Goal: Task Accomplishment & Management: Manage account settings

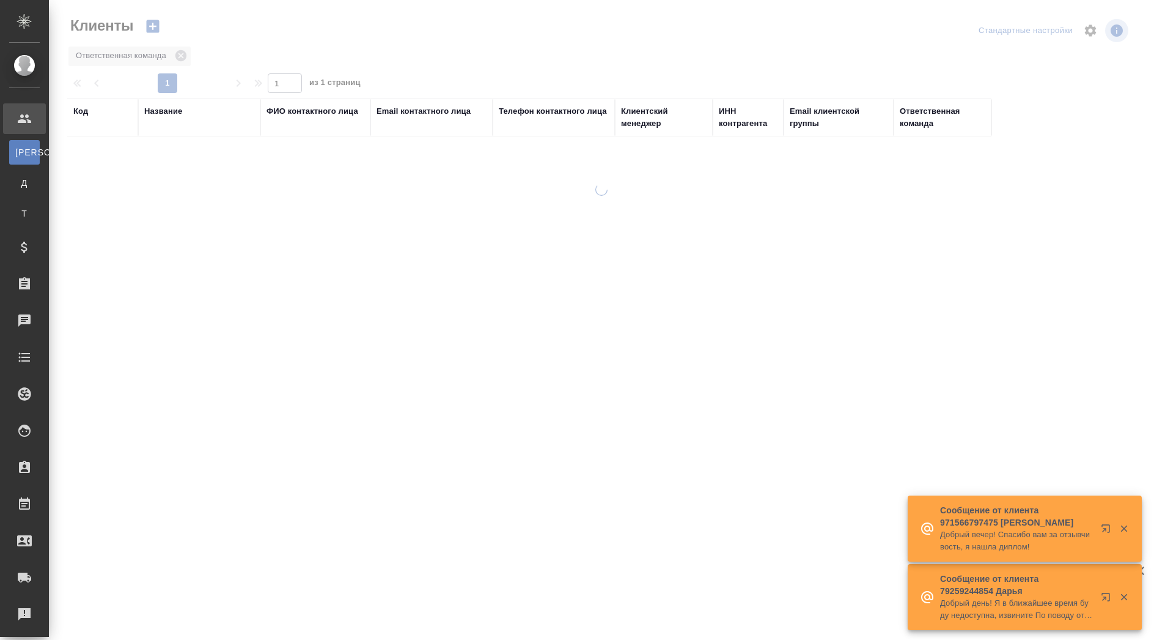
select select "RU"
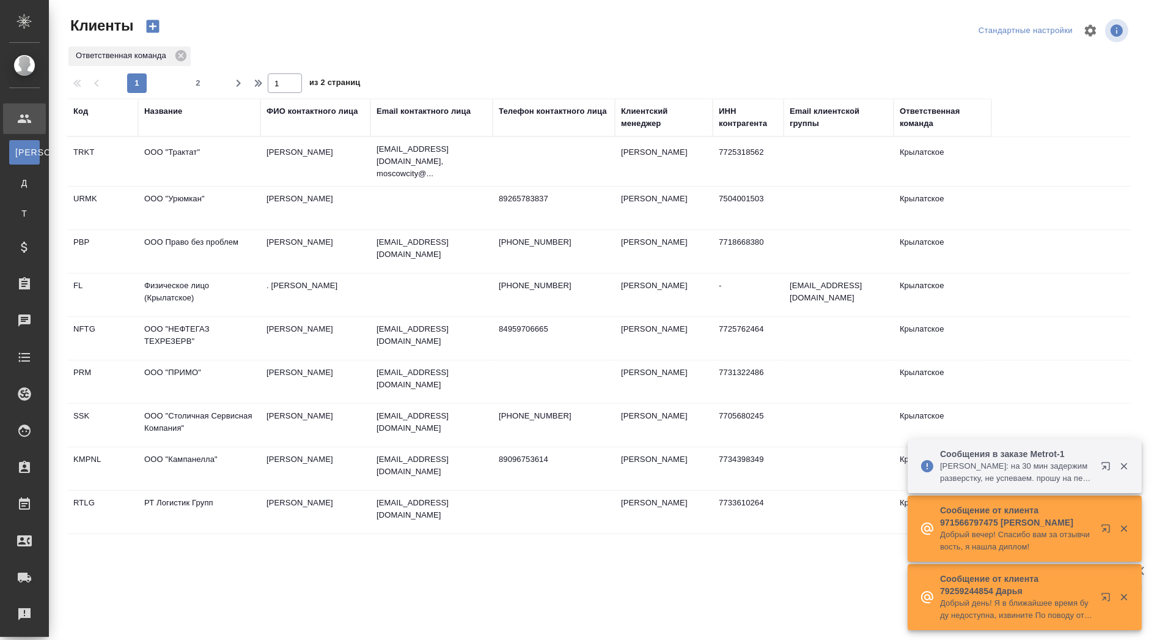
click at [174, 111] on div "Название" at bounding box center [163, 111] width 38 height 12
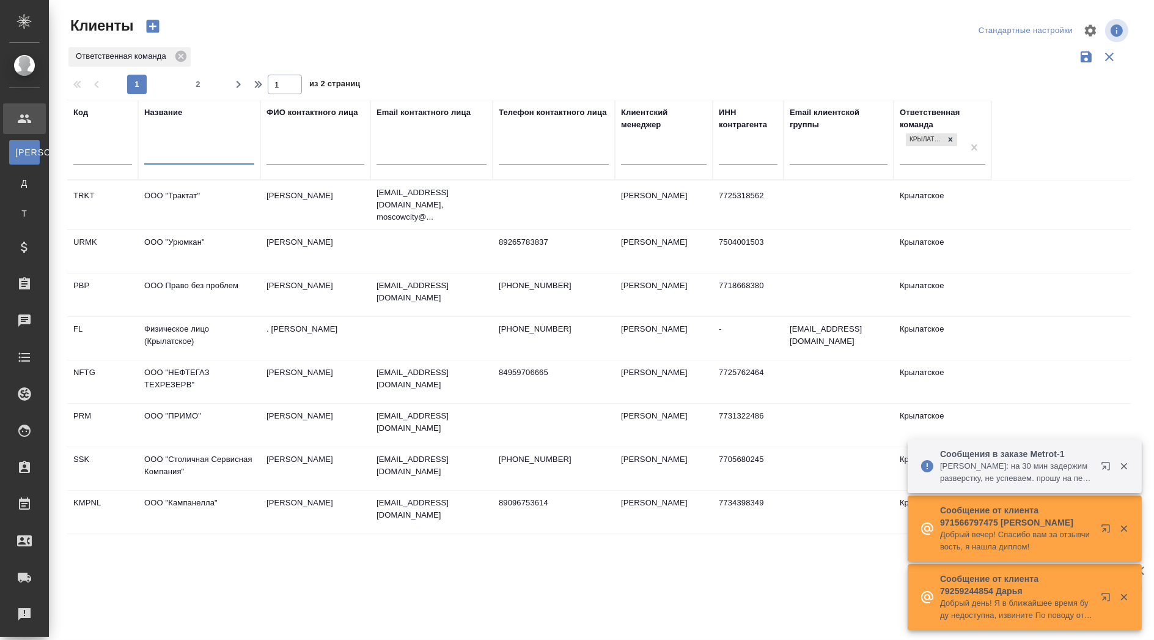
click at [179, 152] on input "text" at bounding box center [199, 156] width 110 height 15
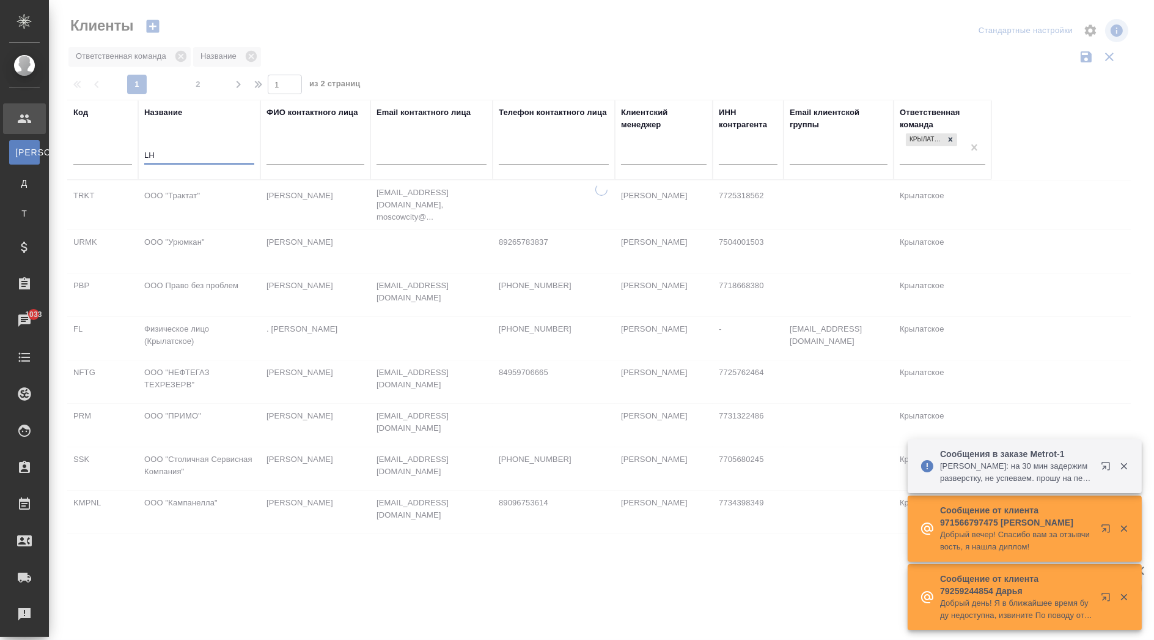
type input "L"
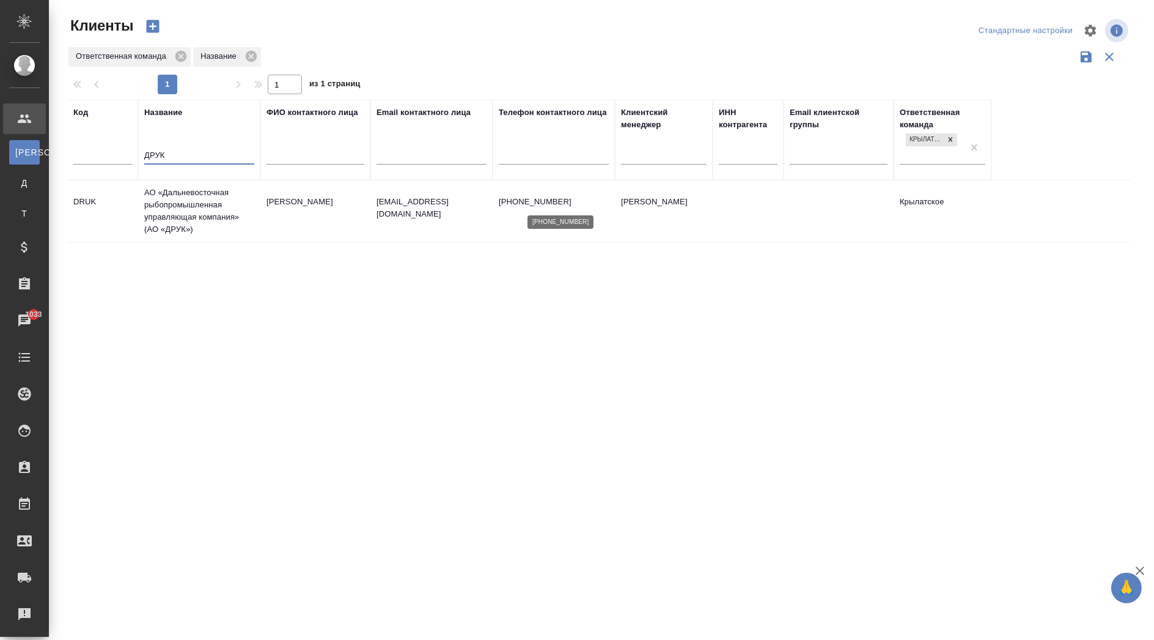
type input "ДРУК"
click at [600, 201] on p "[PHONE_NUMBER]" at bounding box center [554, 202] width 110 height 12
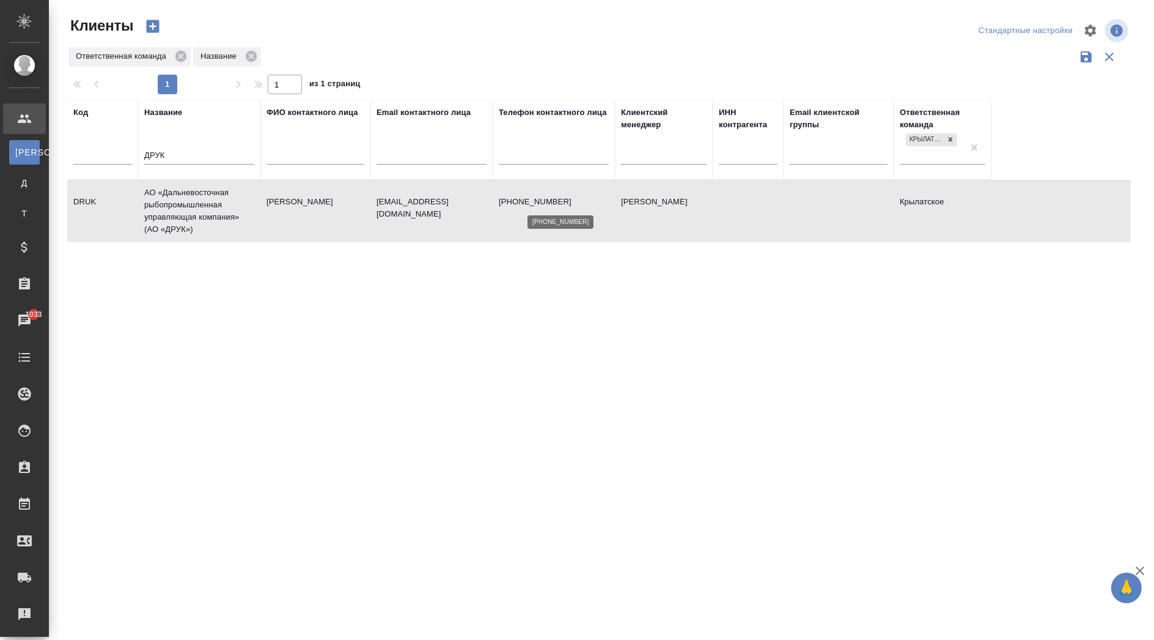
click at [600, 201] on p "[PHONE_NUMBER]" at bounding box center [554, 202] width 110 height 12
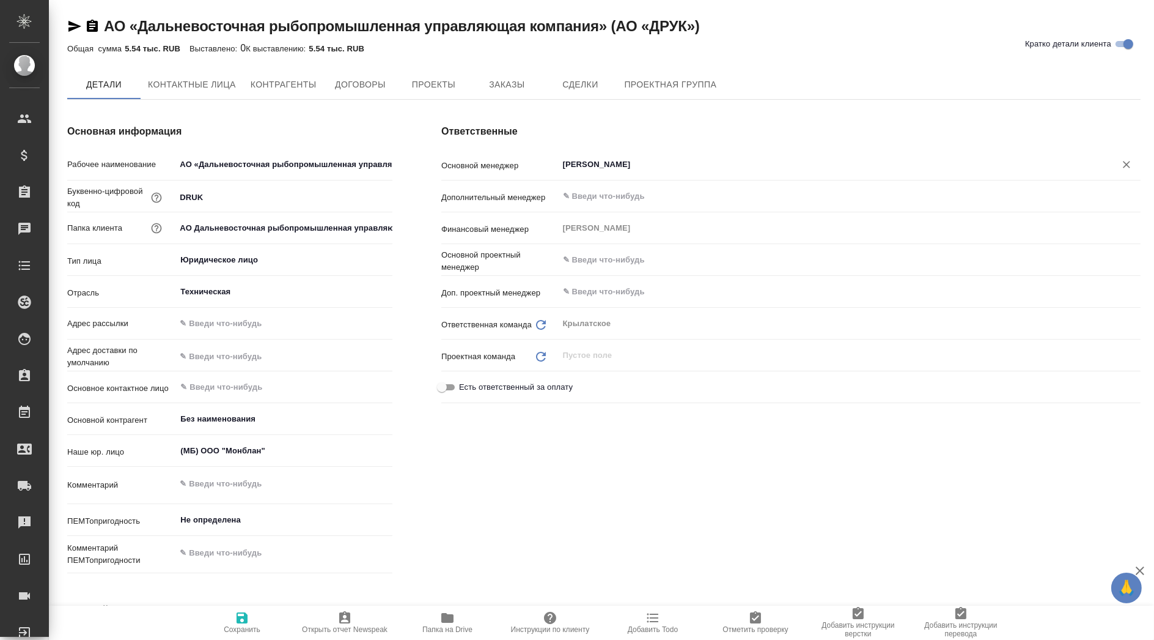
type textarea "x"
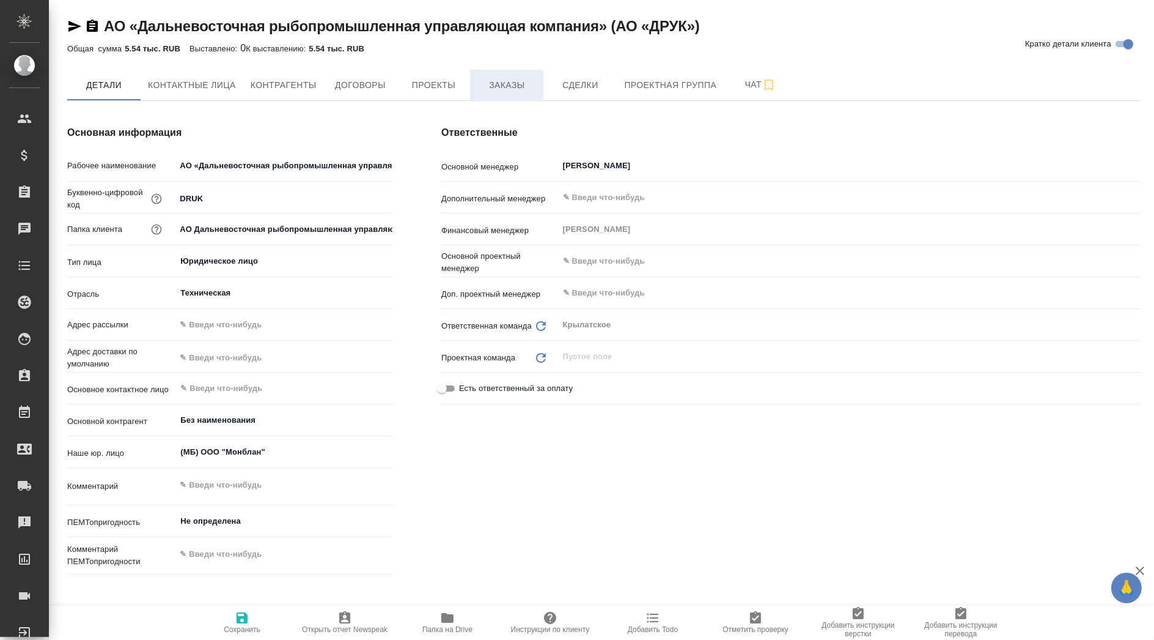
type textarea "x"
click at [508, 87] on span "Заказы" at bounding box center [507, 85] width 59 height 15
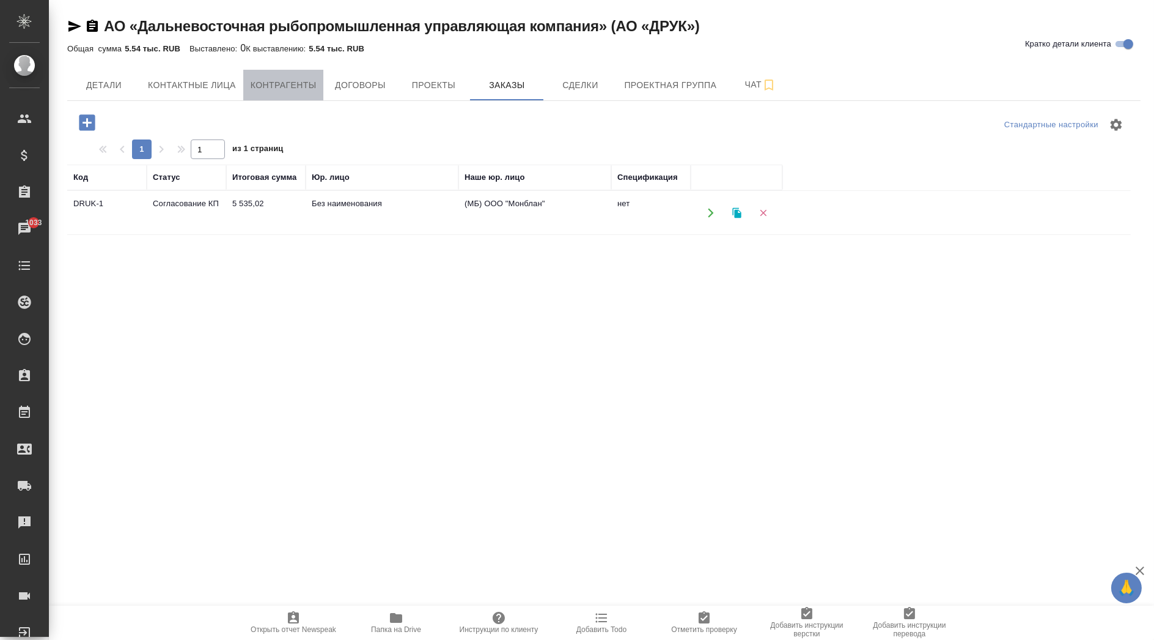
click at [295, 84] on span "Контрагенты" at bounding box center [284, 85] width 66 height 15
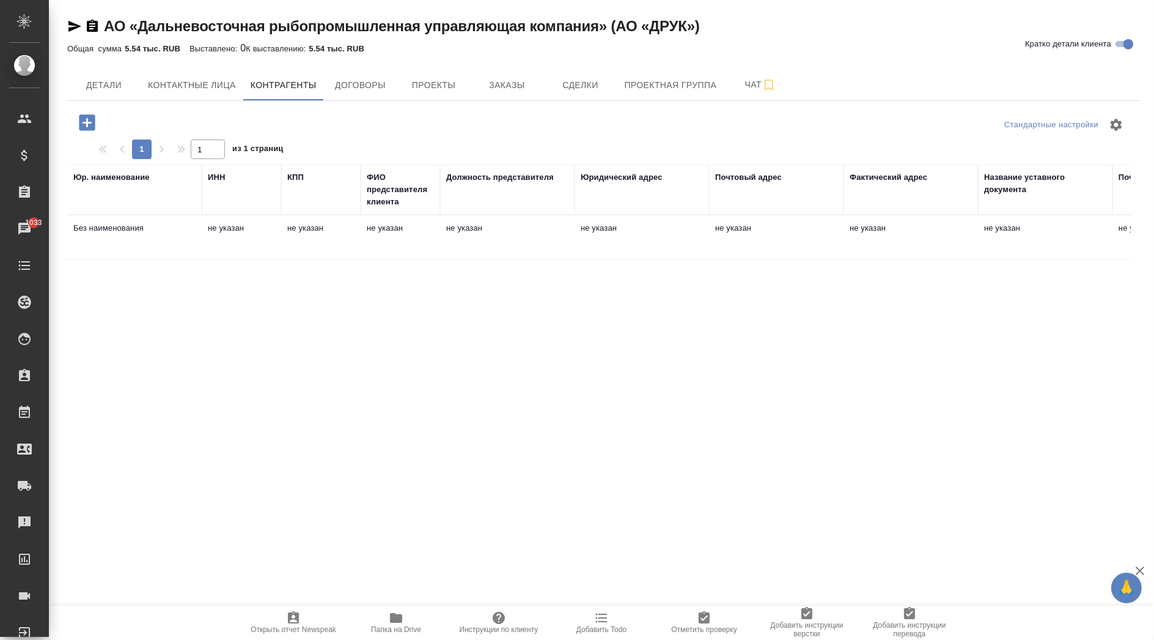
click at [944, 230] on td "не указан" at bounding box center [911, 237] width 135 height 43
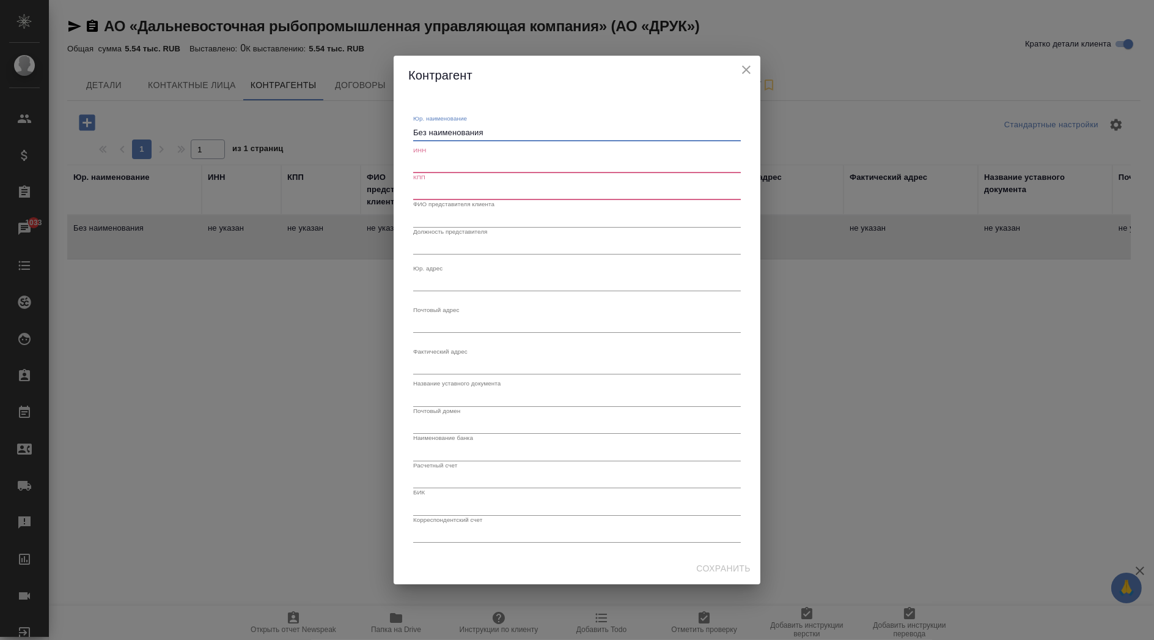
drag, startPoint x: 496, startPoint y: 128, endPoint x: 341, endPoint y: 117, distance: 156.4
click at [341, 117] on div "Контрагент Юр. наименование Без наименования x ИНН КПП ФИО представителя клиент…" at bounding box center [577, 320] width 1154 height 640
paste textarea "кционерное общество «Дальневосточная рыбопромышленная управляющая компания}) (А…"
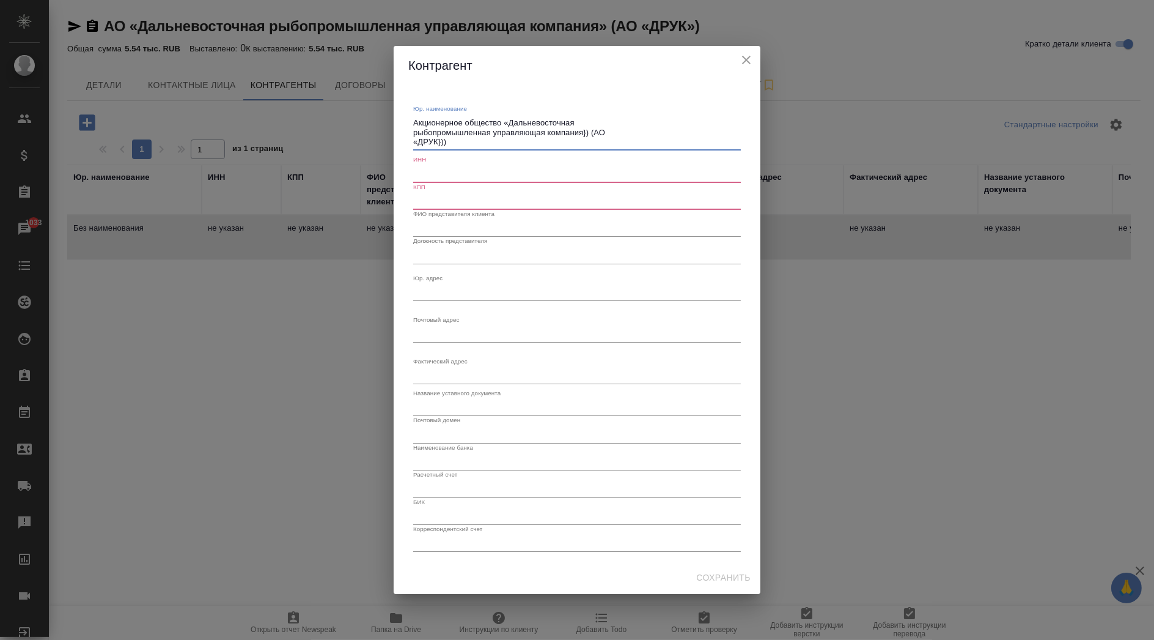
drag, startPoint x: 585, startPoint y: 133, endPoint x: 596, endPoint y: 139, distance: 13.4
click at [596, 139] on textarea "Акционерное общество «Дальневосточная рыбопромышленная управляющая компания}) (…" at bounding box center [577, 132] width 328 height 28
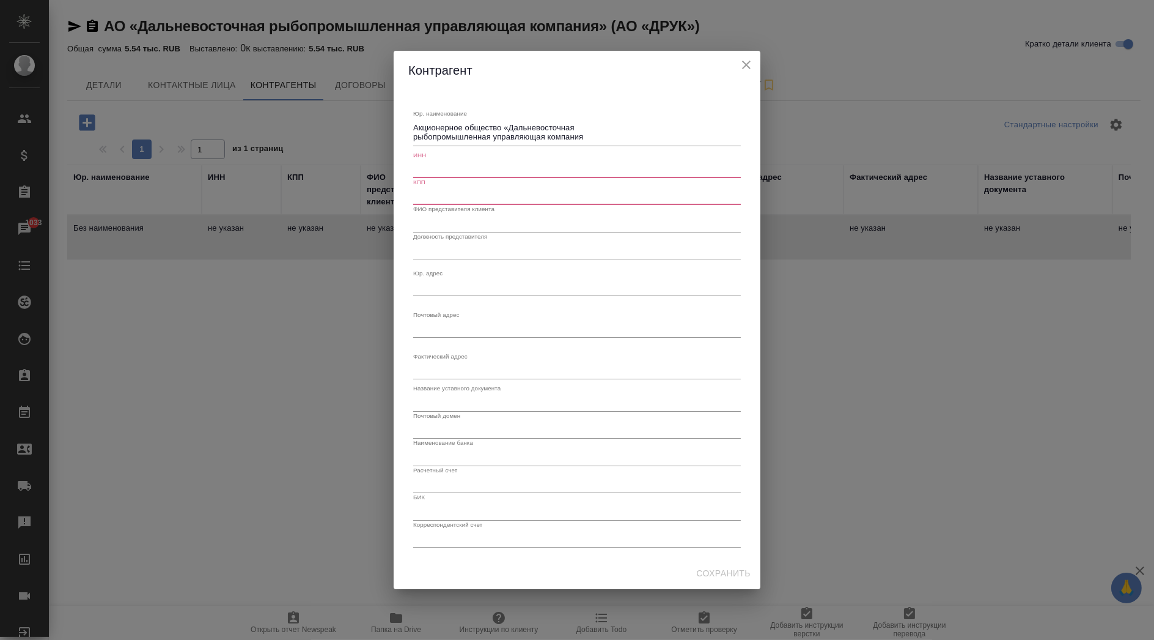
click at [487, 169] on input "text" at bounding box center [577, 169] width 328 height 17
click at [597, 135] on textarea "Акционерное общество «Дальневосточная рыбопромышленная управляющая компания" at bounding box center [577, 132] width 328 height 19
paste textarea "))"
paste textarea ")"
click at [507, 124] on textarea "Акционерное общество «Дальневосточная рыбопромышленная управляющая компания" at bounding box center [577, 132] width 328 height 19
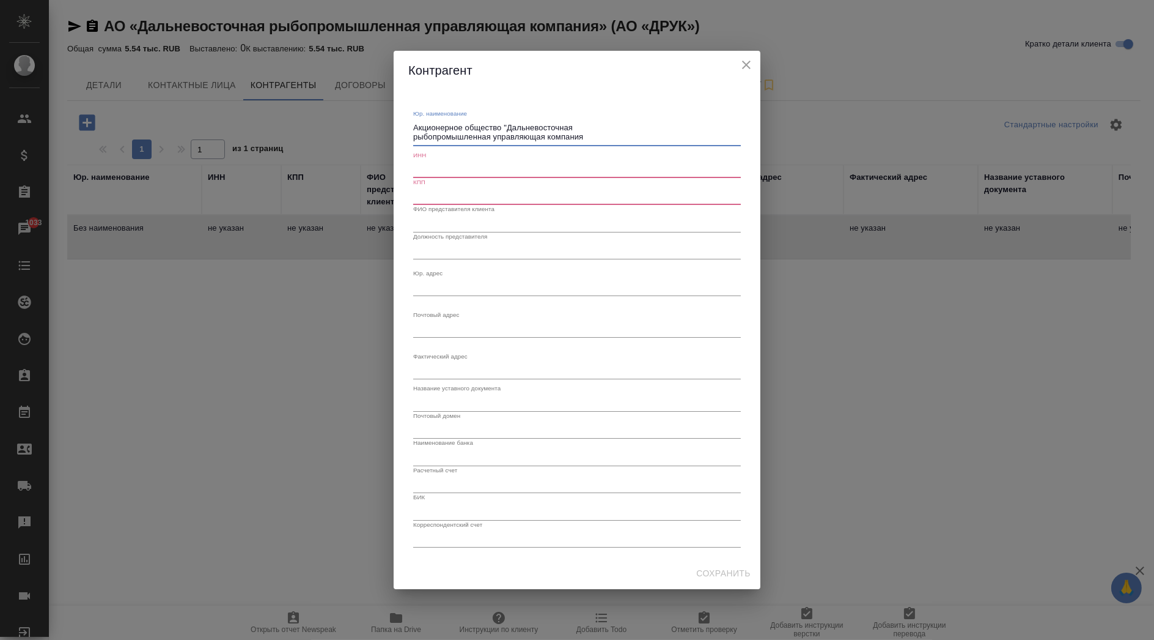
click at [602, 135] on textarea "Акционерное общество "Дальневосточная рыбопромышленная управляющая компания" at bounding box center [577, 132] width 328 height 19
type textarea "Акционерное общество "Дальневосточная рыбопромышленная управляющая компания""
click at [522, 176] on input "text" at bounding box center [577, 169] width 328 height 17
paste input "9725159669"
type input "9725159669"
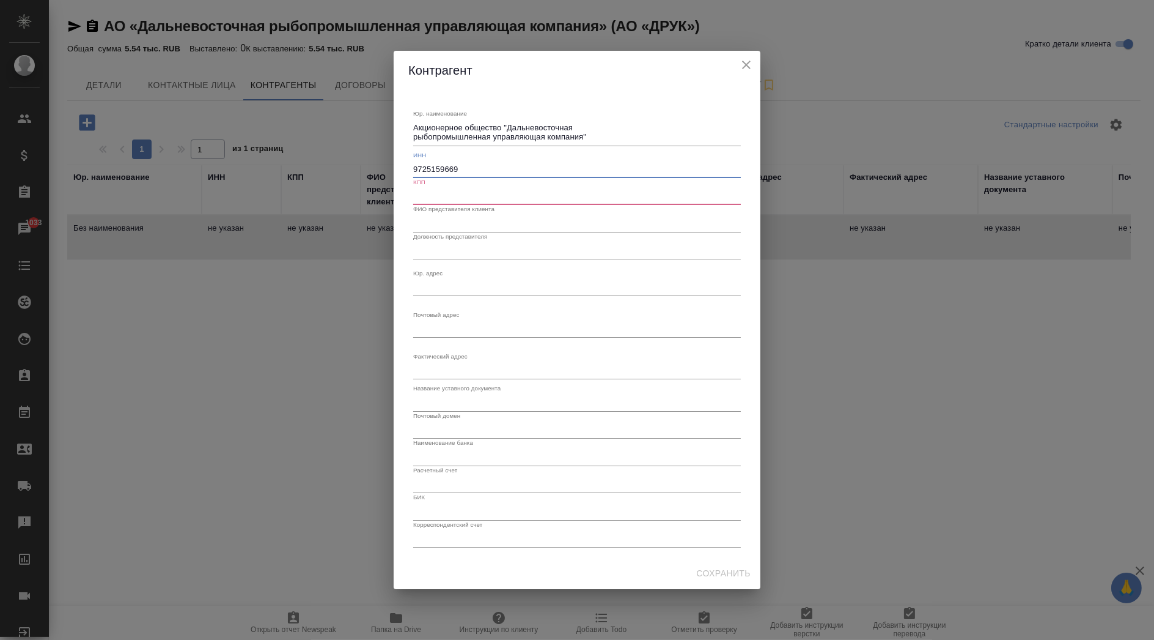
click at [495, 199] on input "text" at bounding box center [577, 196] width 328 height 17
paste input "772501001"
type input "772501001"
click at [449, 231] on input "text" at bounding box center [577, 223] width 328 height 17
paste input "Беленький Дан Михайлович -="
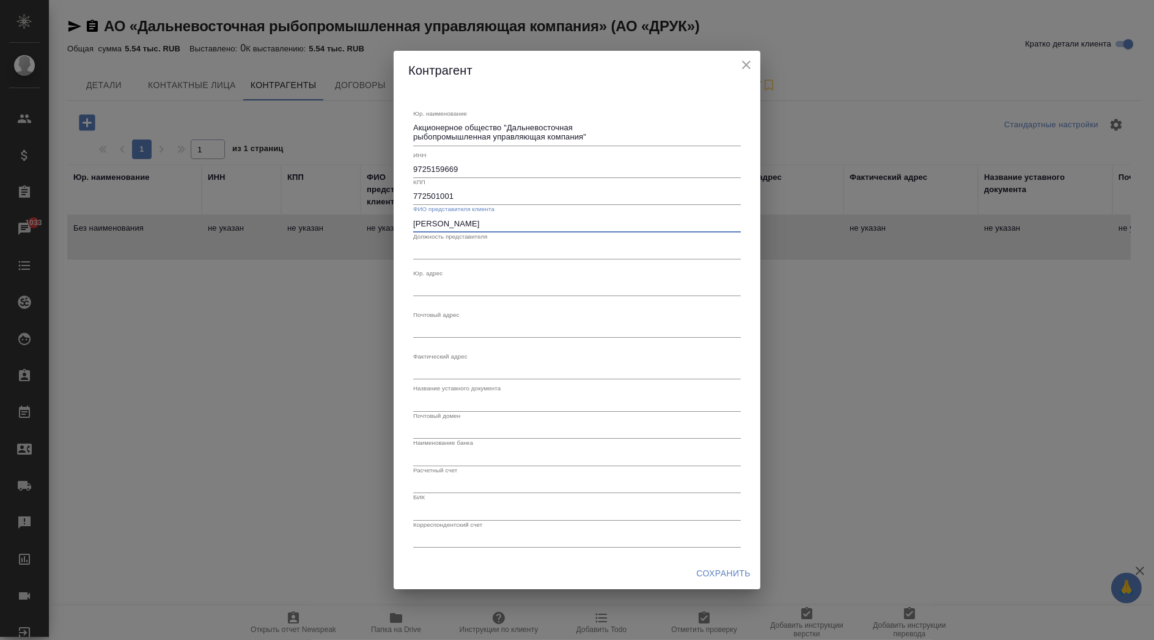
type input "Беленький Дан Михайлович"
click at [470, 251] on input "text" at bounding box center [577, 250] width 328 height 17
type input "Генеральный директор"
click at [501, 282] on textarea "Юр. наименование" at bounding box center [577, 286] width 328 height 9
paste textarea "115114, г. Москва, вн. тер. г. муниципальный округ Даниловский, пео. 1-й Дербен…"
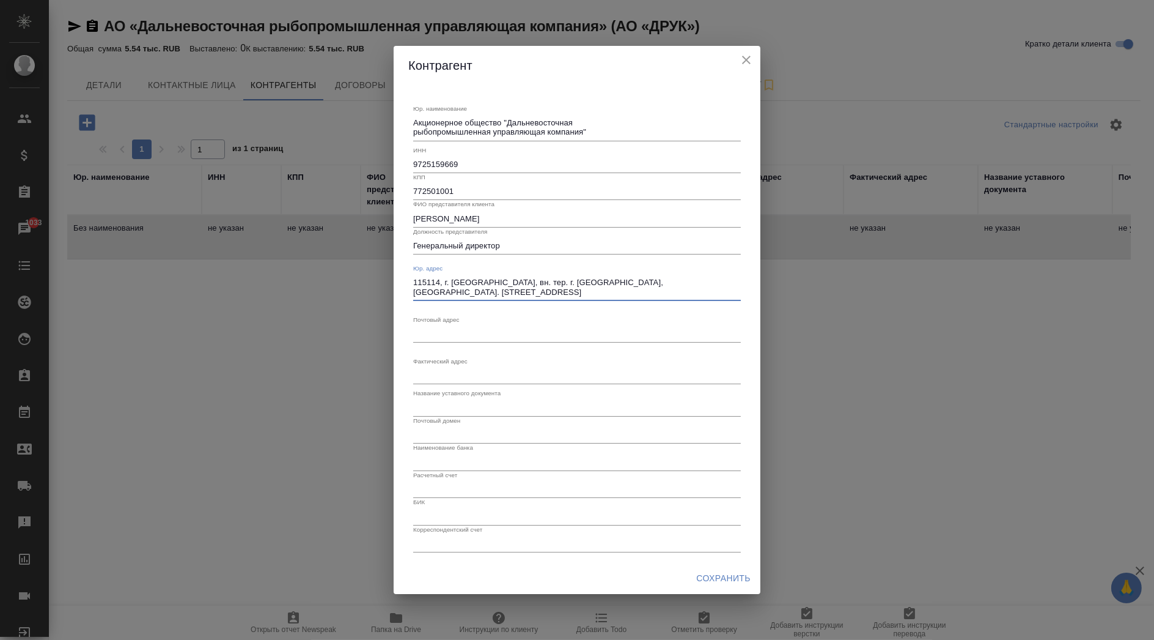
click at [415, 293] on textarea "115114, г. Москва, вн. тер. г. муниципальный округ Даниловский, пео. 1-й Дербен…" at bounding box center [577, 287] width 328 height 19
click at [524, 294] on textarea "115114, г. Москва, вн. тер. г. муниципальный округ Даниловский, пео. 1-й Дербен…" at bounding box center [577, 287] width 328 height 19
type textarea "115114, г. Москва, вн. тер. г. муниципальный округ Даниловский, пео. 1-й Дербен…"
click at [498, 328] on div "x" at bounding box center [577, 333] width 328 height 17
paste textarea "115114, г. Москва, вн. тер. г. муниципальный округ Даниловский, пео. 1-й Дербен…"
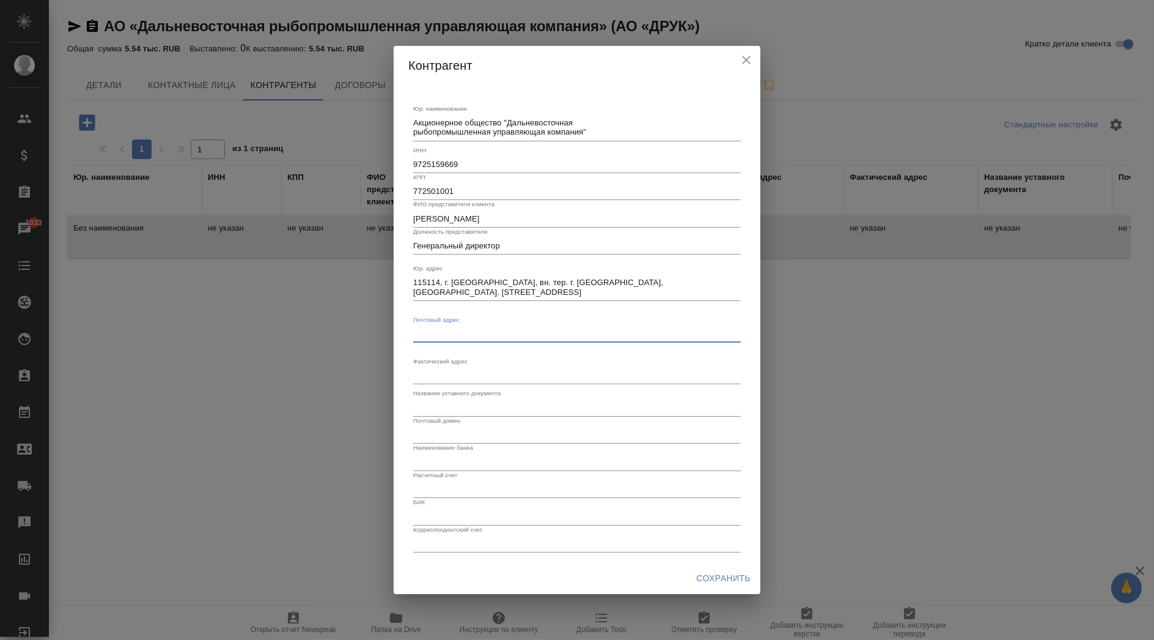
type textarea "115114, г. Москва, вн. тер. г. муниципальный округ Даниловский, пео. 1-й Дербен…"
drag, startPoint x: 482, startPoint y: 284, endPoint x: 407, endPoint y: 274, distance: 75.8
click at [407, 274] on div "Юр. наименование Акционерное общество "Дальневосточная рыбопромышленная управля…" at bounding box center [577, 323] width 367 height 477
click at [428, 137] on textarea "Юр. наименование" at bounding box center [577, 127] width 328 height 19
paste textarea "115114, г. Москва, вн. тер. г. муниципальный округ Даниловский, пео. 1-й Дербен…"
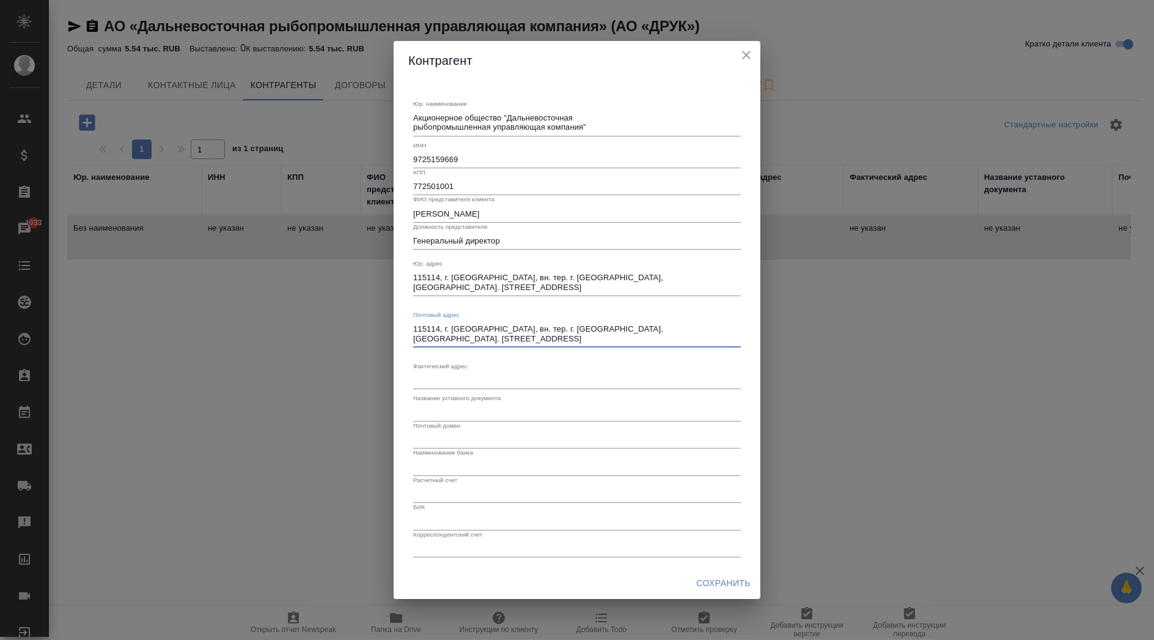
type textarea "115114, г. Москва, вн. тер. г. муниципальный округ Даниловский, пео. 1-й Дербен…"
click at [445, 106] on label "Фактический адрес" at bounding box center [440, 103] width 54 height 6
click at [445, 132] on textarea "Акционерное общество "Дальневосточная рыбопромышленная управляющая компания"" at bounding box center [577, 122] width 328 height 19
click at [449, 369] on div "Фактический адрес x" at bounding box center [577, 375] width 328 height 27
click at [453, 377] on textarea "Юр. наименование" at bounding box center [577, 379] width 328 height 9
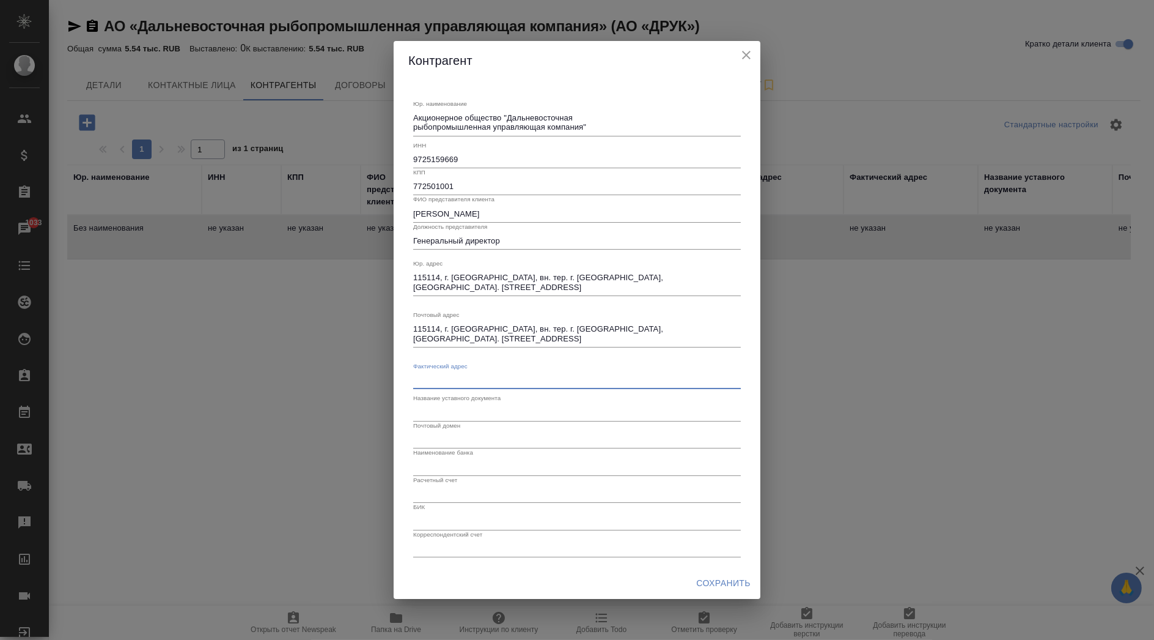
paste textarea "115114, г. Москва, вн. тер. г. муниципальный округ Даниловский, пео. 1-й Дербен…"
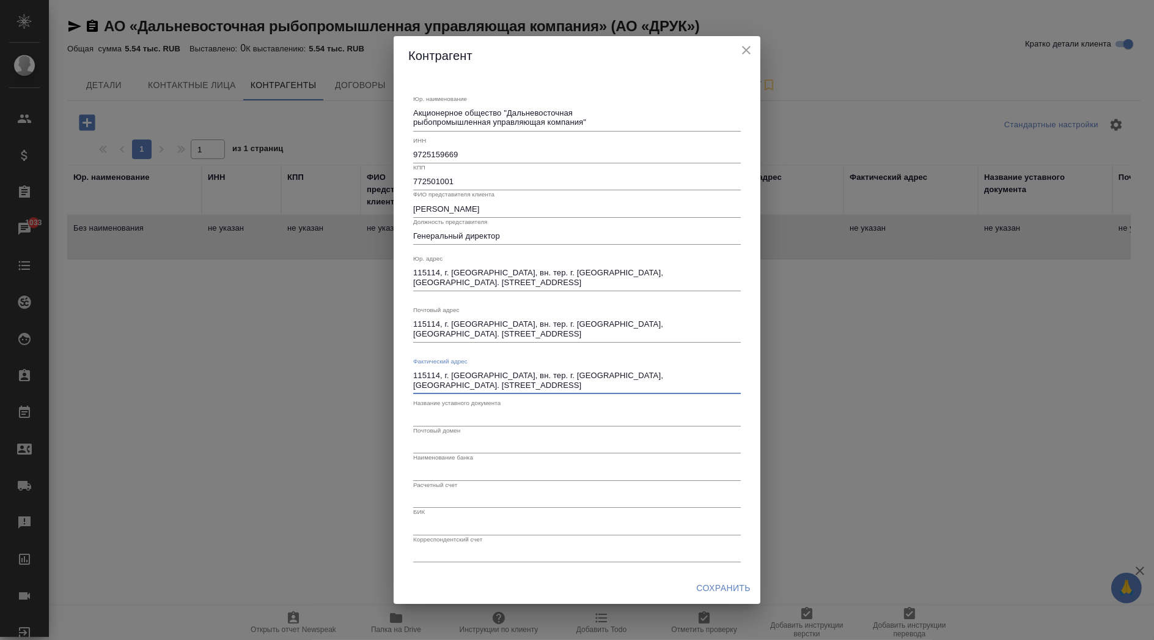
type textarea "115114, г. Москва, вн. тер. г. муниципальный округ Даниловский, пео. 1-й Дербен…"
type textarea "115114, г. Москва, вн. тер. г. муниципальный округ Даниловский, пер. 1-й Дербен…"
click at [518, 381] on textarea "115114, г. Москва, вн. тер. г. муниципальный округ Даниловский, пер. 1-й Дербен…" at bounding box center [577, 380] width 328 height 19
type textarea "115114, г. Москва, вн. тер. г. муниципальный округ Даниловский, пер. 1-й Дербен…"
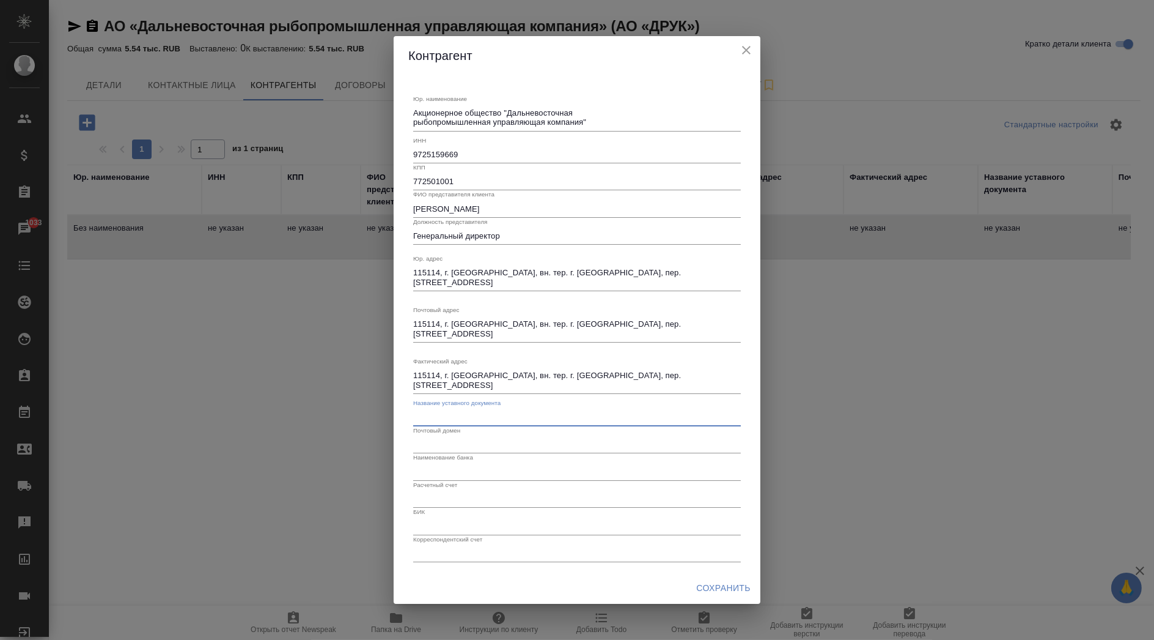
click at [535, 414] on input "text" at bounding box center [577, 416] width 328 height 17
drag, startPoint x: 474, startPoint y: 436, endPoint x: 473, endPoint y: 442, distance: 6.4
click at [473, 438] on input "text" at bounding box center [577, 444] width 328 height 17
click at [471, 446] on input "text" at bounding box center [577, 444] width 328 height 17
click at [476, 466] on input "text" at bounding box center [577, 471] width 328 height 17
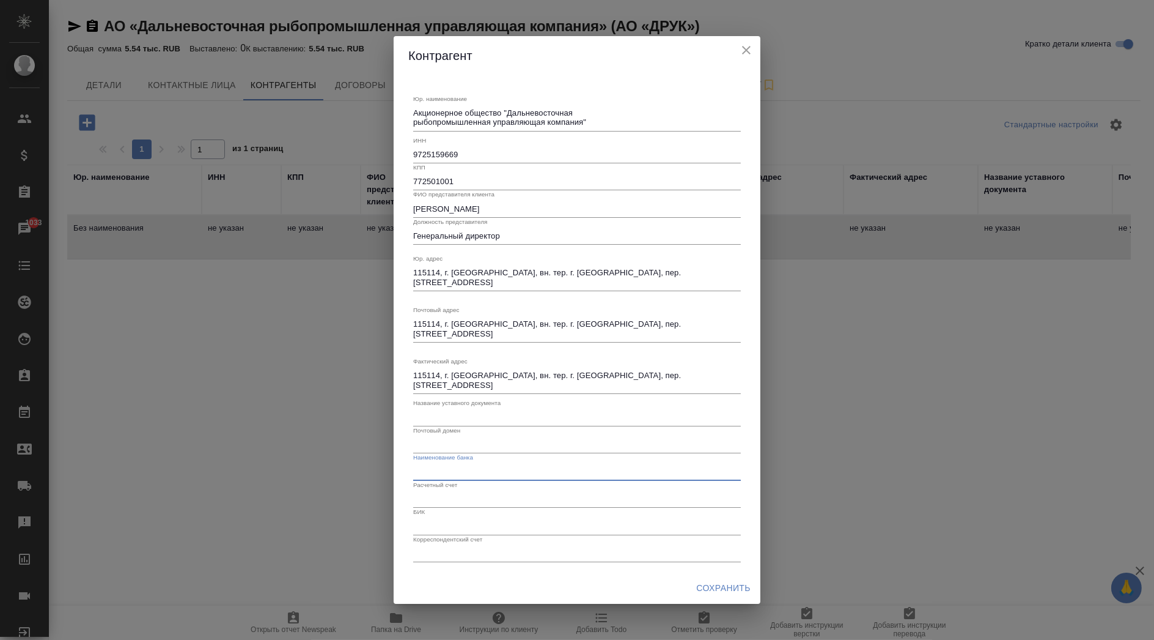
paste input "РФ АО «РОССЕЛЬХОЗБАНК}) - «ЦРМБ})"
click at [448, 468] on input "РФ АО «РОССЕЛЬХОЗБАНК}) - «ЦРМБ})" at bounding box center [577, 471] width 328 height 17
click at [526, 470] on input "РФ АО "РОССЕЛЬХОЗБАНК}) - «ЦРМБ})" at bounding box center [577, 471] width 328 height 17
click at [570, 469] on input "РФ АО "РОССЕЛЬХОЗБАНК" - «ЦРМБ})" at bounding box center [577, 471] width 328 height 17
click at [536, 465] on input "РФ АО "РОССЕЛЬХОЗБАНК" - «ЦРМБ"" at bounding box center [577, 471] width 328 height 17
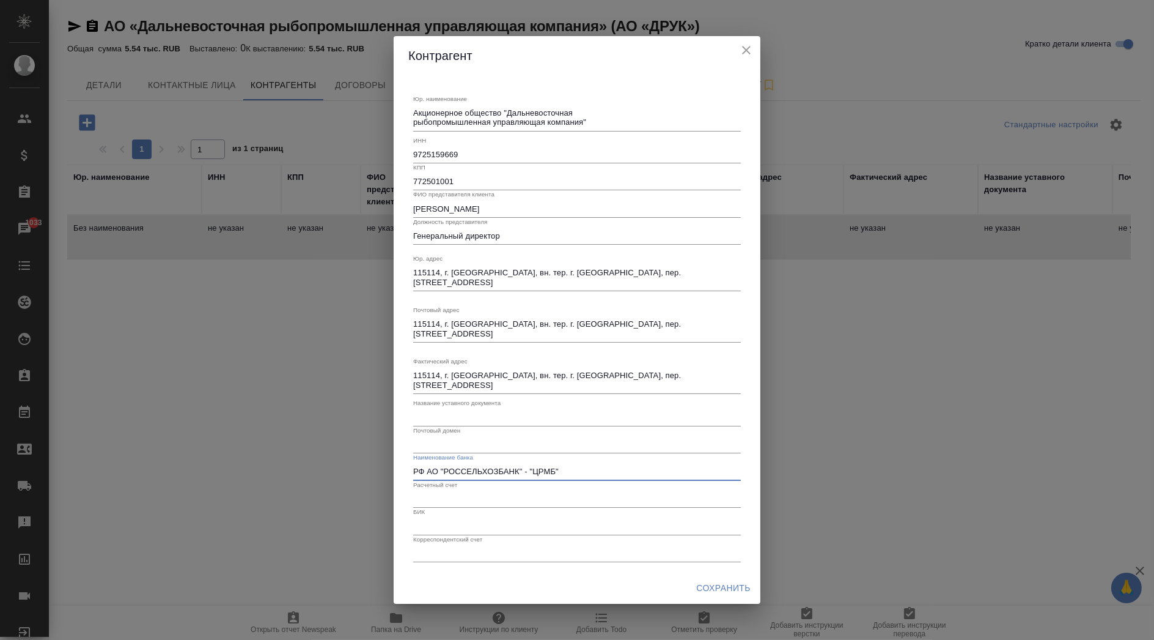
type input "РФ АО "РОССЕЛЬХОЗБАНК" - "ЦРМБ""
click at [442, 506] on input "text" at bounding box center [577, 498] width 328 height 17
paste input "40702810763000005200"
type input "40702810763000005200"
click at [456, 523] on input "text" at bounding box center [577, 525] width 328 height 17
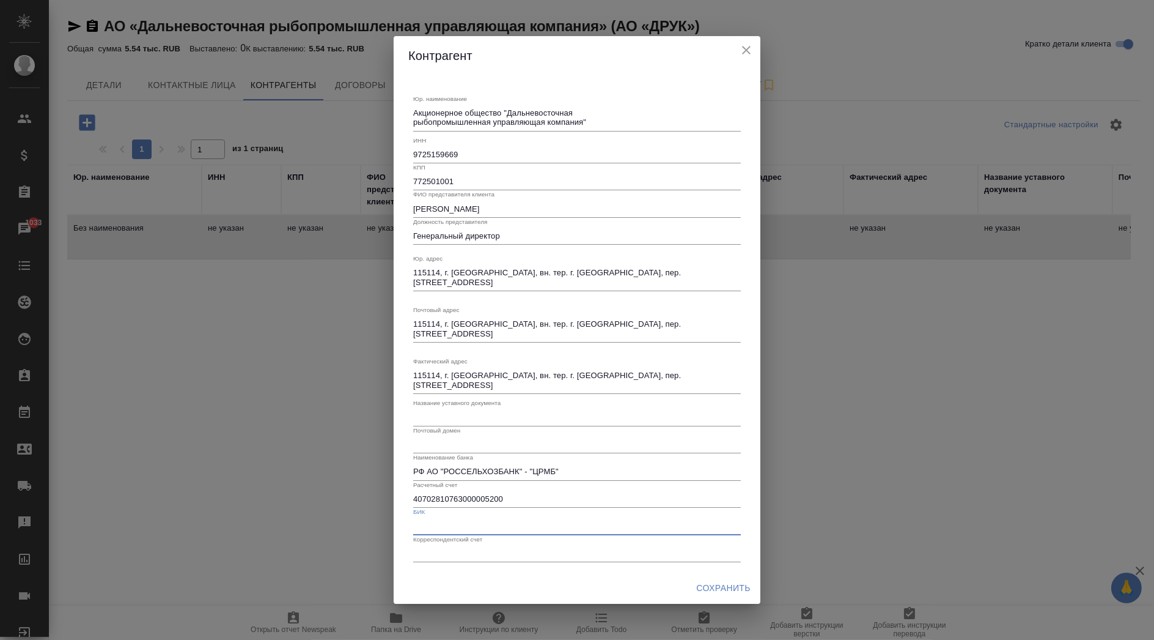
paste input "044525430"
type input "044525430"
click at [450, 556] on input "text" at bounding box center [577, 553] width 328 height 17
paste input "30101810045250000430"
type input "30101810045250000430"
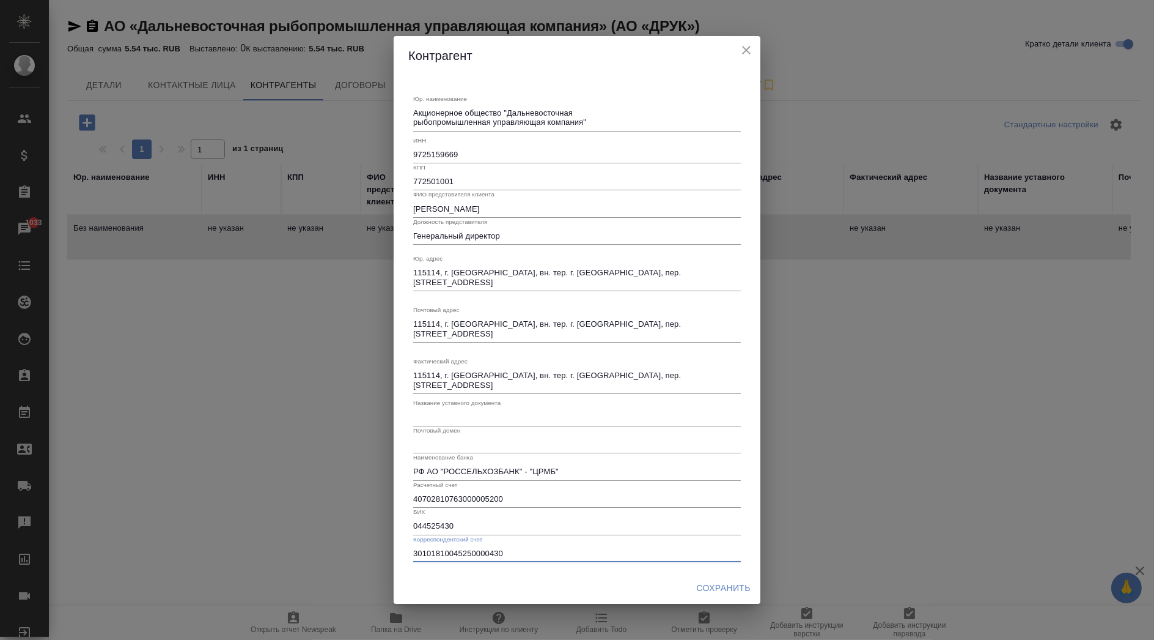
click at [714, 584] on span "Сохранить" at bounding box center [723, 587] width 54 height 15
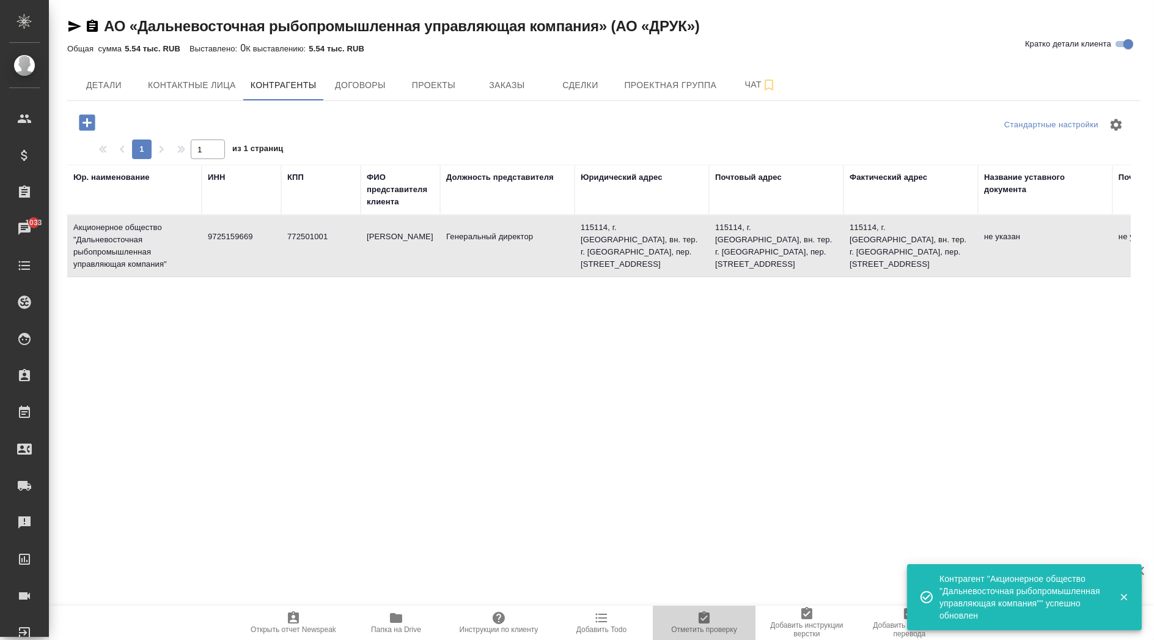
click at [692, 625] on span "Отметить проверку" at bounding box center [703, 629] width 65 height 9
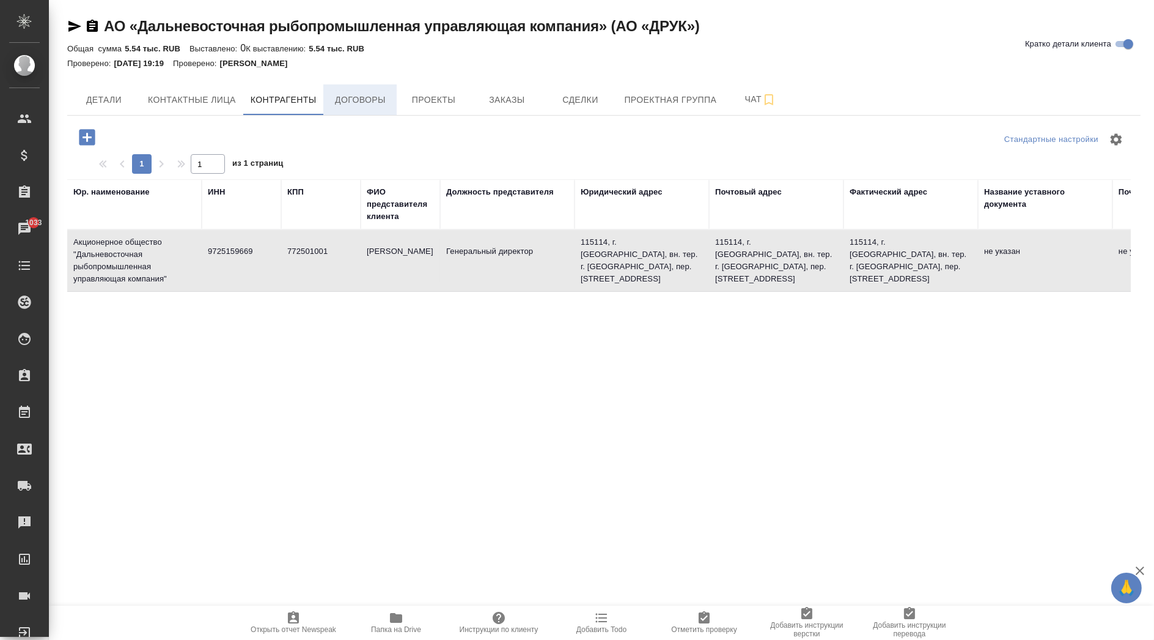
drag, startPoint x: 345, startPoint y: 80, endPoint x: 356, endPoint y: 84, distance: 11.0
click at [347, 80] on div "АО «Дальневосточная рыбопромышленная управляющая компания» (АО «ДРУК») Кратко д…" at bounding box center [604, 393] width 1087 height 786
click at [358, 86] on button "Договоры" at bounding box center [359, 99] width 73 height 31
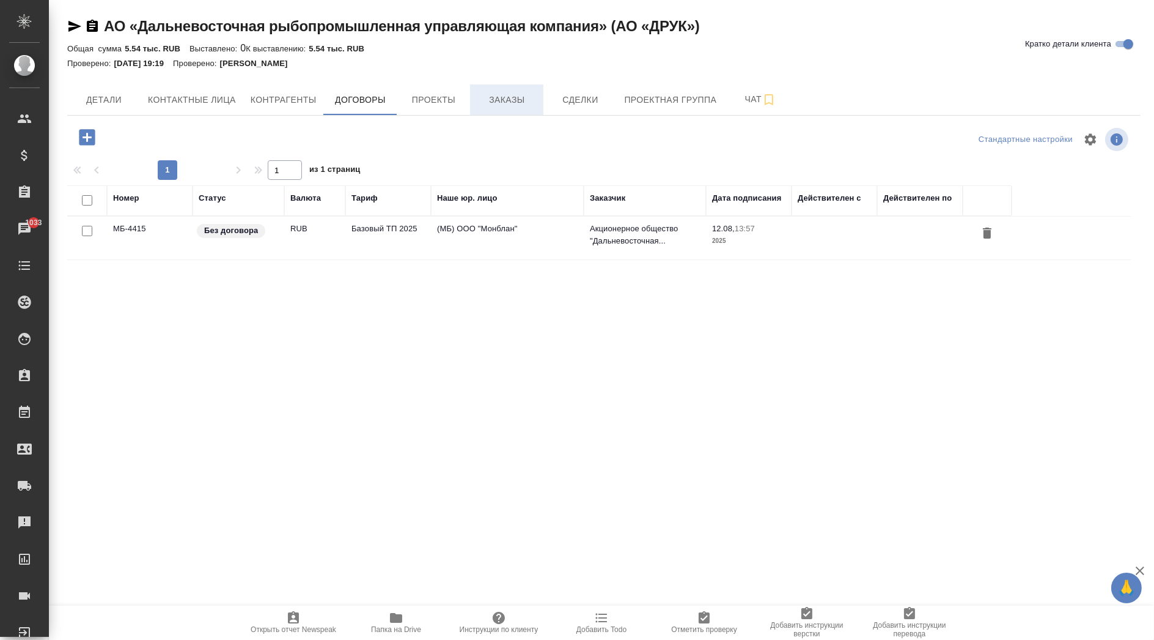
click at [500, 97] on span "Заказы" at bounding box center [507, 99] width 59 height 15
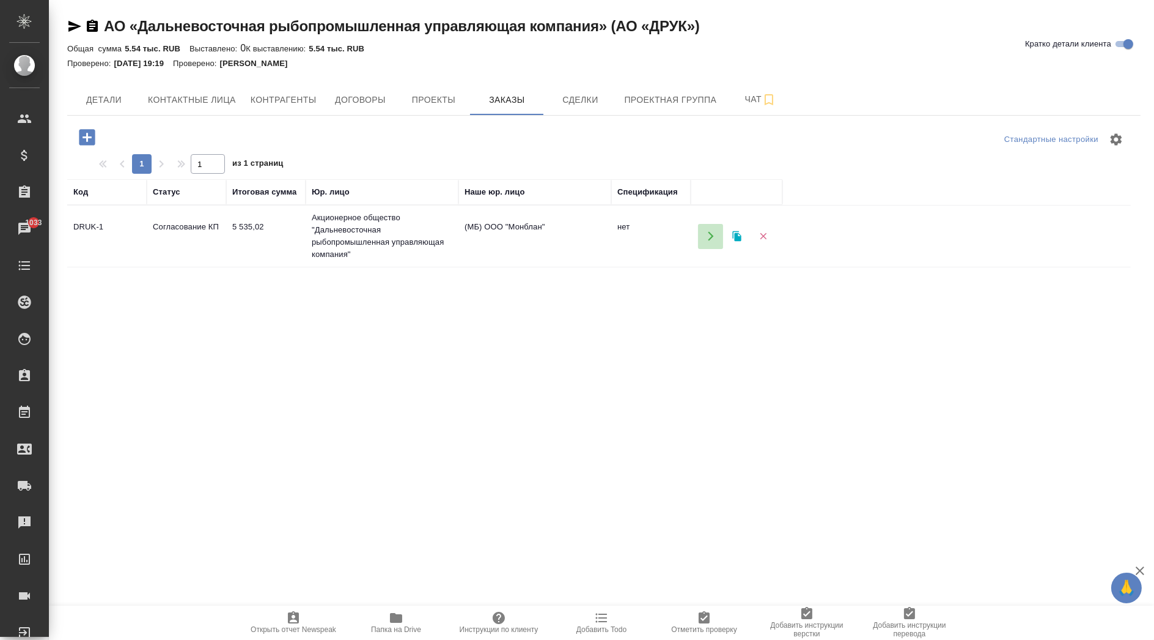
click at [709, 235] on icon "button" at bounding box center [711, 236] width 11 height 11
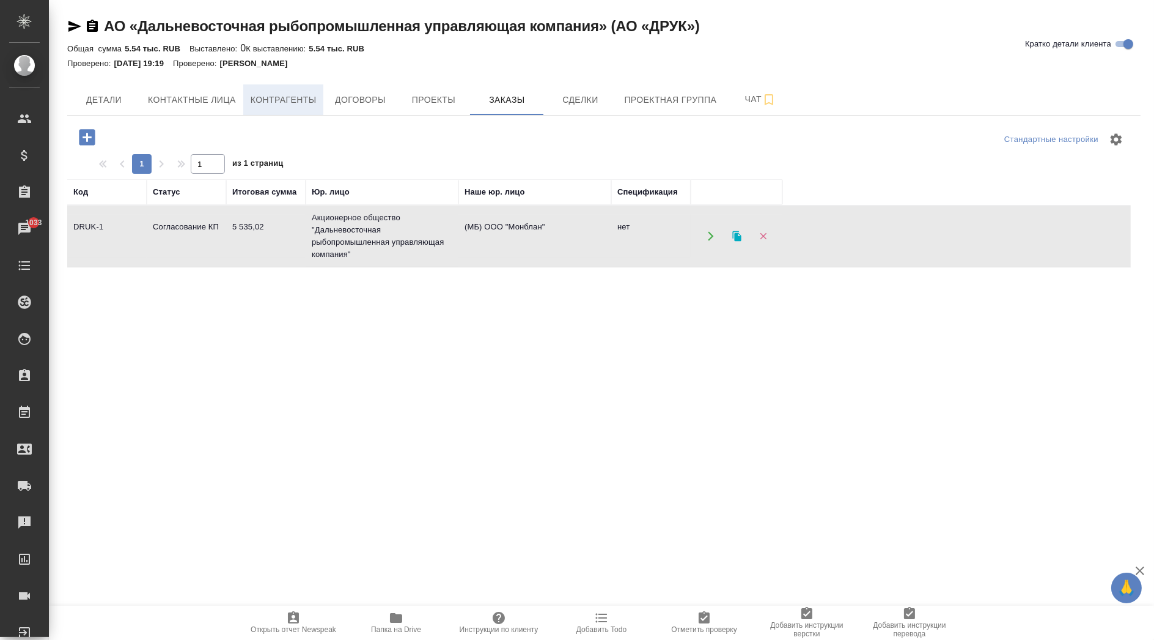
click at [284, 90] on button "Контрагенты" at bounding box center [283, 99] width 81 height 31
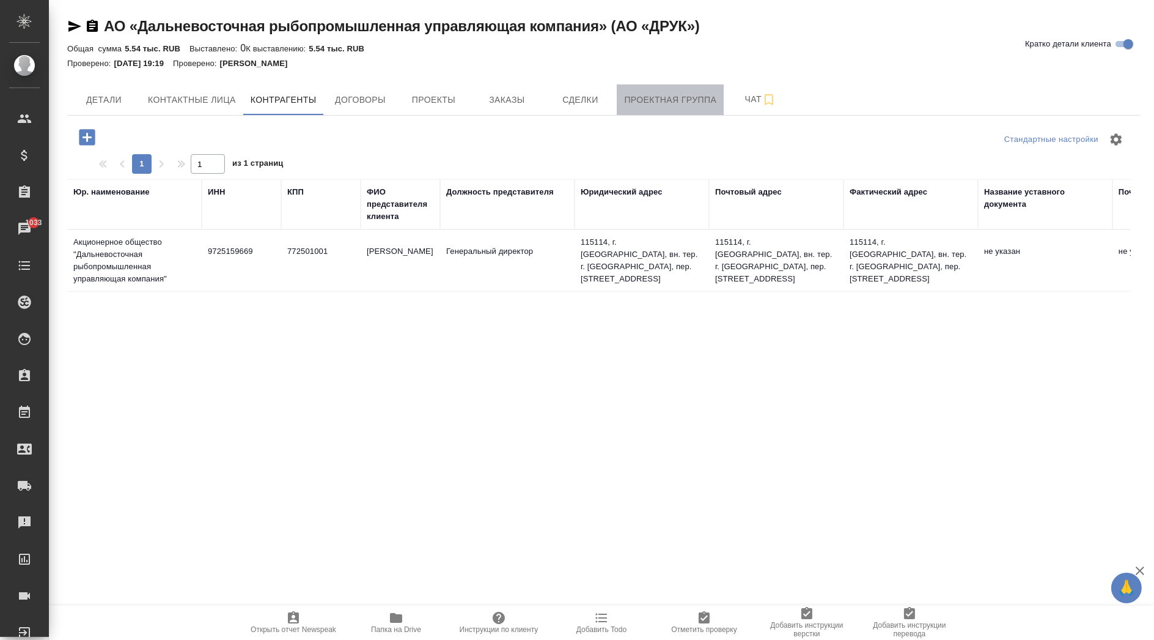
click at [670, 98] on span "Проектная группа" at bounding box center [670, 99] width 92 height 15
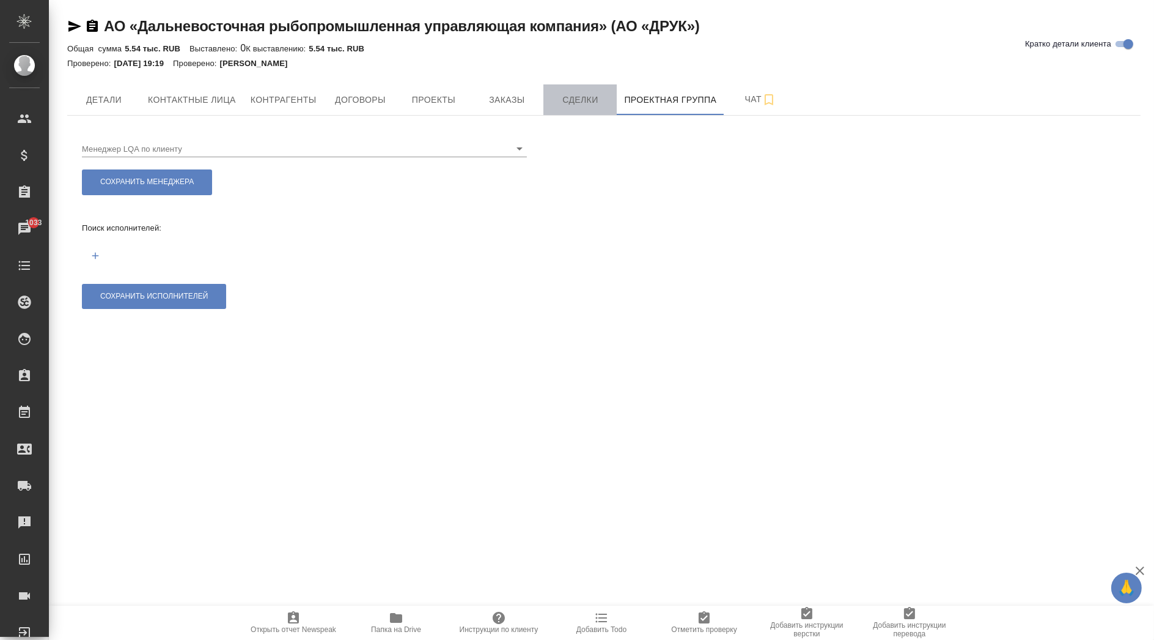
click at [561, 108] on button "Сделки" at bounding box center [580, 99] width 73 height 31
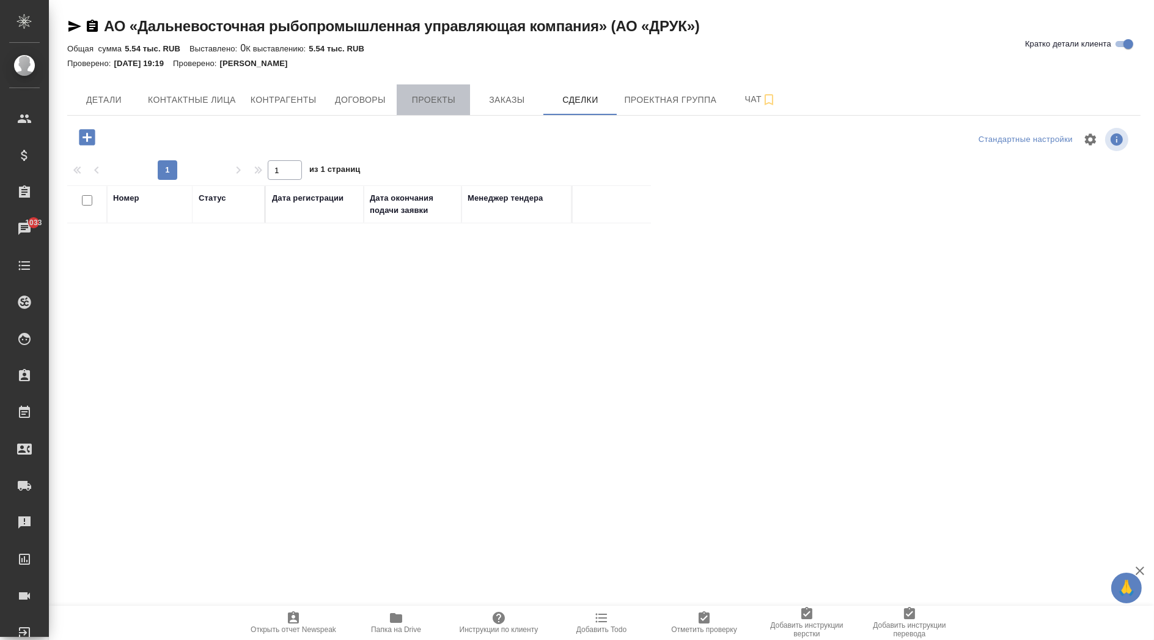
click at [446, 103] on span "Проекты" at bounding box center [433, 99] width 59 height 15
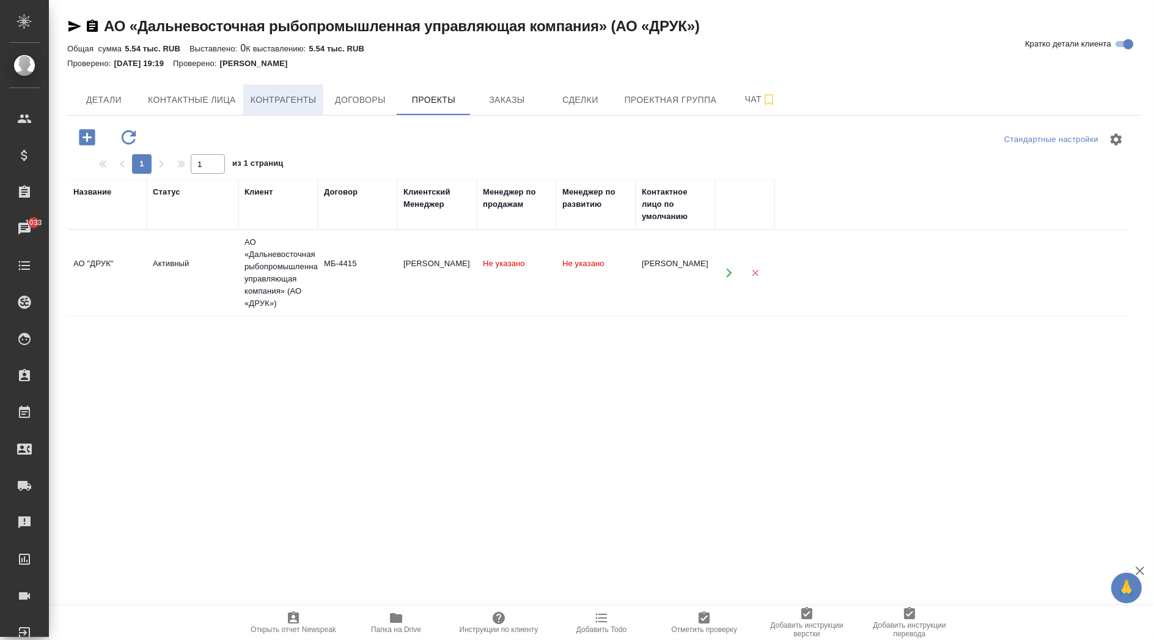
click at [245, 90] on button "Контрагенты" at bounding box center [283, 99] width 81 height 31
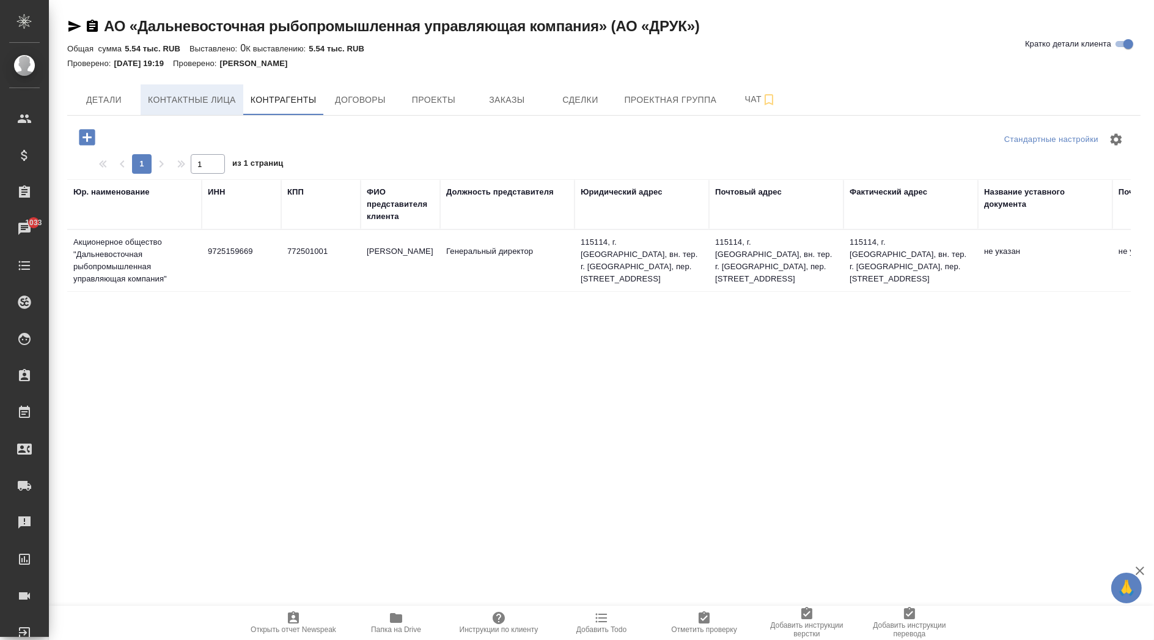
click at [181, 97] on span "Контактные лица" at bounding box center [192, 99] width 88 height 15
select select "RU"
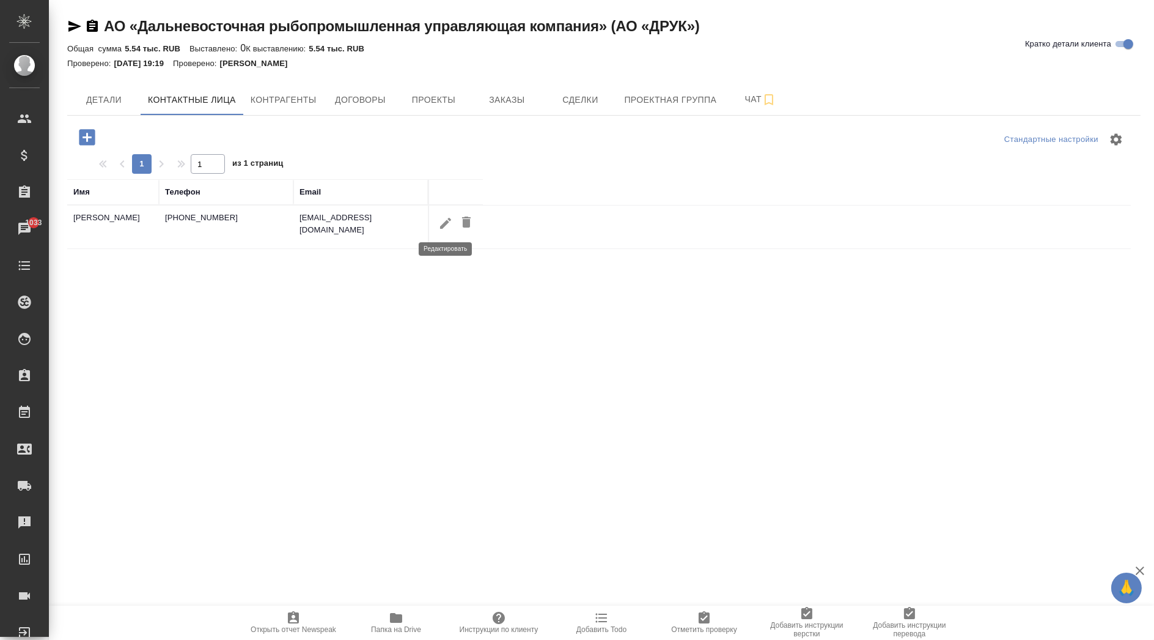
click at [444, 223] on icon "button" at bounding box center [445, 223] width 15 height 15
type input "[PERSON_NAME]"
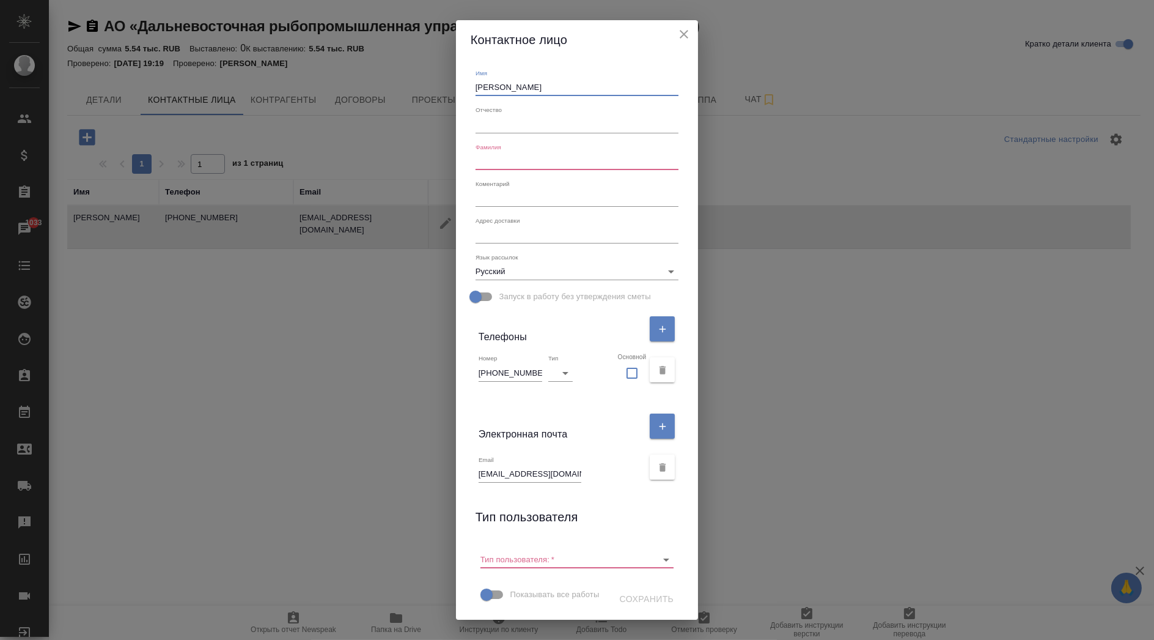
click at [485, 87] on input "[PERSON_NAME]" at bounding box center [578, 87] width 204 height 17
click at [508, 166] on input "text" at bounding box center [578, 161] width 204 height 17
paste input "Ермоленко"
type input "Ермоленко"
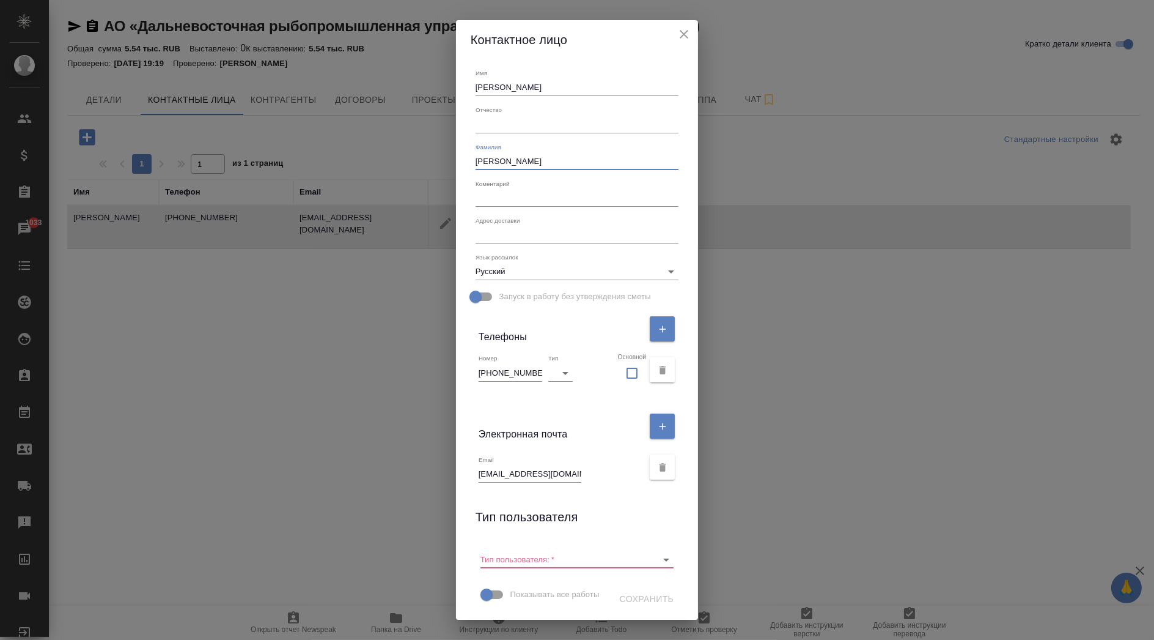
click at [558, 86] on input "[PERSON_NAME]" at bounding box center [578, 87] width 204 height 17
click at [521, 126] on input "text" at bounding box center [578, 124] width 204 height 17
paste input "Александрович"
type input "Александрович"
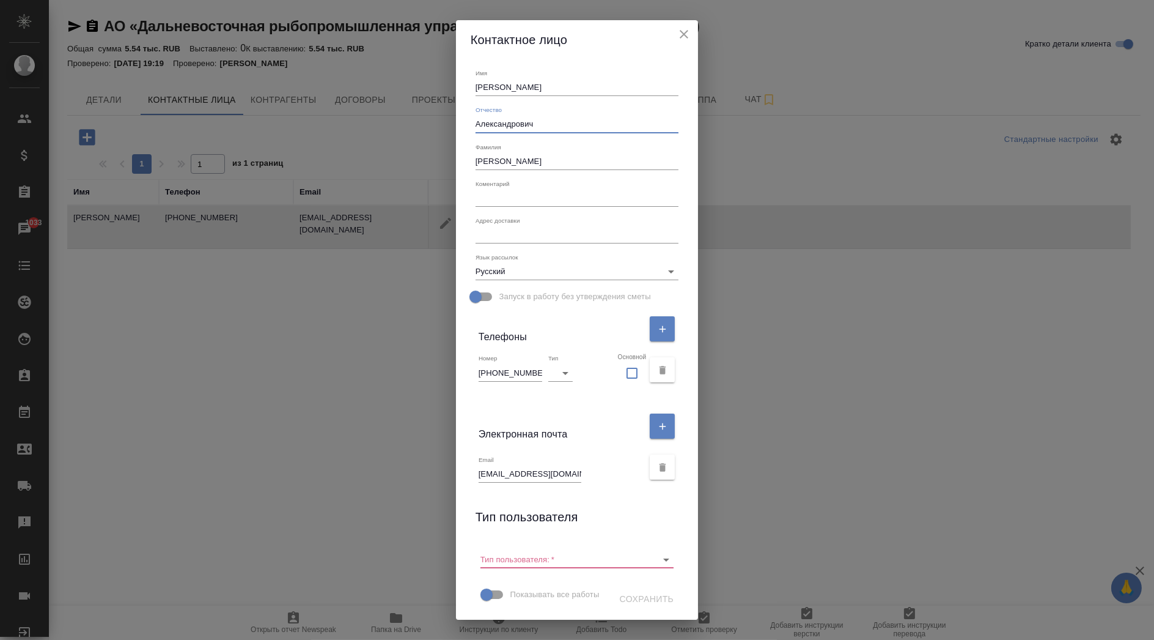
click at [489, 87] on input "[PERSON_NAME]" at bounding box center [578, 87] width 204 height 17
click at [531, 84] on input "Игорь Александрович" at bounding box center [578, 87] width 204 height 17
type input "Игорь"
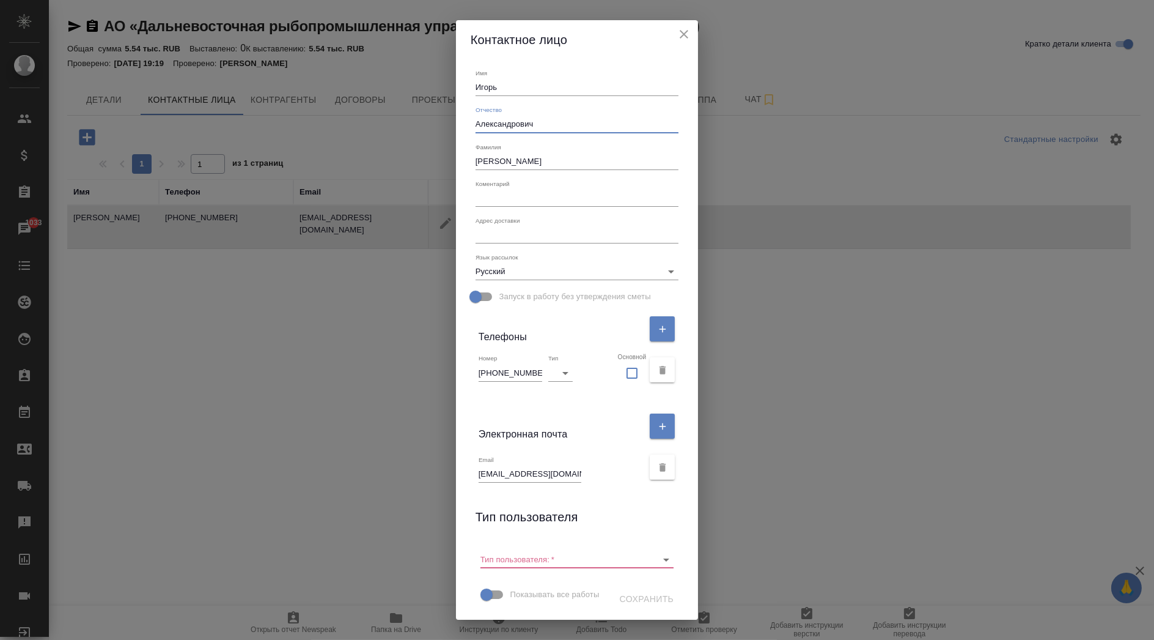
click at [556, 125] on input "Александрович" at bounding box center [578, 124] width 204 height 17
click at [539, 153] on input "Ермоленко" at bounding box center [578, 161] width 204 height 17
click at [550, 234] on textarea at bounding box center [578, 234] width 204 height 9
paste textarea "115114, г. Москва, вн. тер. г. муниципальный округ Даниловский, пео. 1-й Дербен…"
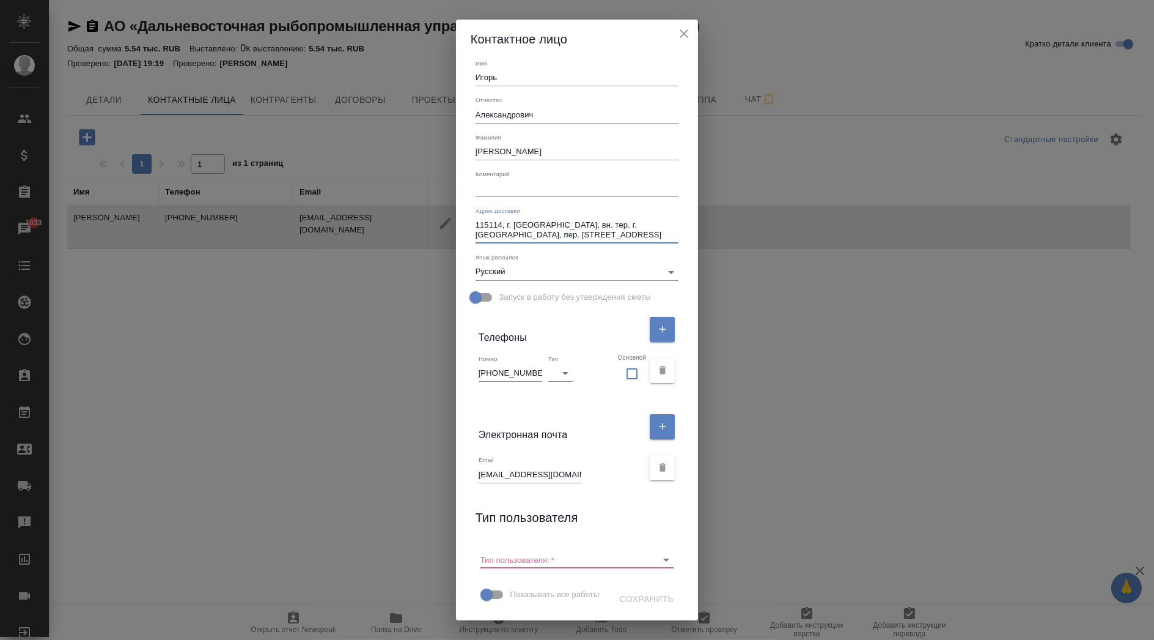
scroll to position [32, 0]
type textarea "115114, г. Москва, вн. тер. г. муниципальный округ Даниловский, пер. 1-й Дербен…"
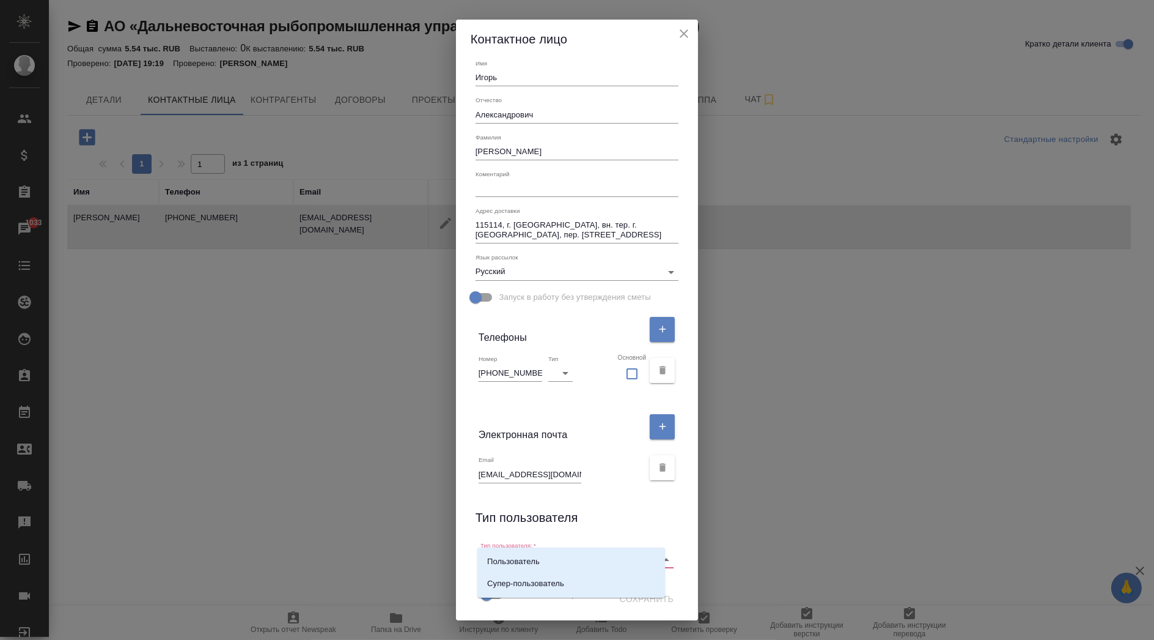
click at [520, 551] on input "Тип пользователя:   *" at bounding box center [558, 559] width 155 height 17
click at [522, 553] on li "Пользователь" at bounding box center [572, 561] width 188 height 22
type input "Пользователь"
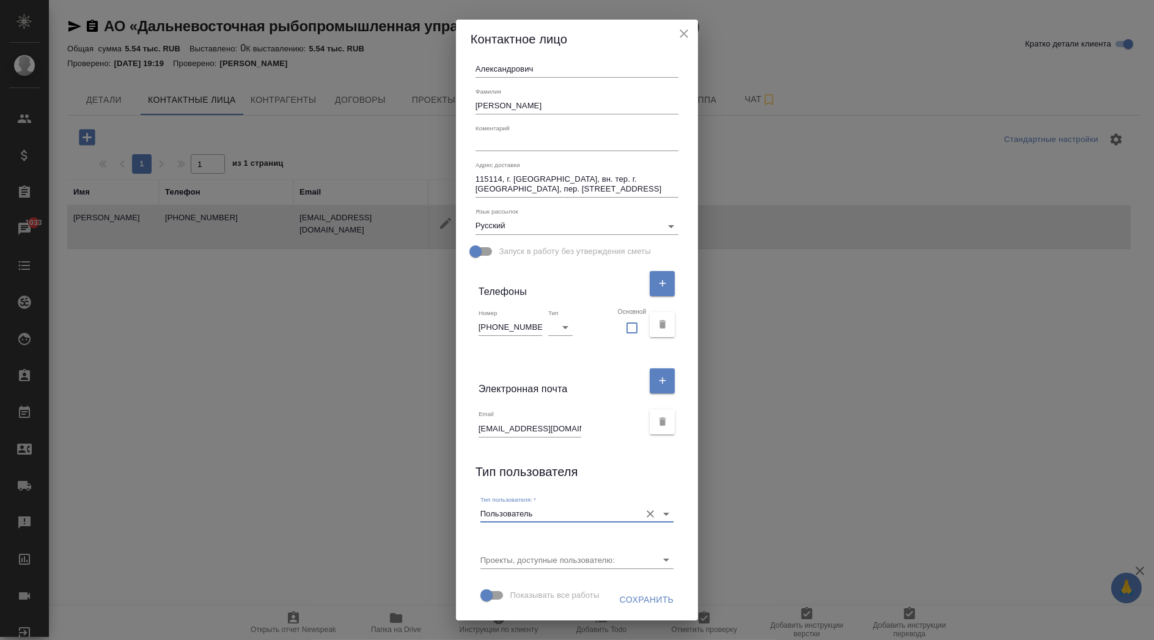
scroll to position [78, 0]
click at [620, 551] on input "Проекты, доступные пользователю:" at bounding box center [558, 559] width 155 height 17
click at [675, 517] on div "Имя Игорь Отчество Александрович Фамилия Ермоленко Коментарий x Адрес доставки …" at bounding box center [577, 339] width 243 height 561
click at [620, 597] on span "Сохранить" at bounding box center [647, 599] width 54 height 15
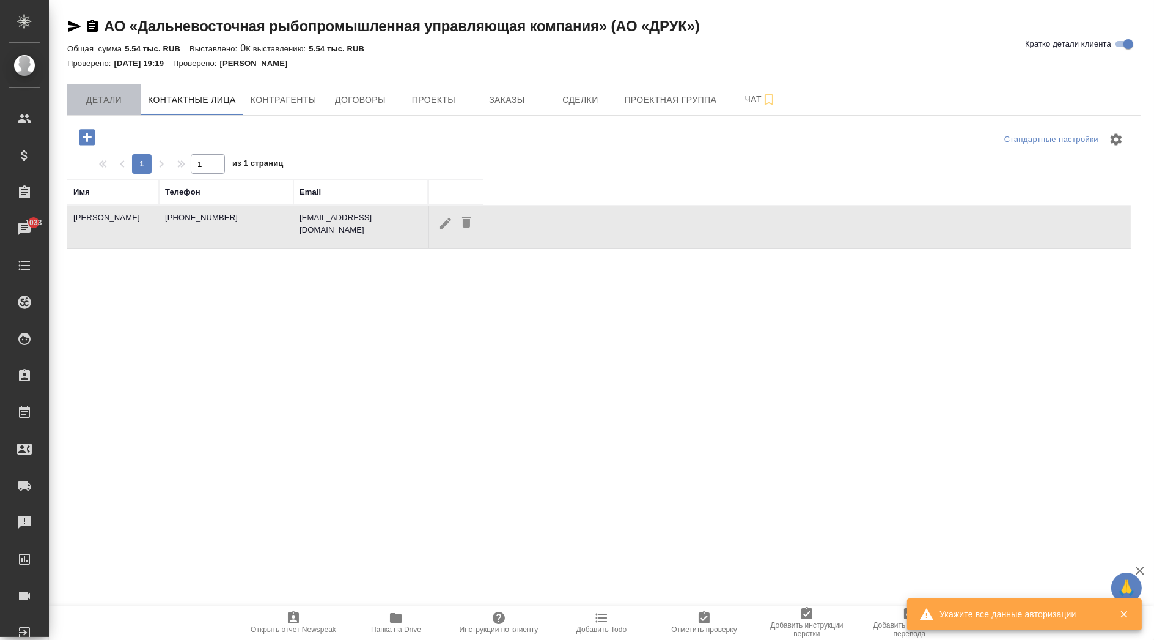
click at [124, 105] on span "Детали" at bounding box center [104, 99] width 59 height 15
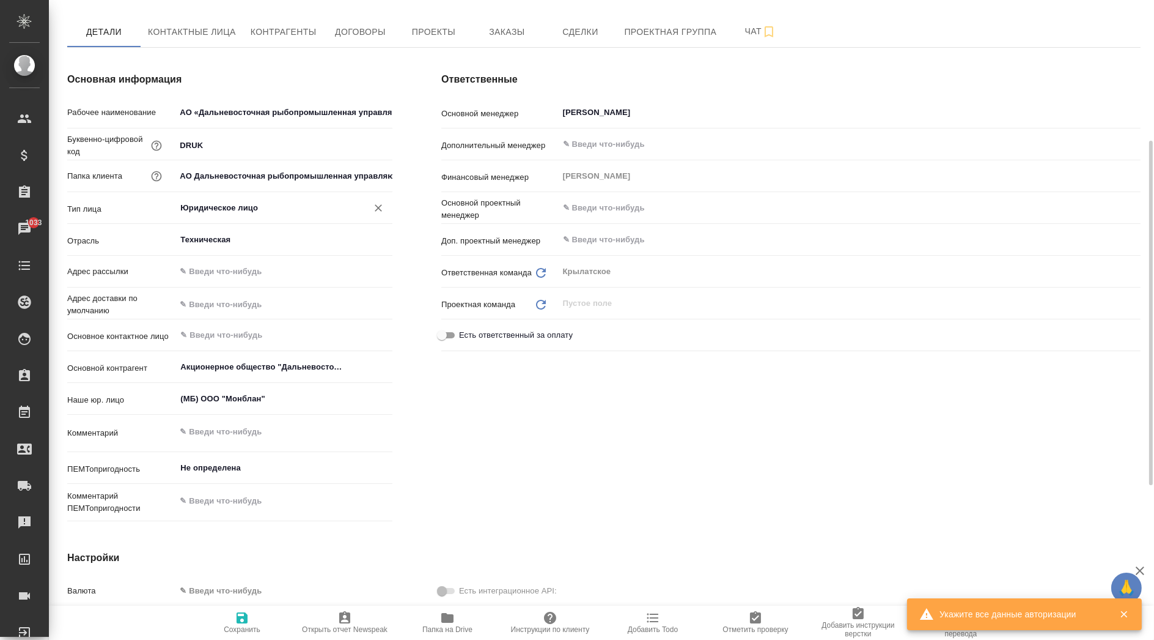
scroll to position [136, 0]
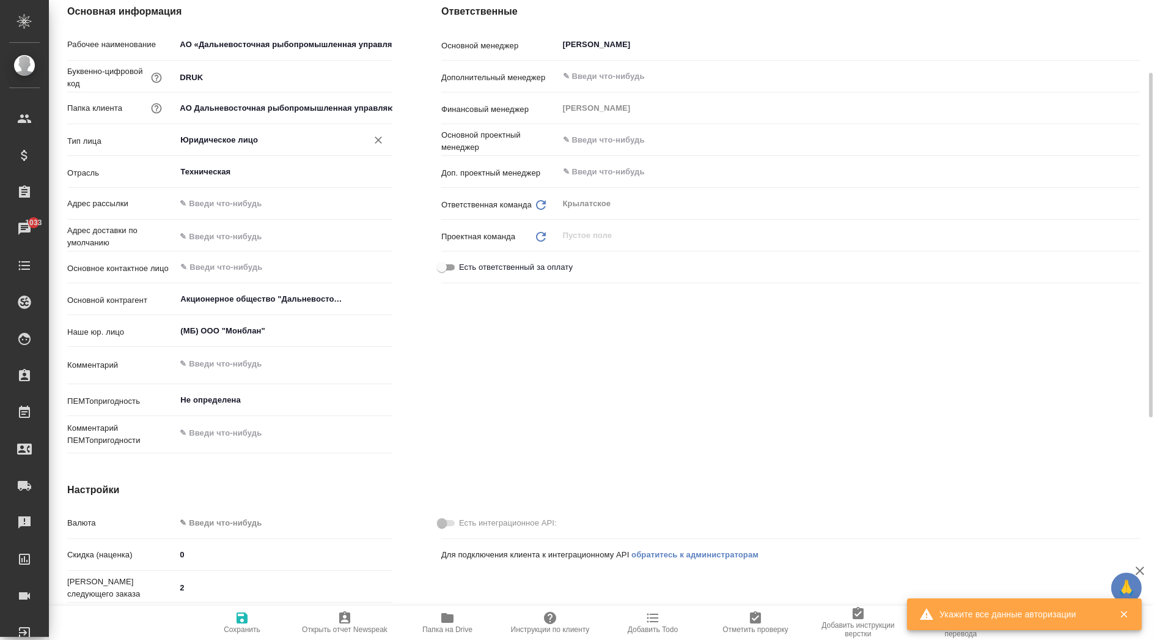
type input "Акционерное общество "Дальневосточная рыбопромышленная управляющая компания""
type textarea "x"
type input "Акционерное общество "Дальневосточная рыбопромышленная управляющая компания""
type textarea "x"
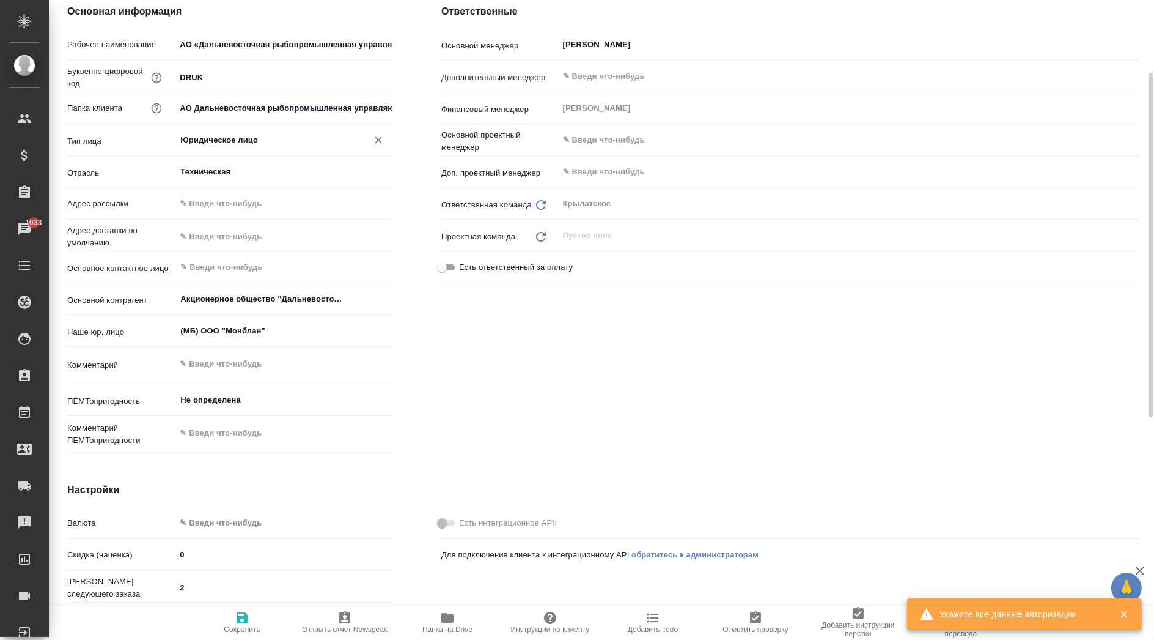
type textarea "x"
click at [241, 235] on input "text" at bounding box center [283, 236] width 217 height 18
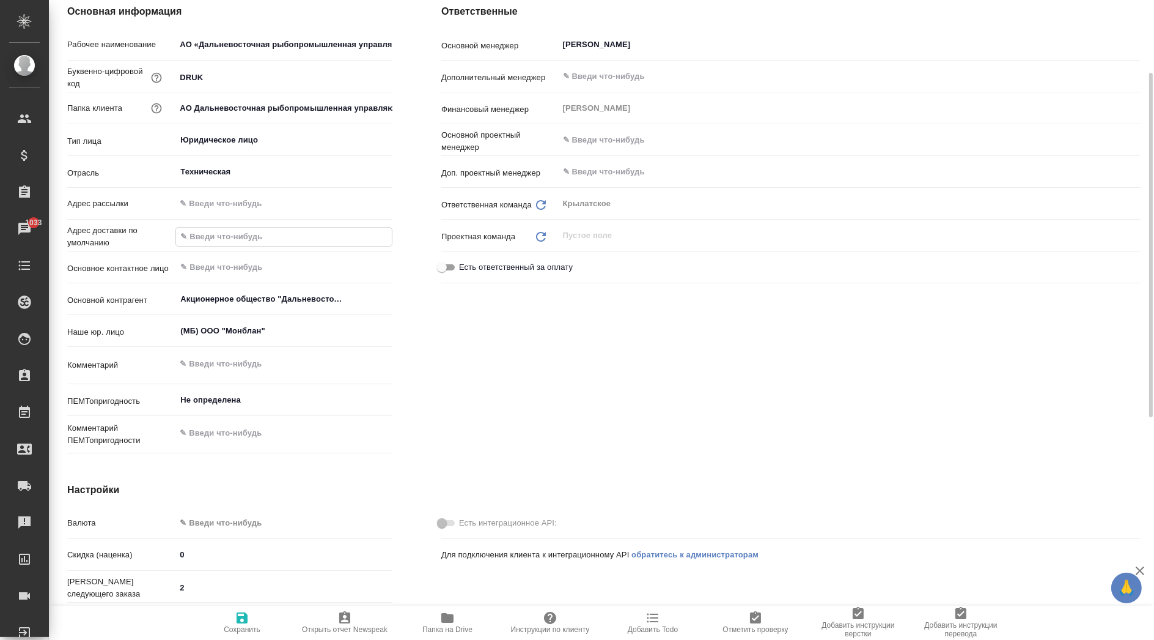
paste input "115114, г. Москва, вн. тер. г. муниципальный округ Даниловский, пео. 1-й Дербен…"
type input "115114, г. Москва, вн. тер. г. муниципальный округ Даниловский, пео. 1-й Дербен…"
type input "Акционерное общество "Дальневосточная рыбопромышленная управляющая компания""
type textarea "x"
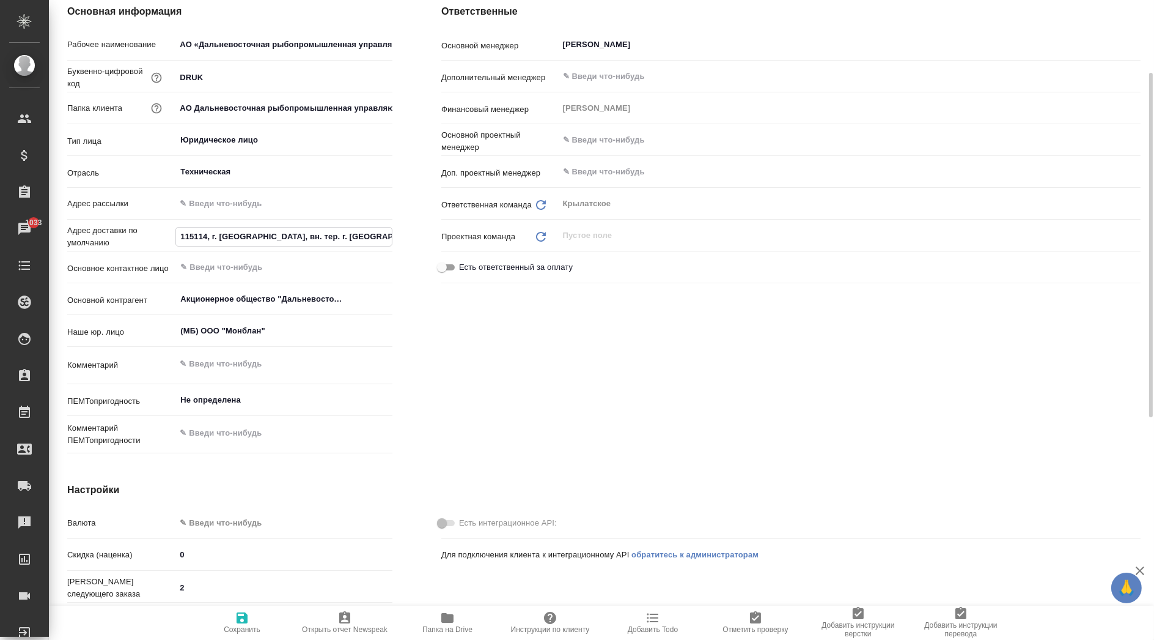
scroll to position [0, 161]
type input "115114, г. Москва, вн. тер. г. муниципальный округ Даниловский, пе. 1-й Дербене…"
type input "Акционерное общество "Дальневосточная рыбопромышленная управляющая компания""
type textarea "x"
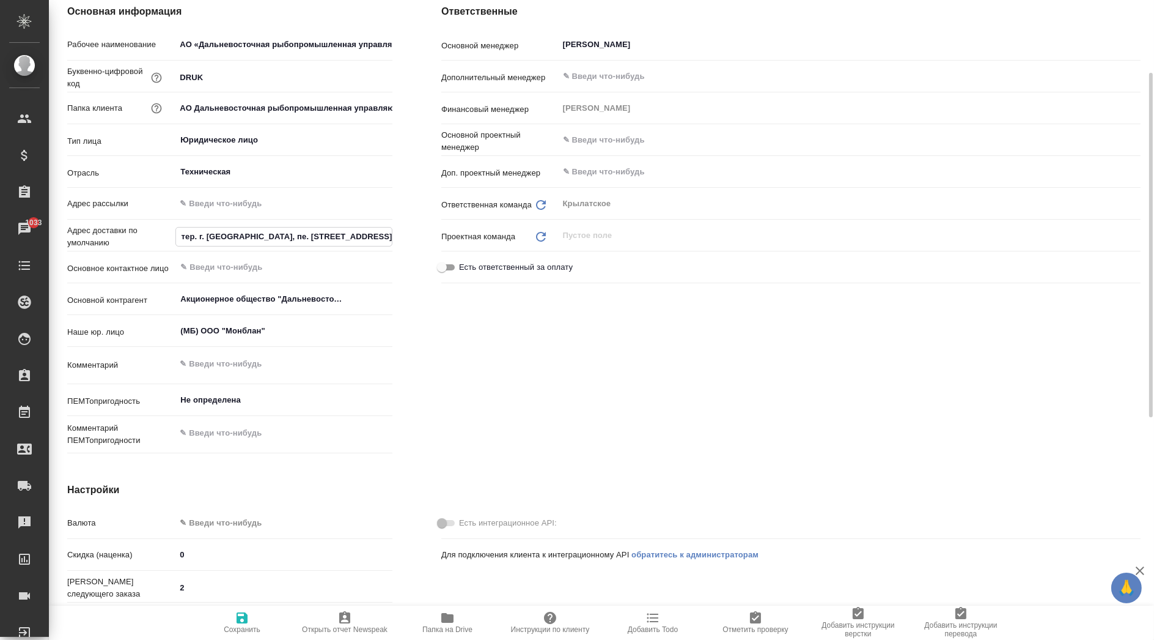
scroll to position [0, 157]
type input "115114, г. Москва, вн. тер. г. муниципальный округ Даниловский, пер. 1-й Дербен…"
type input "Акционерное общество "Дальневосточная рыбопромышленная управляющая компания""
type textarea "x"
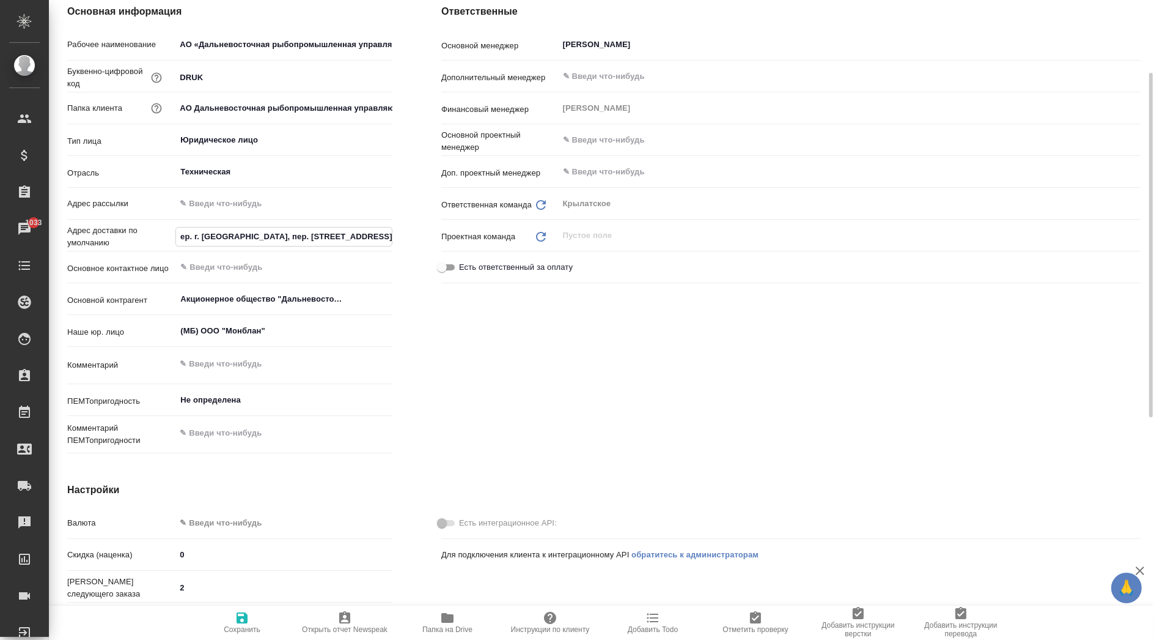
type input "115114, г. Москва, вн. тер. г. муниципальный округ Даниловский, пер. 1-й Дербен…"
click at [513, 341] on div "Ответственные Основной менеджер Касымов Тимур ​ Дополнительный менеджер ​ Финан…" at bounding box center [791, 231] width 748 height 503
click at [257, 612] on span "Сохранить" at bounding box center [242, 621] width 88 height 23
type input "Акционерное общество "Дальневосточная рыбопромышленная управляющая компания""
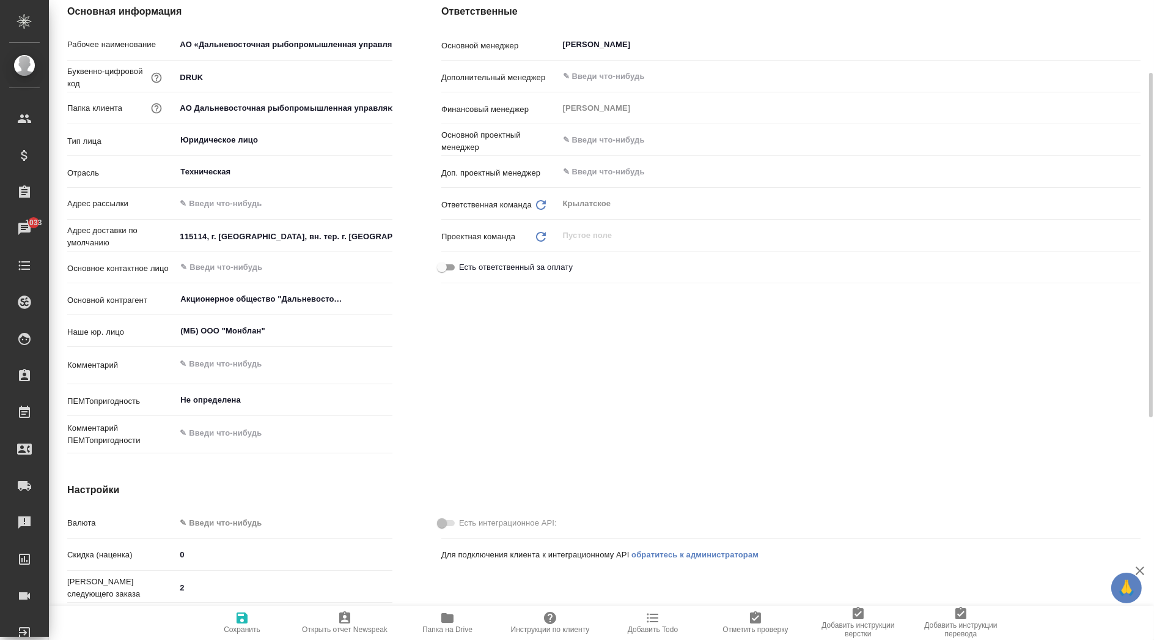
type textarea "x"
type input "Акционерное общество "Дальневосточная рыбопромышленная управляющая компания""
type textarea "x"
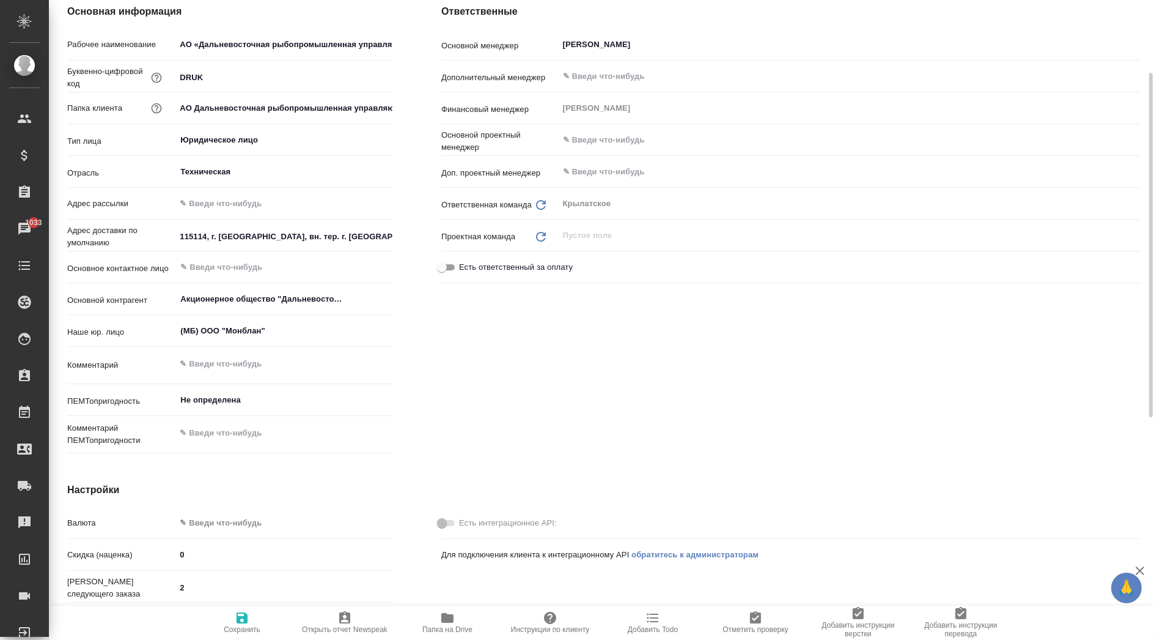
type input "Акционерное общество "Дальневосточная рыбопромышленная управляющая компания""
type textarea "x"
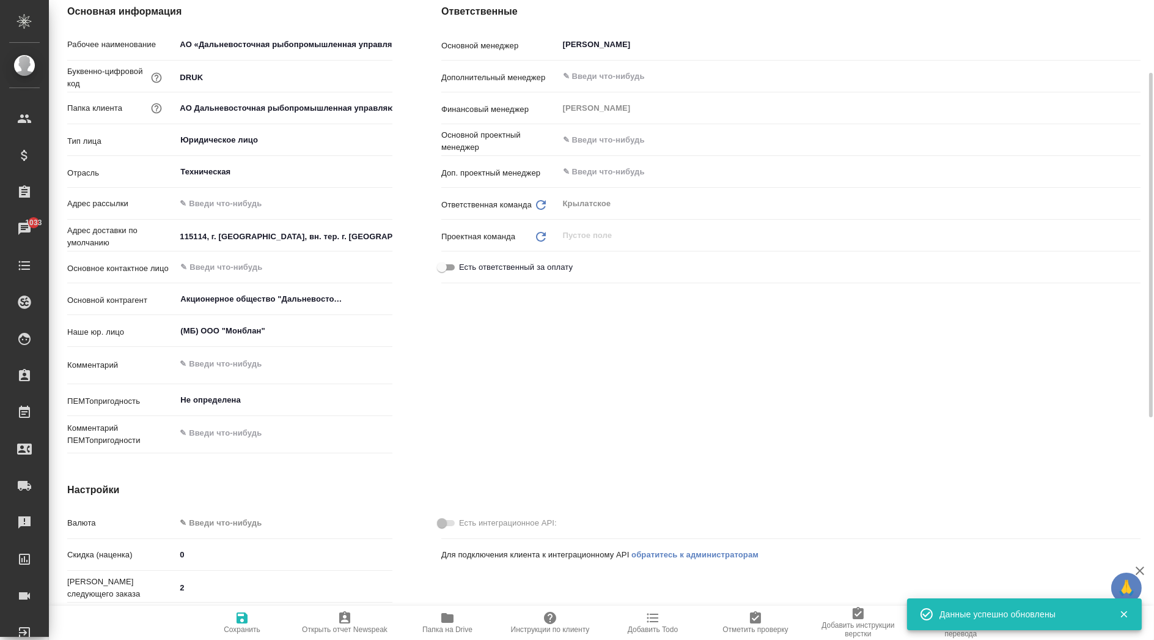
type input "Акционерное общество "Дальневосточная рыбопромышленная управляющая компания""
type textarea "x"
click at [224, 202] on input "text" at bounding box center [284, 203] width 216 height 18
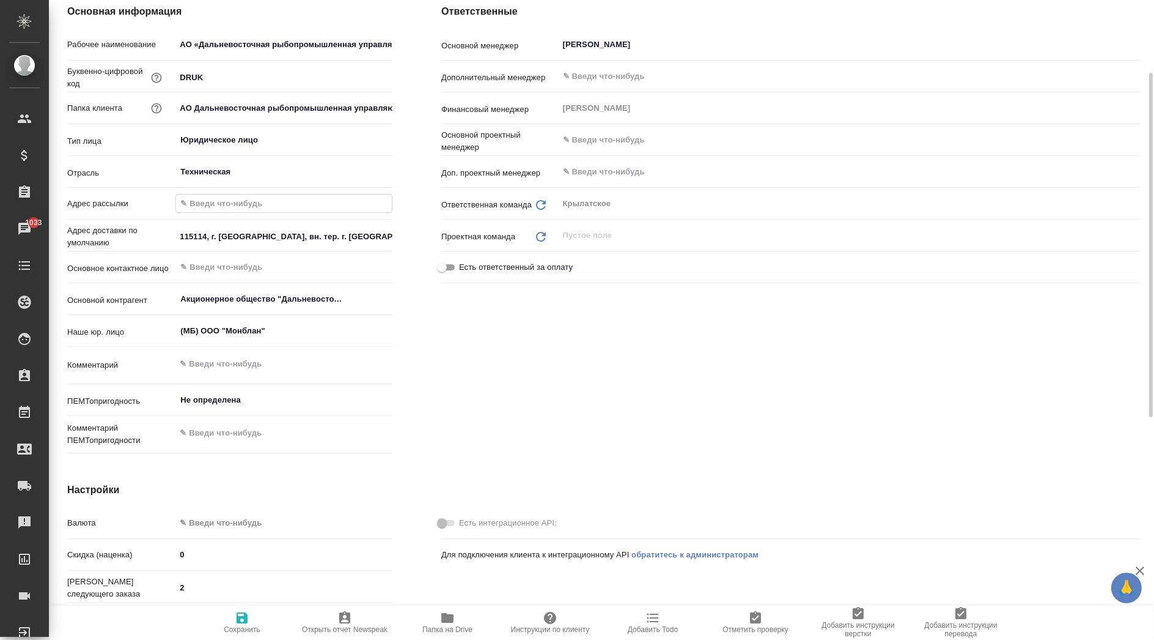
paste input "с: aodruk@aodruk.ru"
type input "с: aodruk@aodruk.ru"
type input "Акционерное общество "Дальневосточная рыбопромышленная управляющая компания""
type textarea "x"
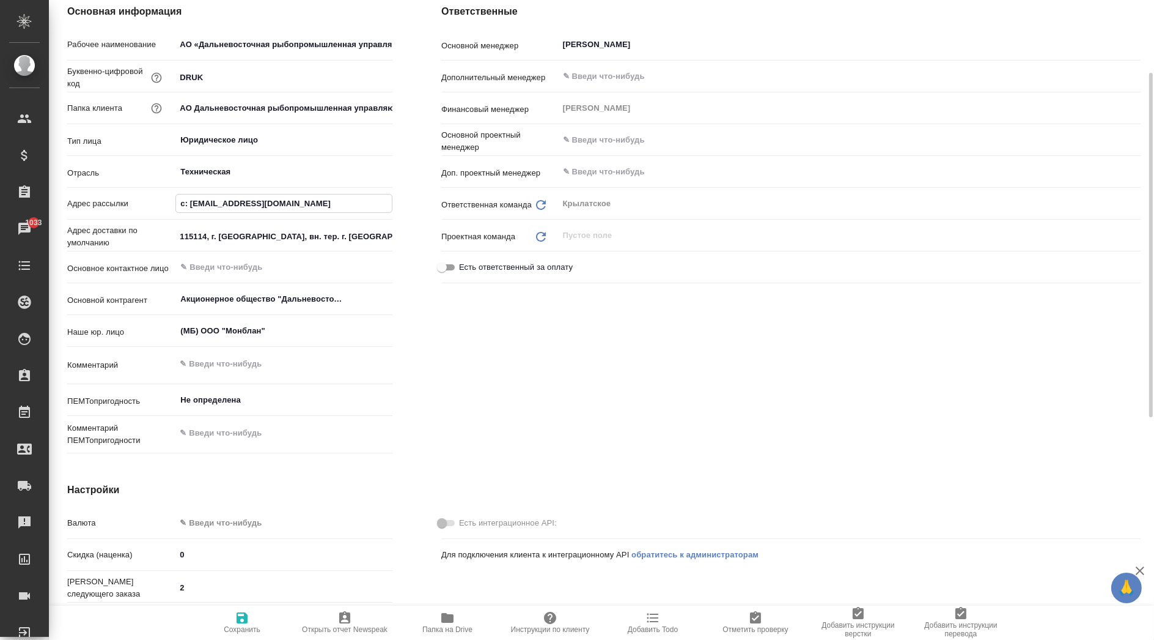
drag, startPoint x: 188, startPoint y: 201, endPoint x: 164, endPoint y: 201, distance: 23.8
click at [164, 201] on div "Адрес рассылки с: aodruk@aodruk.ru" at bounding box center [229, 203] width 325 height 21
type input "aodruk@aodruk.ru"
type input "Акционерное общество "Дальневосточная рыбопромышленная управляющая компания""
type textarea "x"
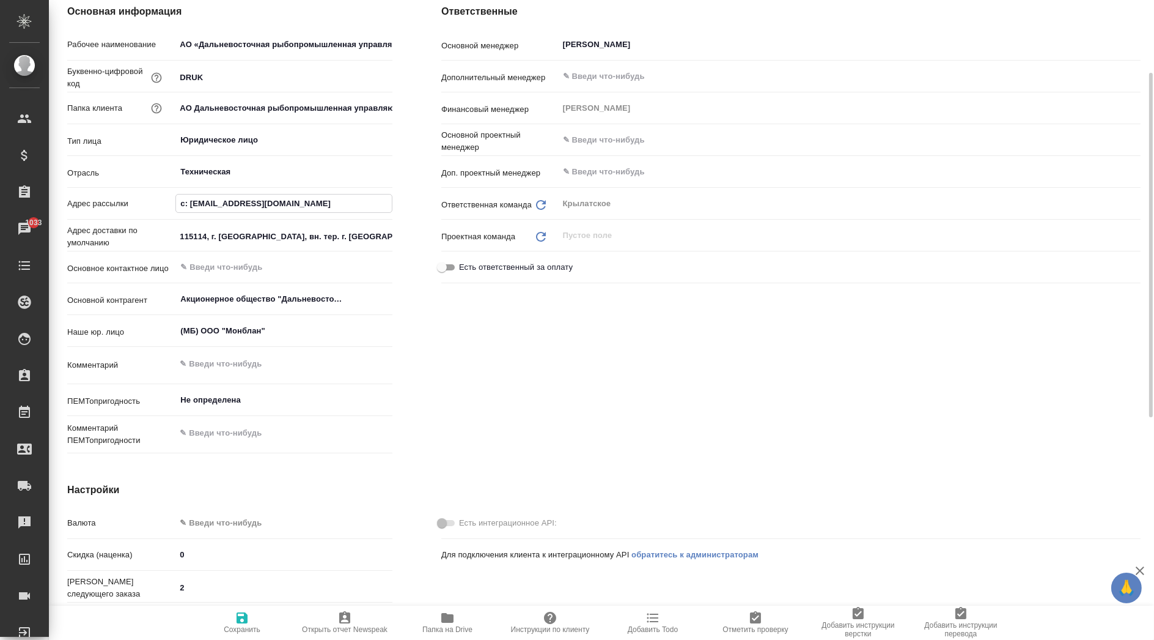
type textarea "x"
type input "aodruk@aodruk.ru"
type input "Акционерное общество "Дальневосточная рыбопромышленная управляющая компания""
type textarea "x"
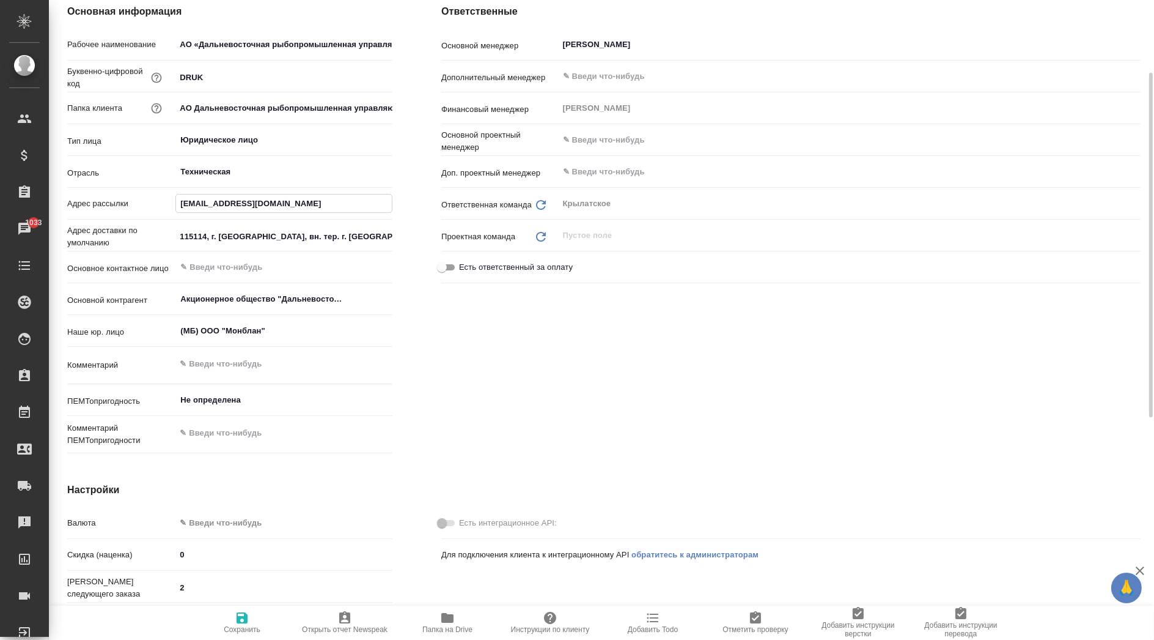
click at [279, 202] on input "aodruk@aodruk.ru" at bounding box center [284, 203] width 216 height 18
type input "aodruk@aodruk.ru"
type input "Акционерное общество "Дальневосточная рыбопромышленная управляющая компания""
type textarea "x"
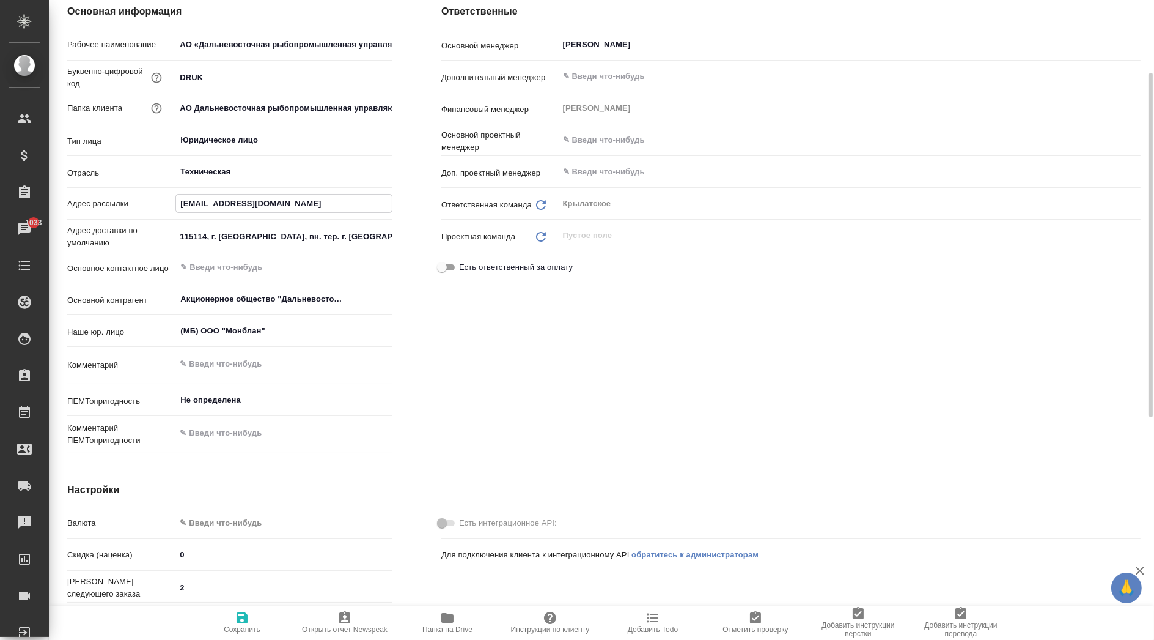
type input "aodruk@aodruk.ru"
click at [239, 625] on span "Сохранить" at bounding box center [242, 629] width 37 height 9
type input "Акционерное общество "Дальневосточная рыбопромышленная управляющая компания""
type textarea "x"
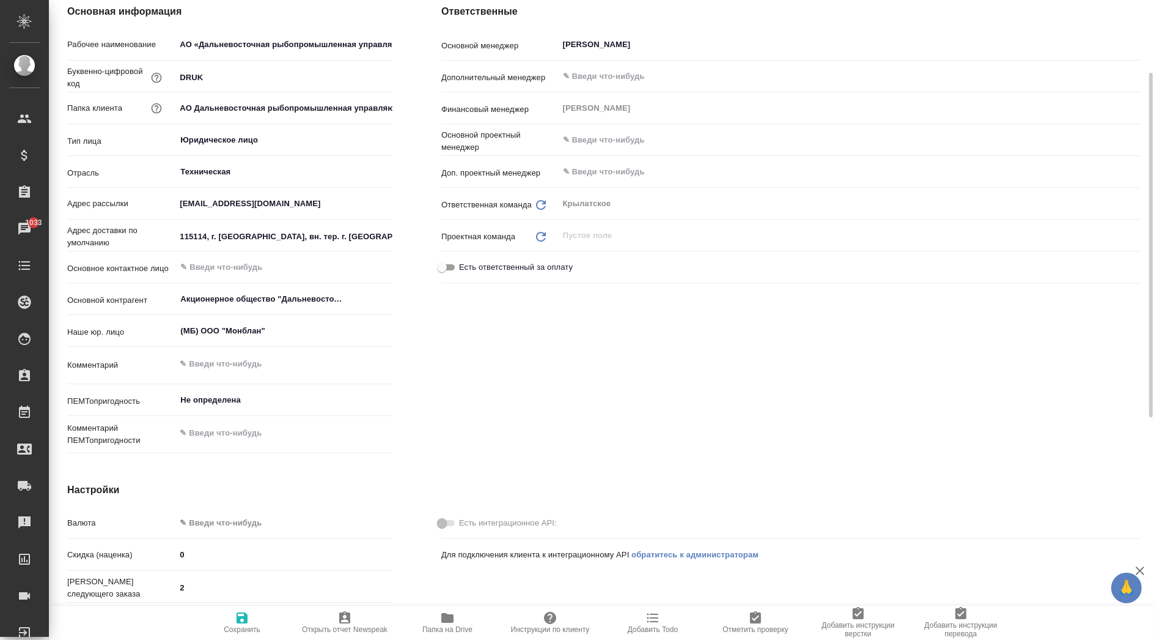
type input "Акционерное общество "Дальневосточная рыбопромышленная управляющая компания""
type textarea "x"
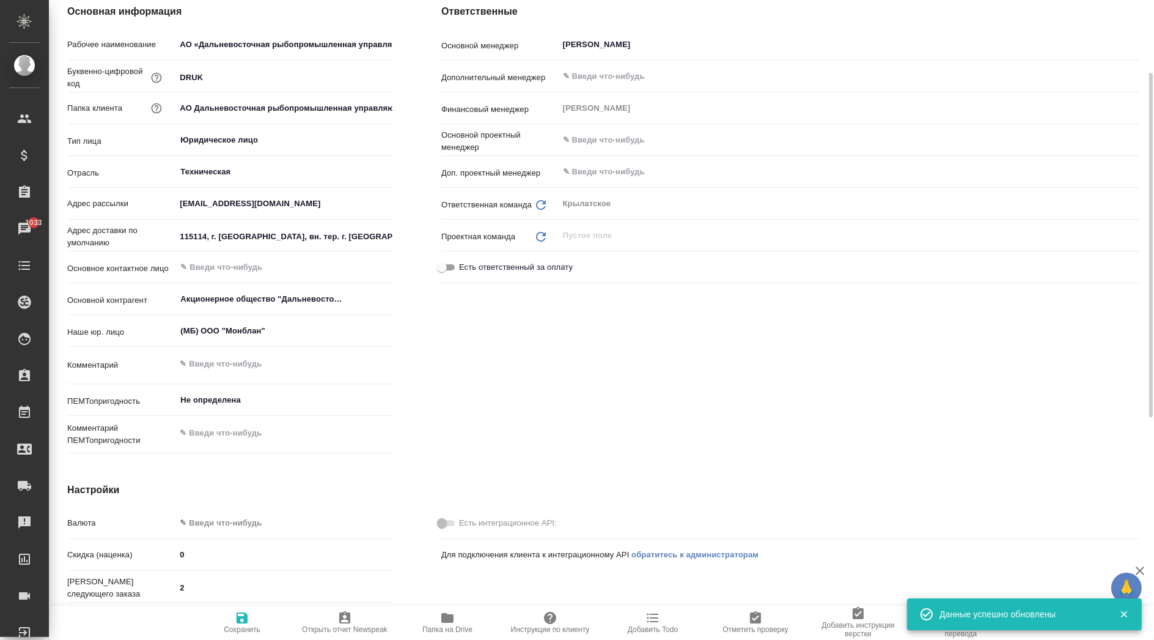
type input "Акционерное общество "Дальневосточная рыбопромышленная управляющая компания""
type textarea "x"
type input "Акционерное общество "Дальневосточная рыбопромышленная управляющая компания""
type textarea "x"
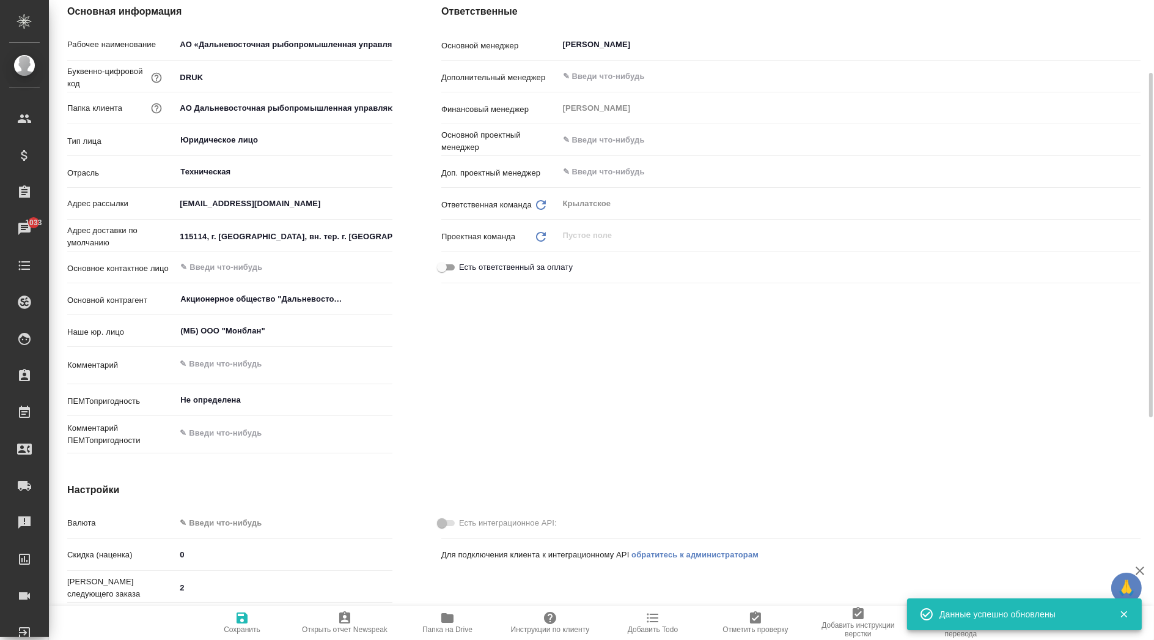
type textarea "x"
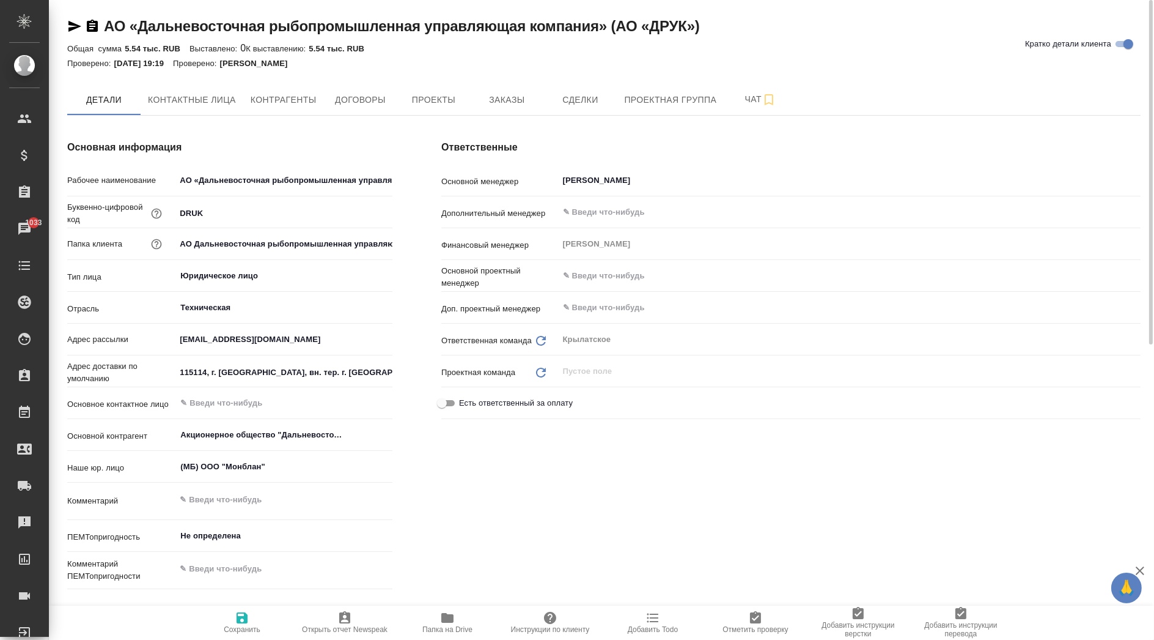
click at [541, 334] on icon "Обновить" at bounding box center [541, 340] width 15 height 15
type input "Акционерное общество "Дальневосточная рыбопромышленная управляющая компания""
type textarea "x"
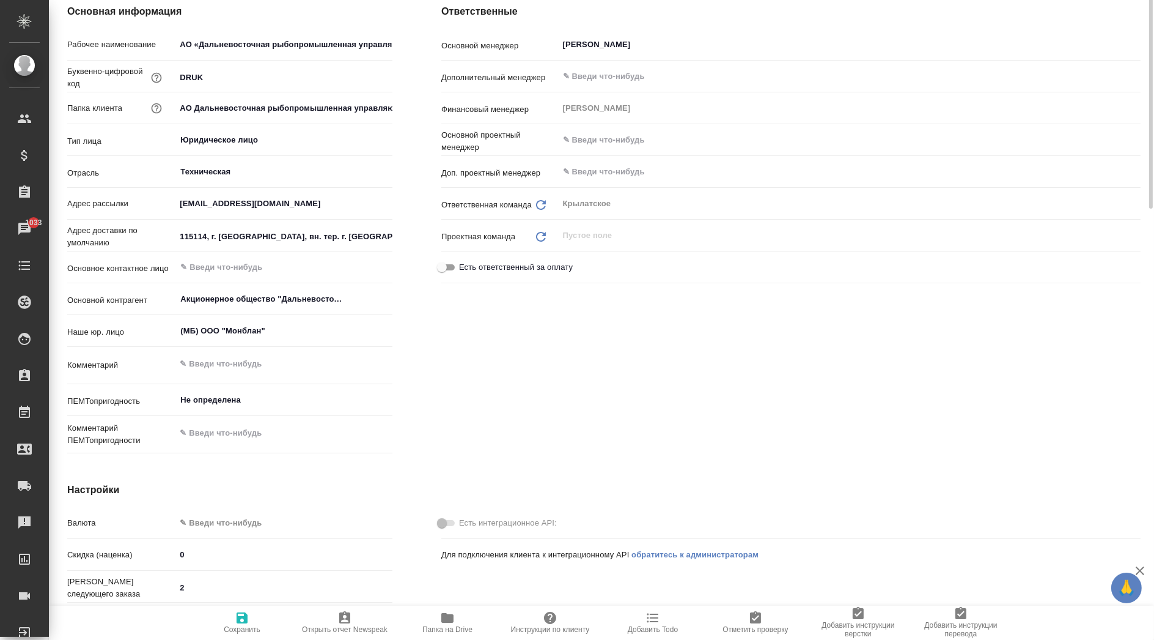
scroll to position [271, 0]
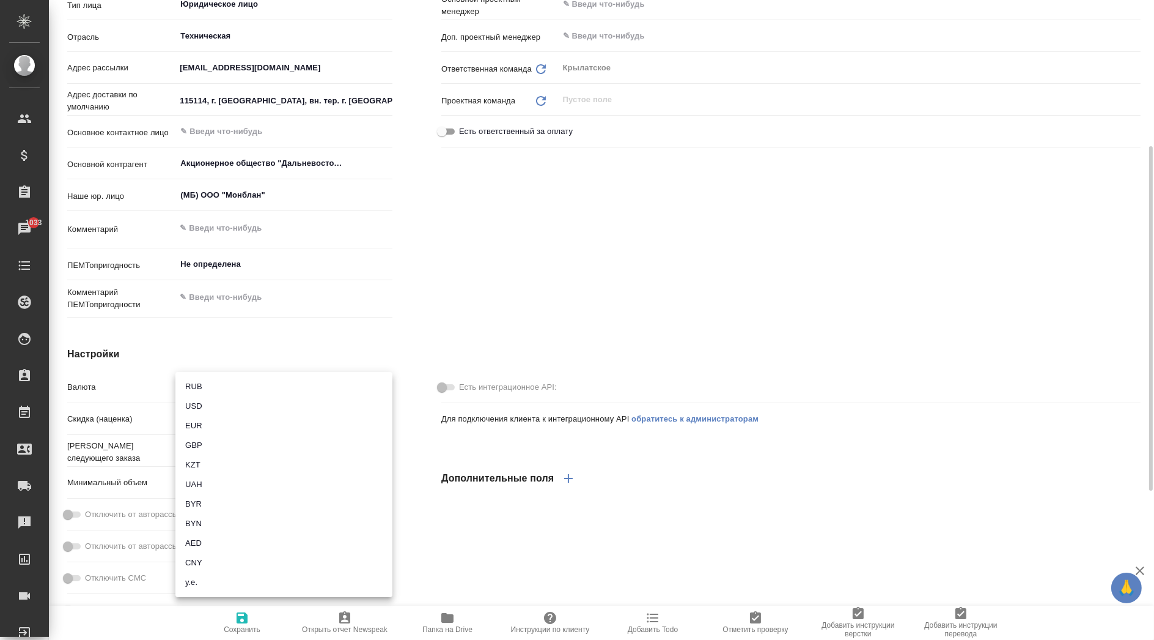
click at [245, 393] on body "🙏 .cls-1 fill:#fff; AWATERA Kasymov Timur Клиенты Спецификации Заказы 1033 Чаты…" at bounding box center [577, 320] width 1154 height 640
click at [227, 393] on li "RUB" at bounding box center [283, 387] width 217 height 20
type input "Акционерное общество "Дальневосточная рыбопромышленная управляющая компания""
type textarea "x"
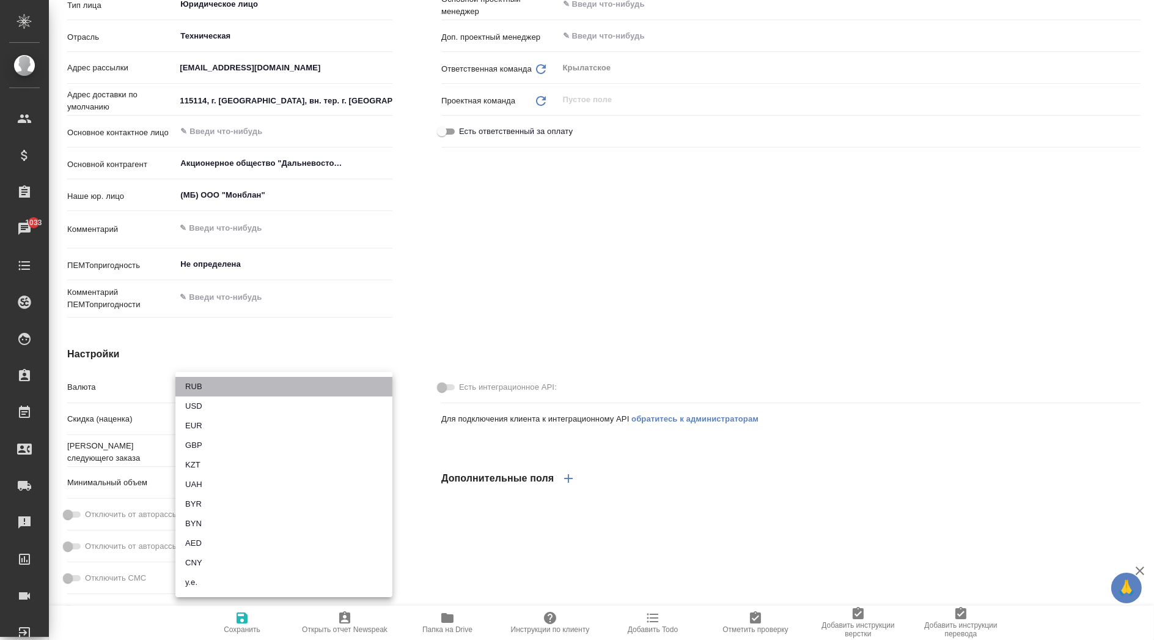
type input "RUB"
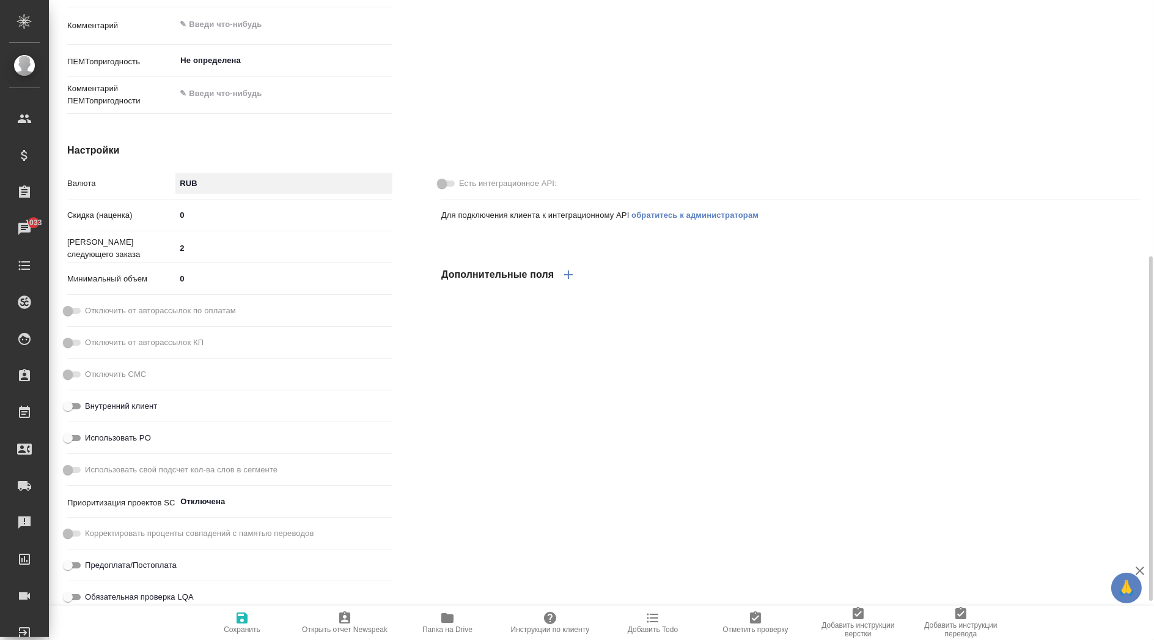
scroll to position [547, 0]
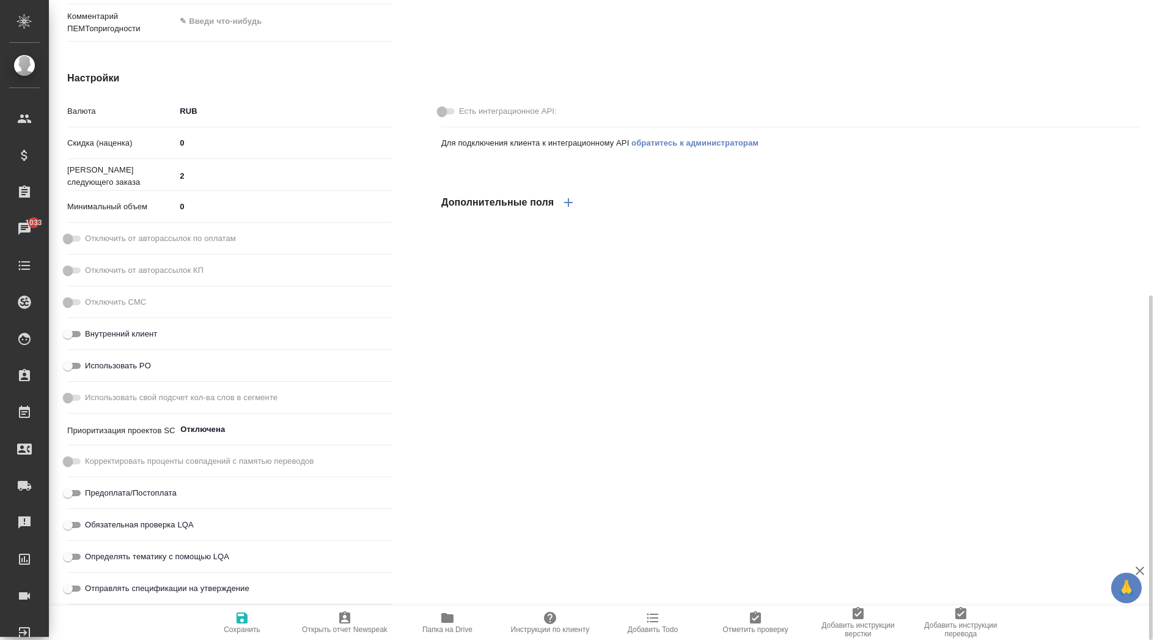
click at [243, 604] on hr at bounding box center [229, 604] width 325 height 1
click at [245, 608] on button "Сохранить" at bounding box center [242, 622] width 103 height 34
type input "Акционерное общество "Дальневосточная рыбопромышленная управляющая компания""
type textarea "x"
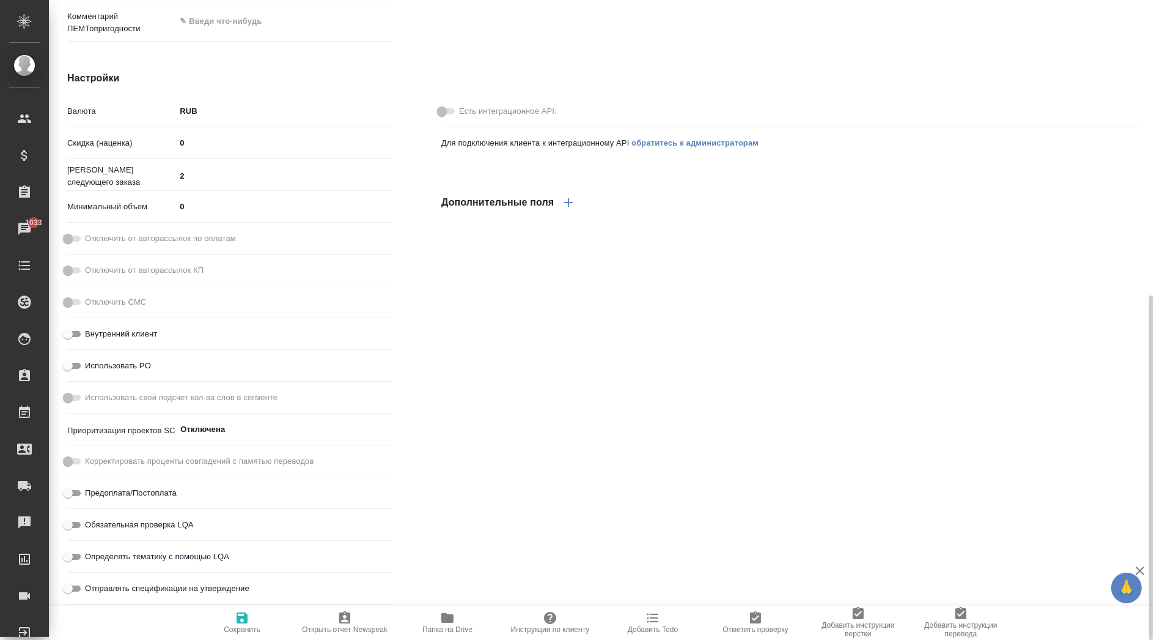
type input "Акционерное общество "Дальневосточная рыбопромышленная управляющая компания""
type textarea "x"
type input "Акционерное общество "Дальневосточная рыбопромышленная управляющая компания""
type textarea "x"
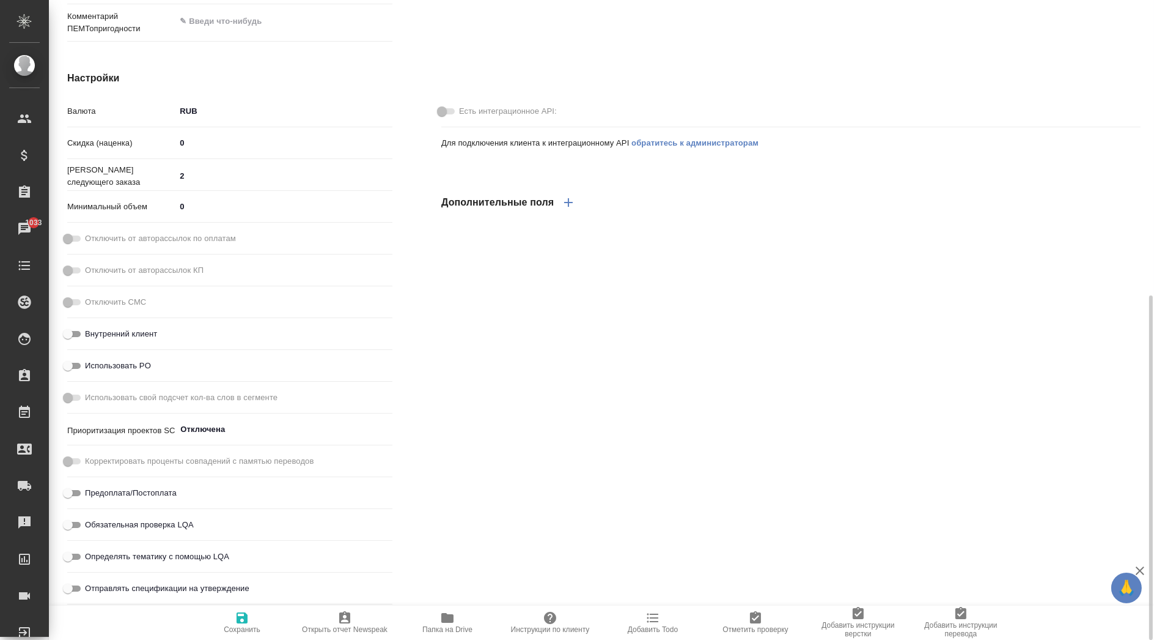
type textarea "x"
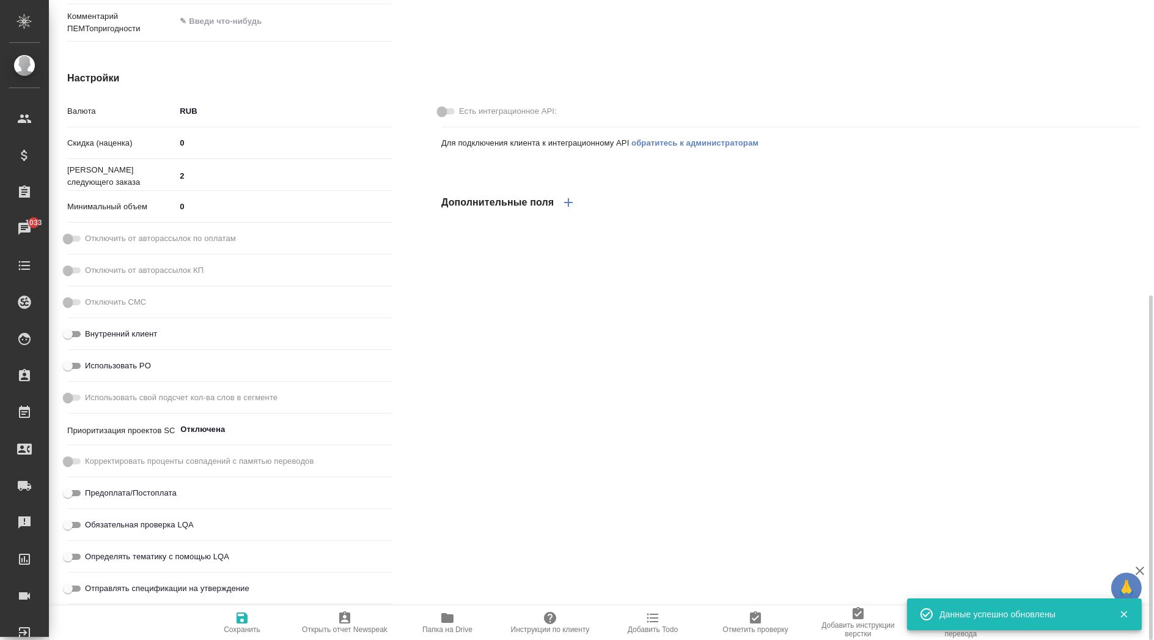
type input "Акционерное общество "Дальневосточная рыбопромышленная управляющая компания""
type textarea "x"
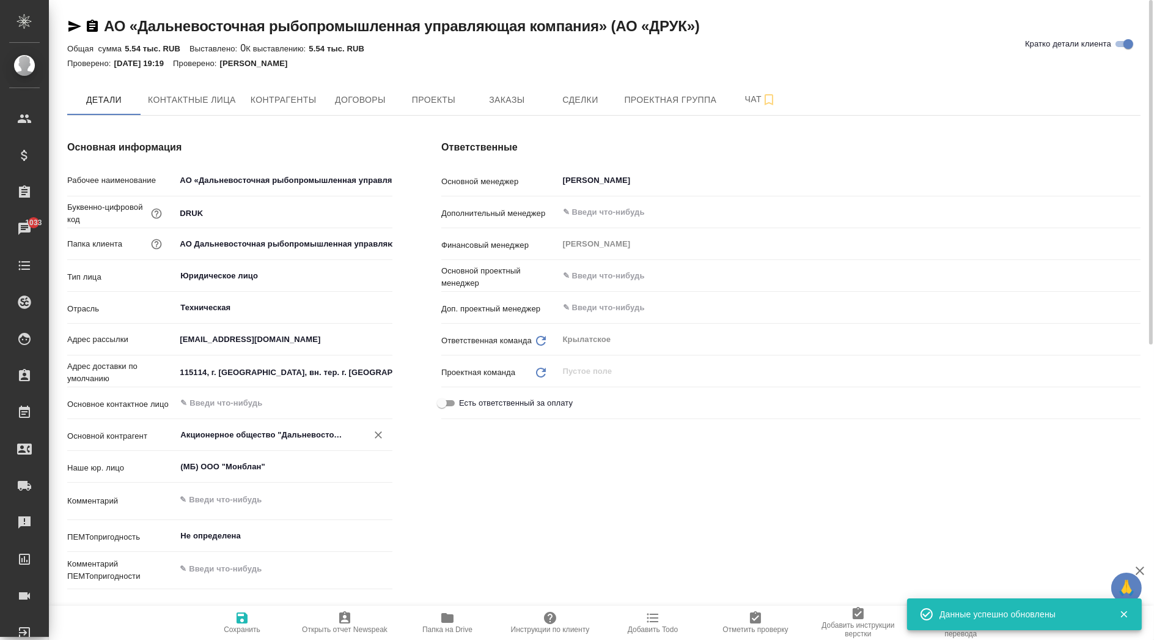
scroll to position [0, 0]
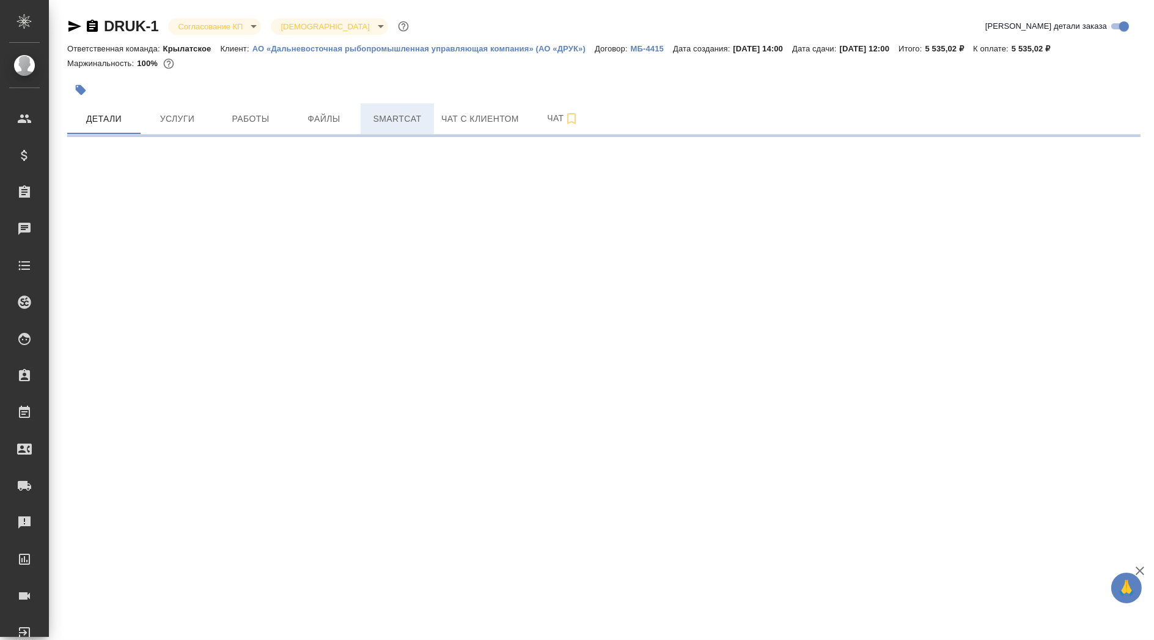
select select "RU"
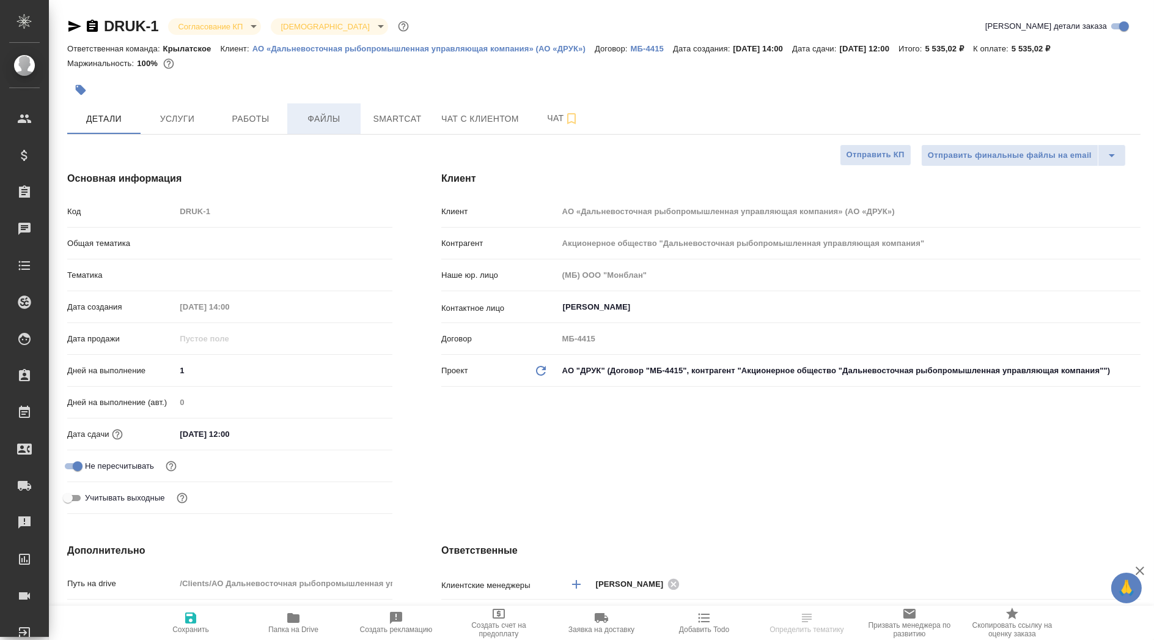
type textarea "x"
click at [345, 120] on span "Файлы" at bounding box center [324, 118] width 59 height 15
type input "Акционерное общество "Дальневосточная рыбопромышленная управляющая компания""
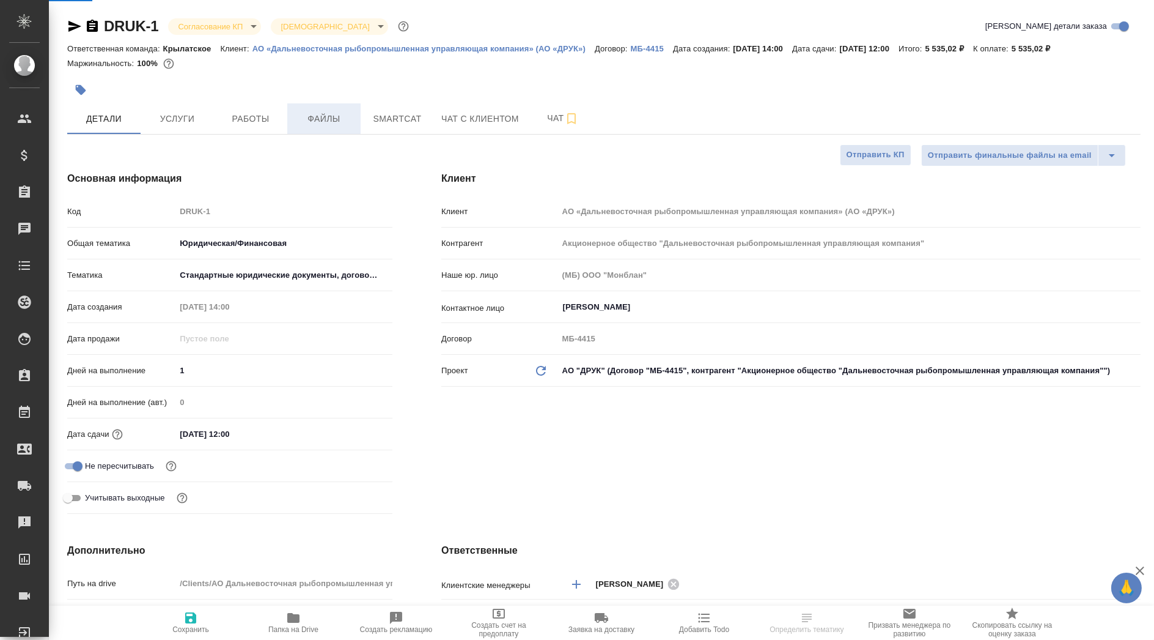
type textarea "x"
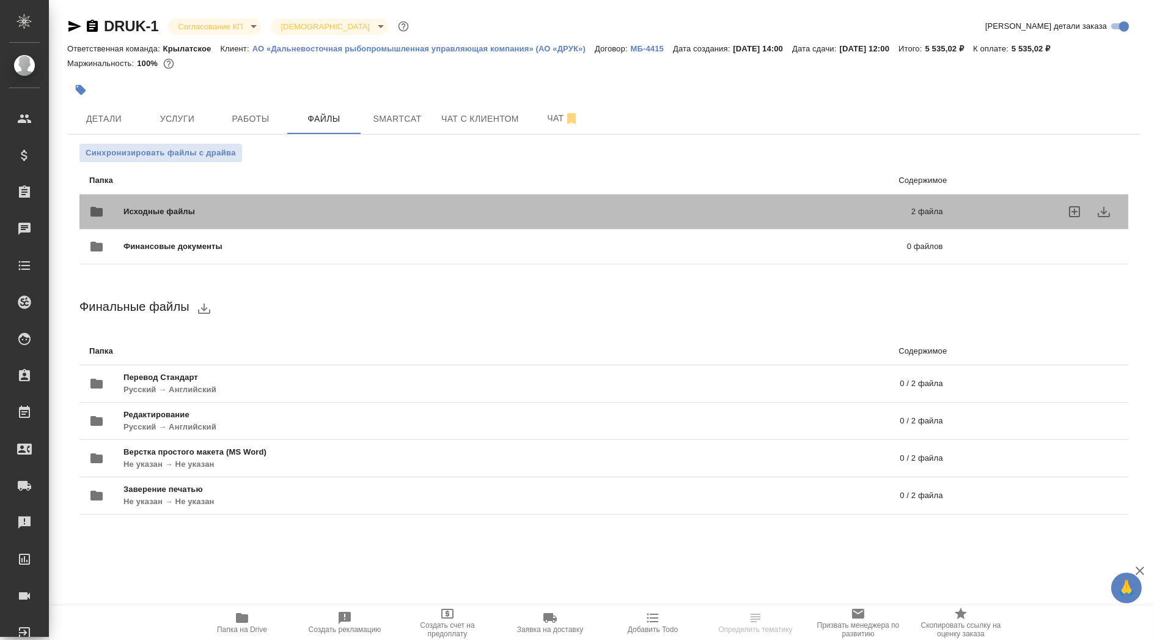
click at [248, 204] on div "Исходные файлы 2 файла" at bounding box center [516, 211] width 854 height 29
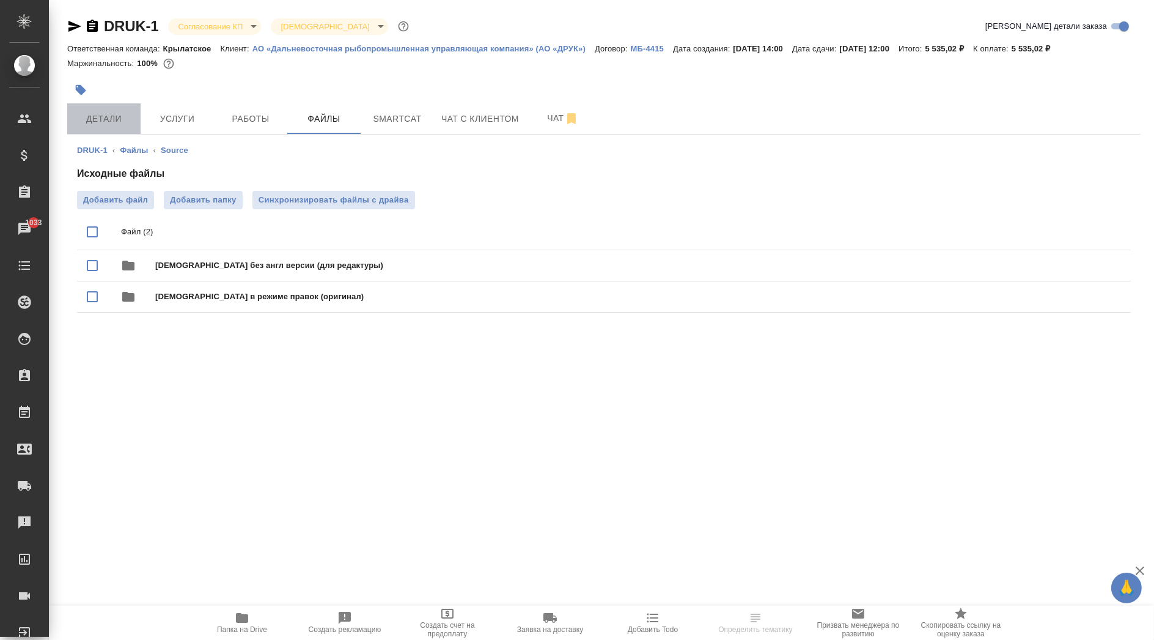
click at [127, 123] on span "Детали" at bounding box center [104, 118] width 59 height 15
select select "RU"
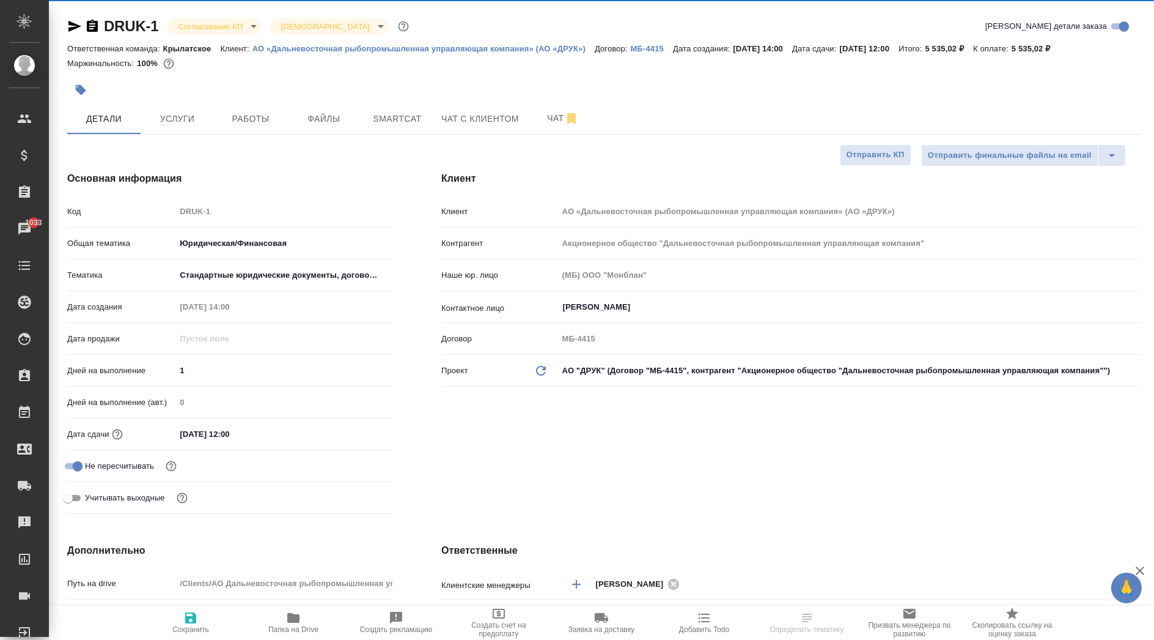
type textarea "x"
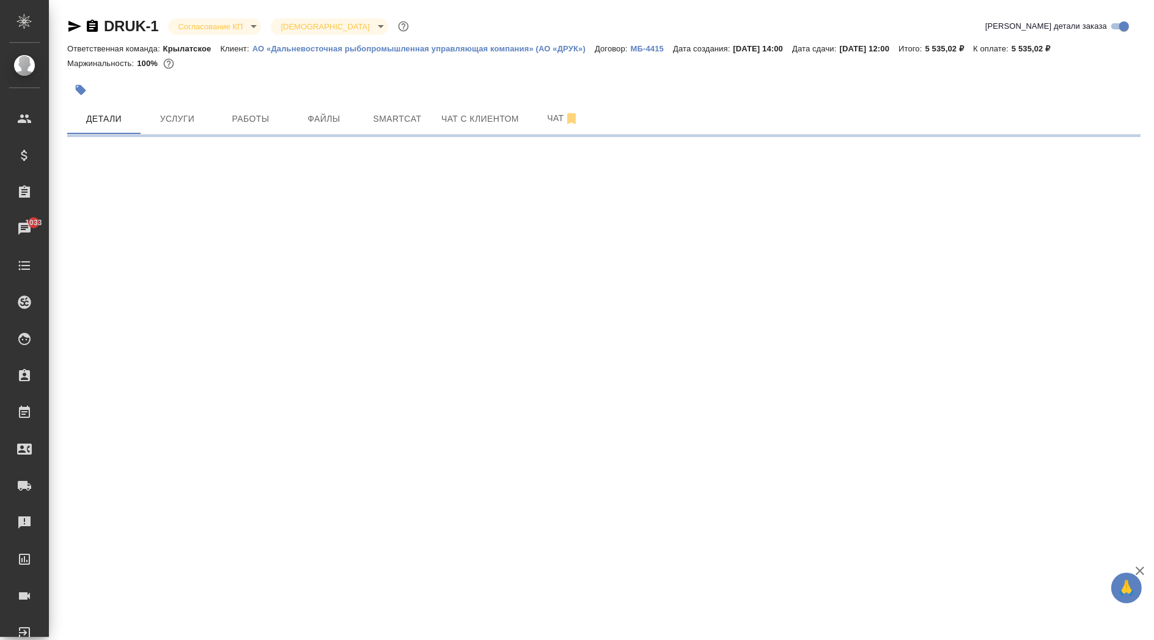
select select "RU"
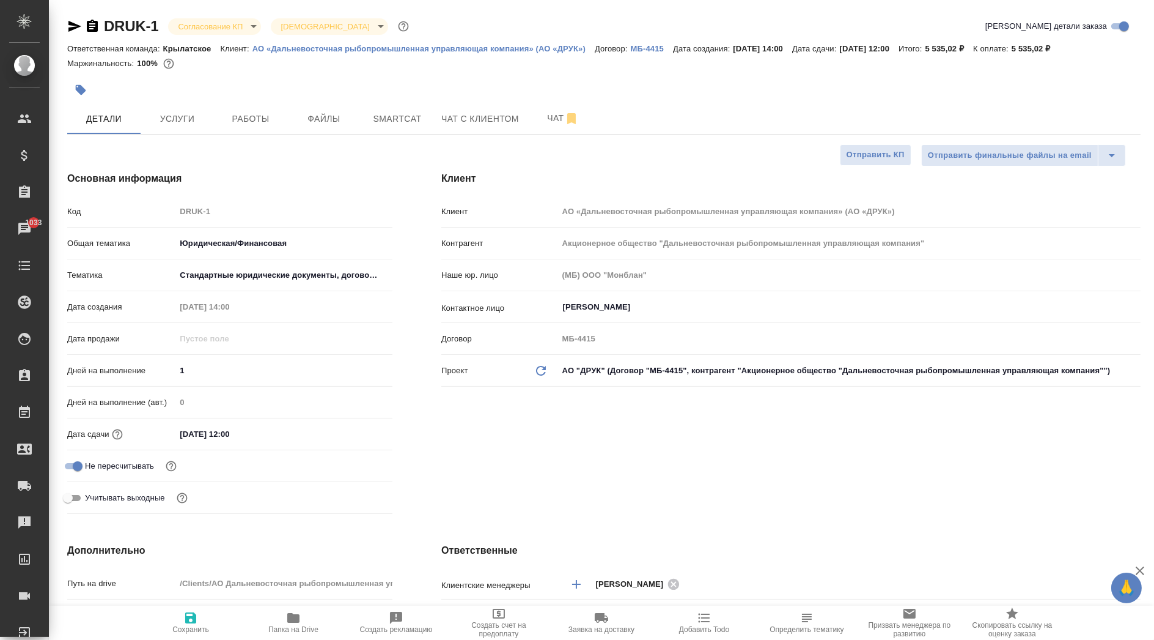
type textarea "x"
type input "Акционерное общество "Дальневосточная рыбопромышленная управляющая компания""
type textarea "x"
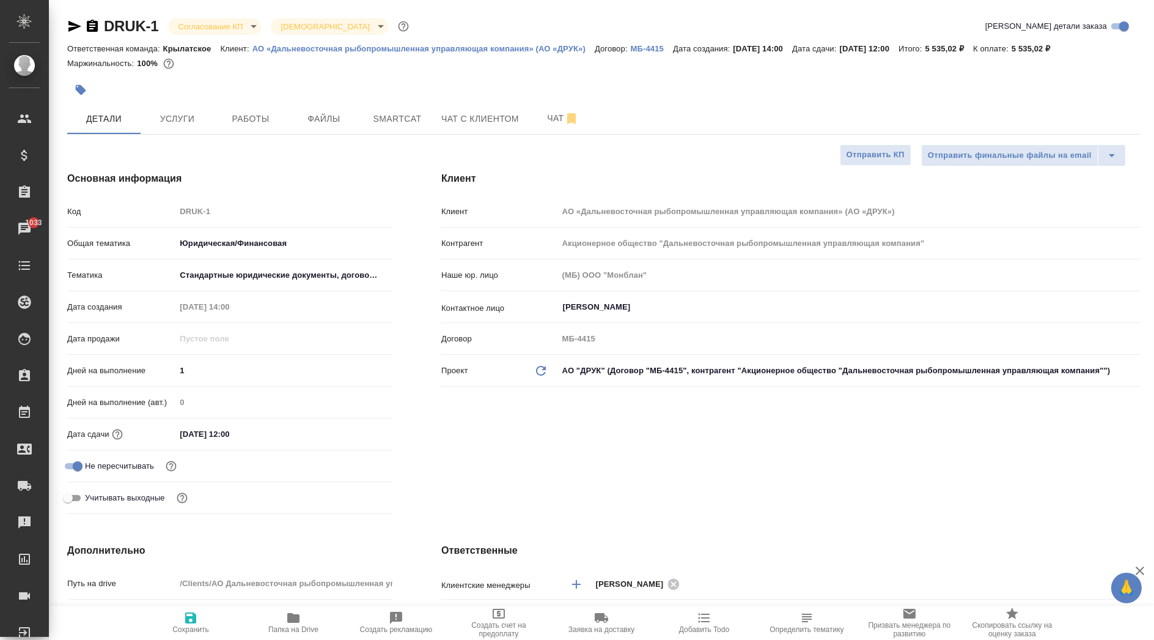
type textarea "x"
type input "Акционерное общество "Дальневосточная рыбопромышленная управляющая компания""
type textarea "x"
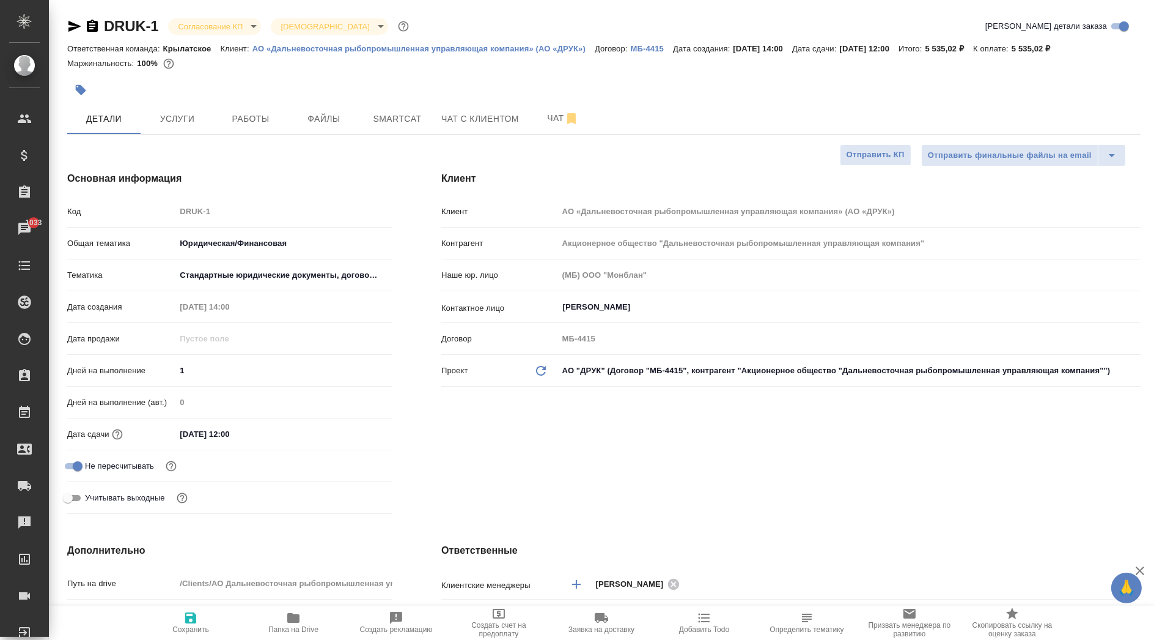
type textarea "x"
click at [237, 433] on input "14.08.2025 12:00" at bounding box center [229, 434] width 107 height 18
click at [366, 430] on div at bounding box center [371, 433] width 43 height 15
click at [359, 437] on icon "button" at bounding box center [357, 433] width 15 height 15
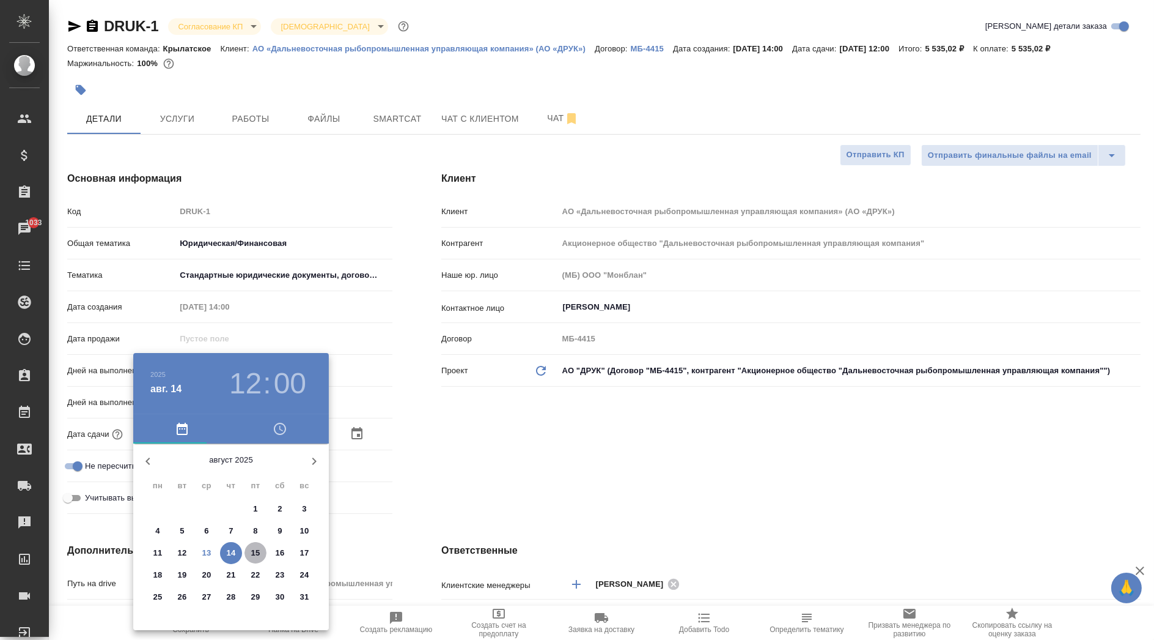
click at [258, 551] on p "15" at bounding box center [255, 553] width 9 height 12
type input "15.08.2025 12:00"
type input "Акционерное общество "Дальневосточная рыбопромышленная управляющая компания""
type textarea "x"
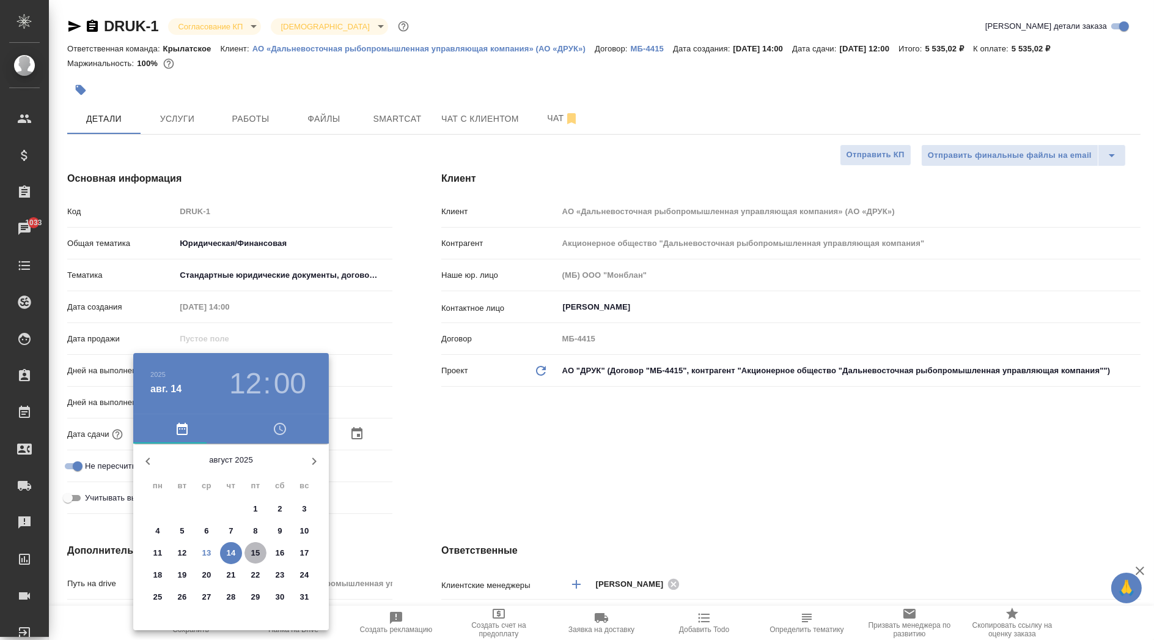
type textarea "x"
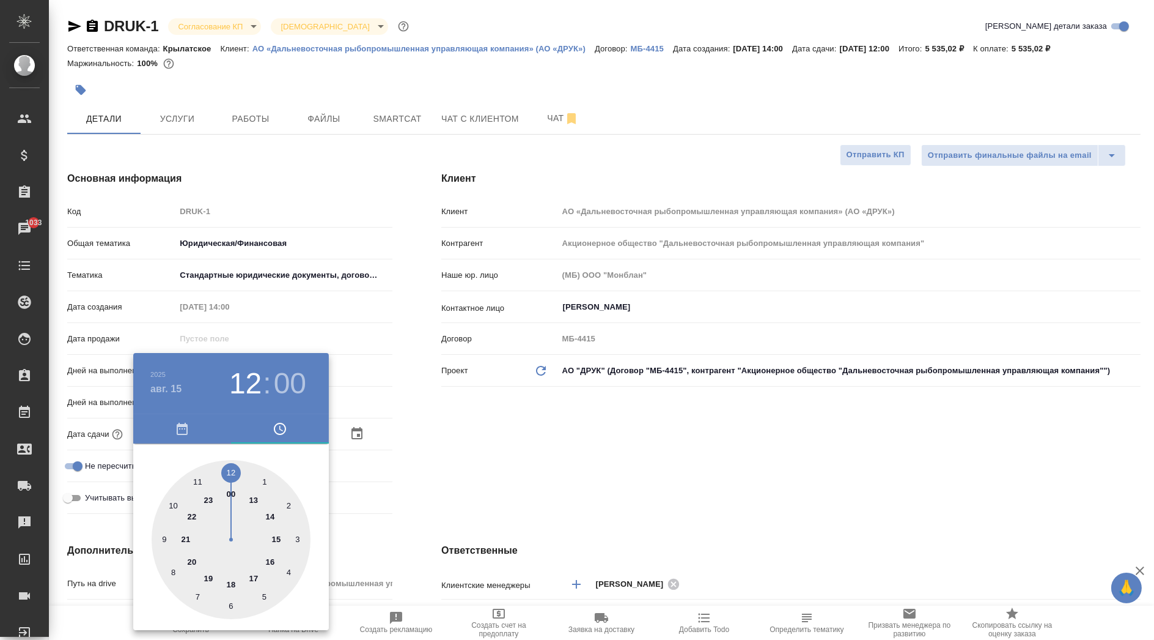
click at [415, 512] on div at bounding box center [577, 320] width 1154 height 640
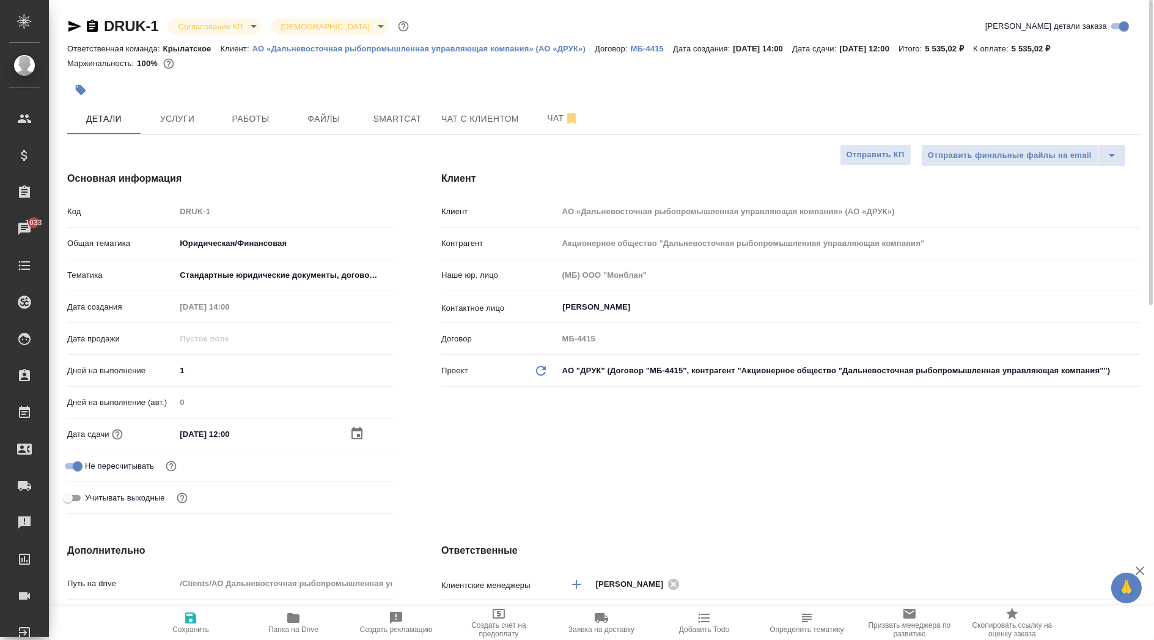
click at [186, 611] on icon "button" at bounding box center [190, 617] width 15 height 15
type input "Акционерное общество "Дальневосточная рыбопромышленная управляющая компания""
type textarea "x"
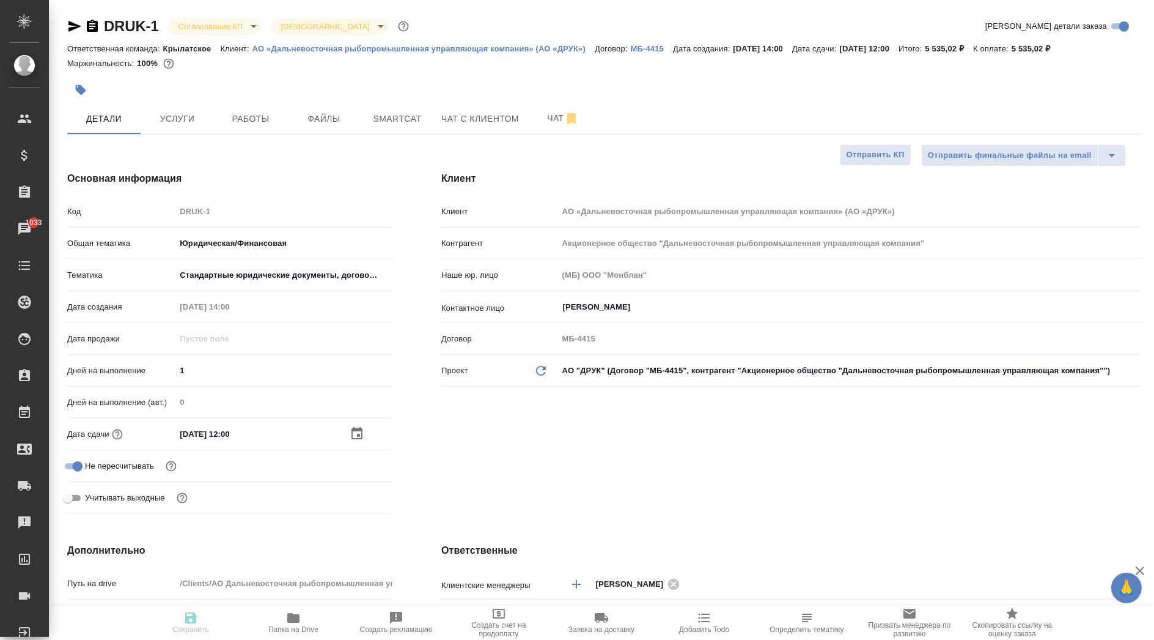
type input "Акционерное общество "Дальневосточная рыбопромышленная управляющая компания""
type textarea "x"
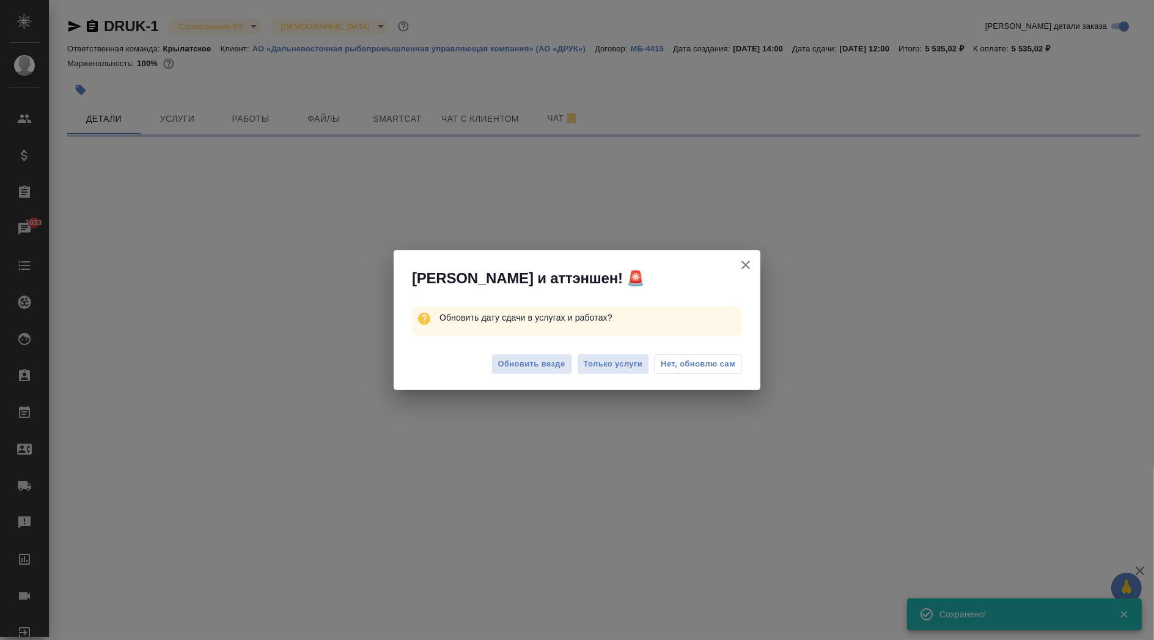
select select "RU"
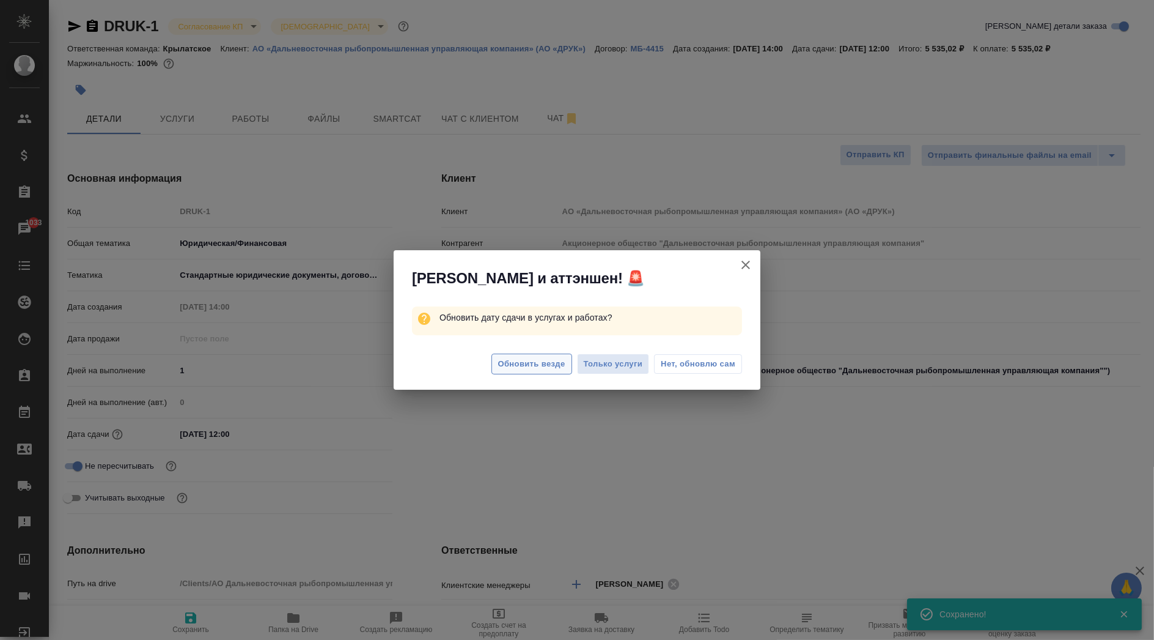
type textarea "x"
click at [538, 357] on span "Обновить везде" at bounding box center [531, 364] width 67 height 14
type input "Акционерное общество "Дальневосточная рыбопромышленная управляющая компания""
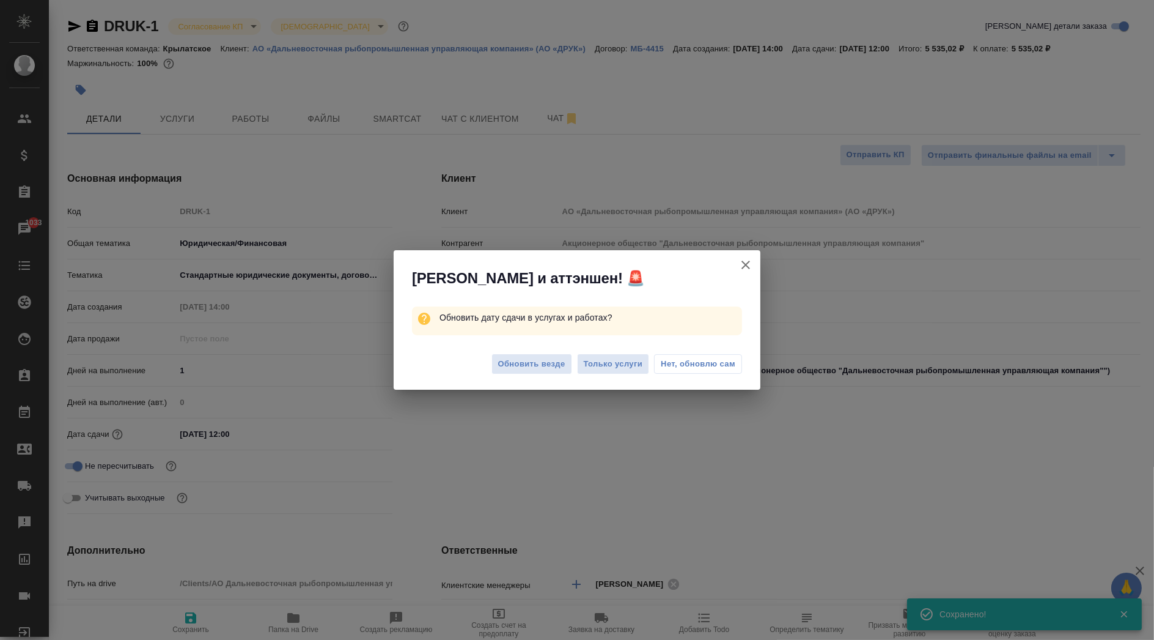
type textarea "x"
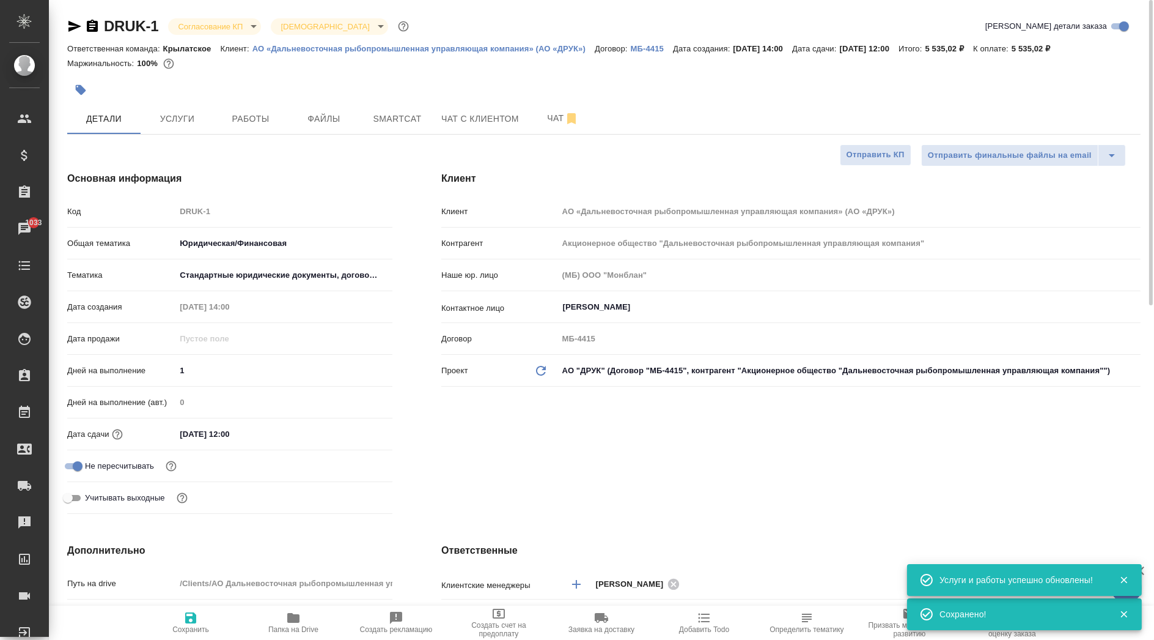
click at [260, 33] on div "Согласование КП kpNegotiation" at bounding box center [214, 26] width 93 height 17
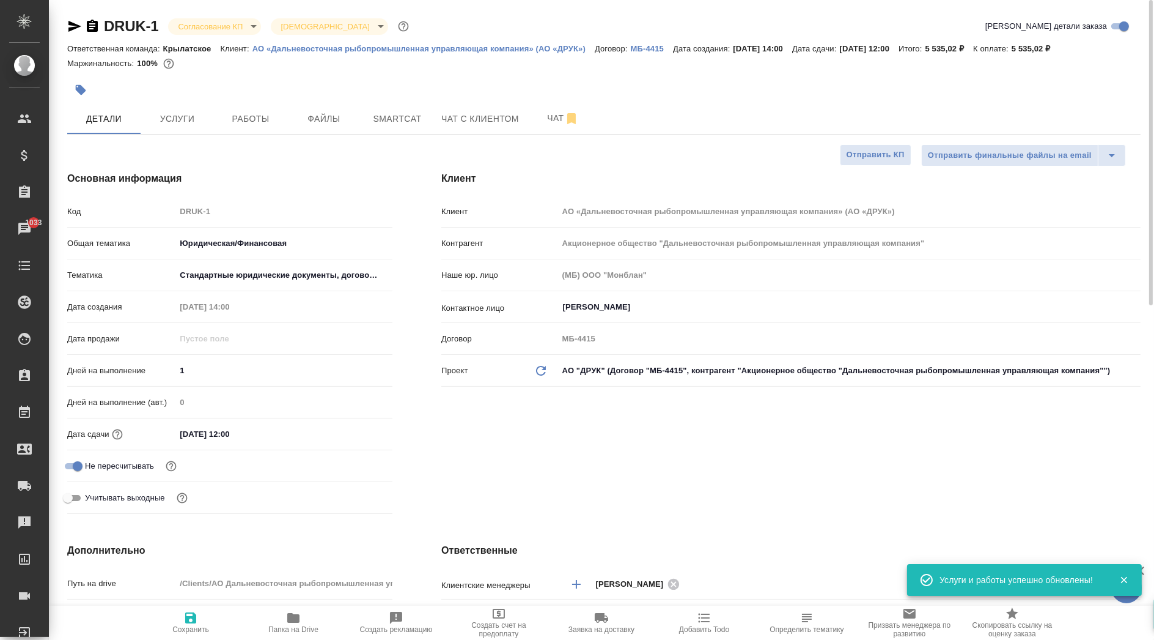
click at [251, 28] on body "🙏 .cls-1 fill:#fff; AWATERA Kasymov Timur Клиенты Спецификации Заказы 1033 Чаты…" at bounding box center [577, 320] width 1154 height 640
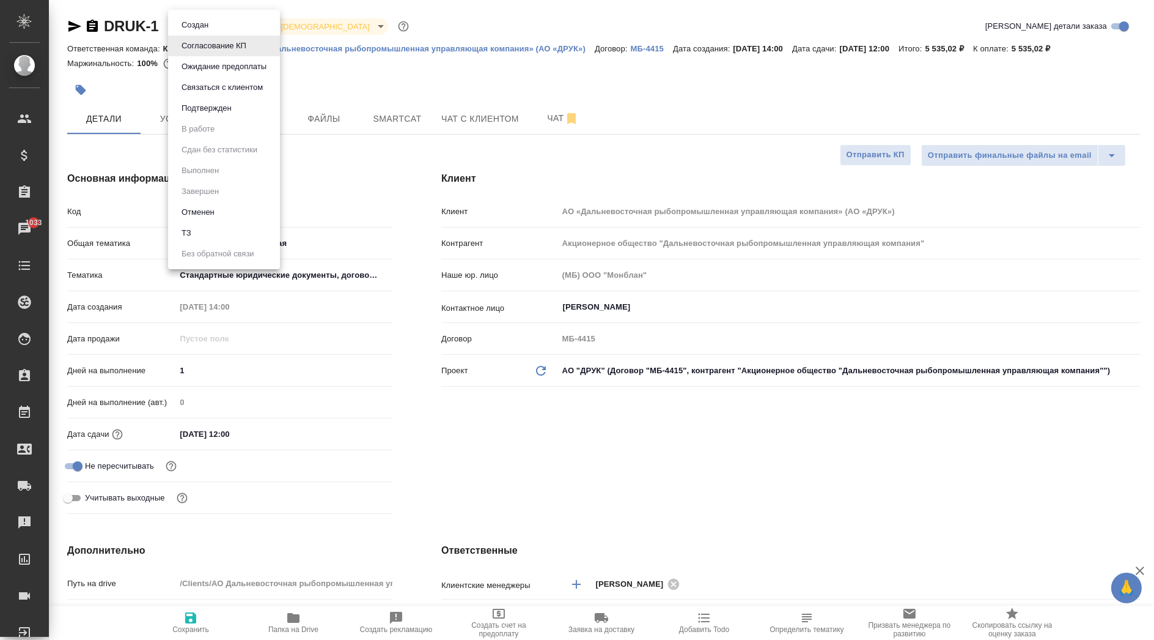
drag, startPoint x: 234, startPoint y: 23, endPoint x: 388, endPoint y: 87, distance: 167.7
click at [389, 110] on div "Создан Согласование КП Ожидание предоплаты Связаться с клиентом Подтвержден В р…" at bounding box center [577, 320] width 1154 height 640
click at [386, 80] on div at bounding box center [577, 320] width 1154 height 640
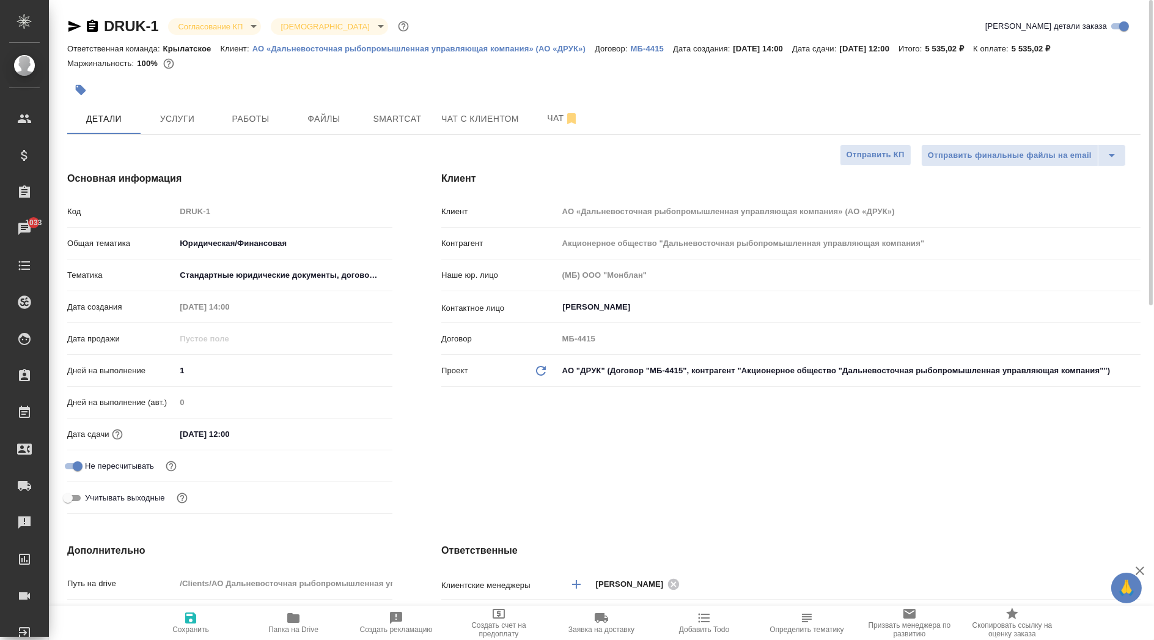
type input "Акционерное общество "Дальневосточная рыбопромышленная управляющая компания""
type textarea "x"
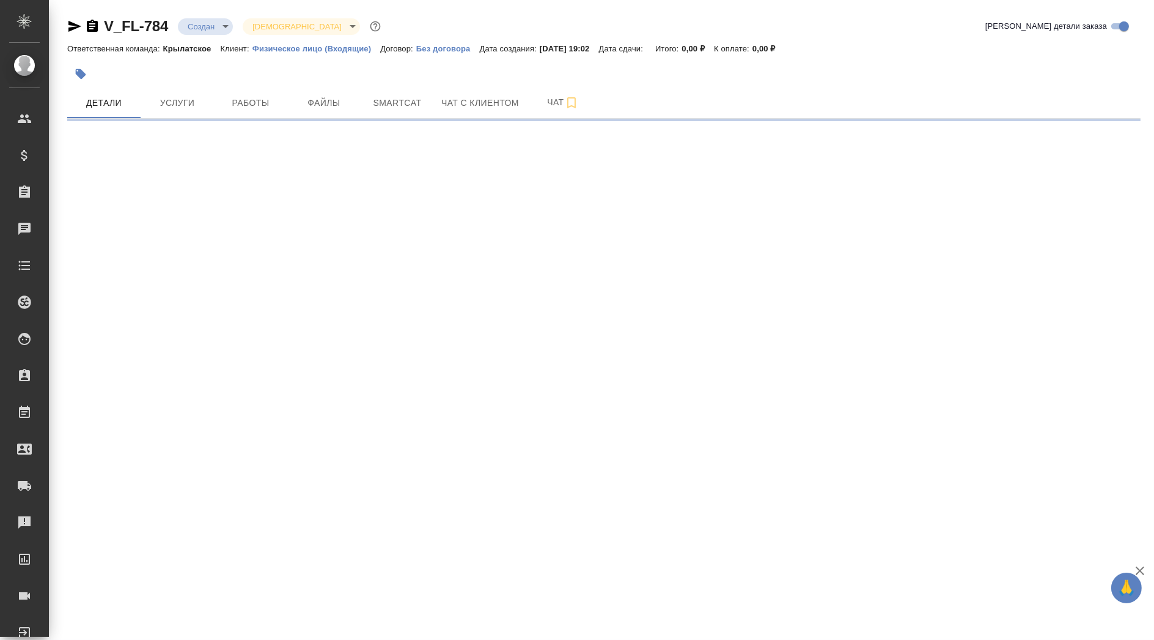
select select "RU"
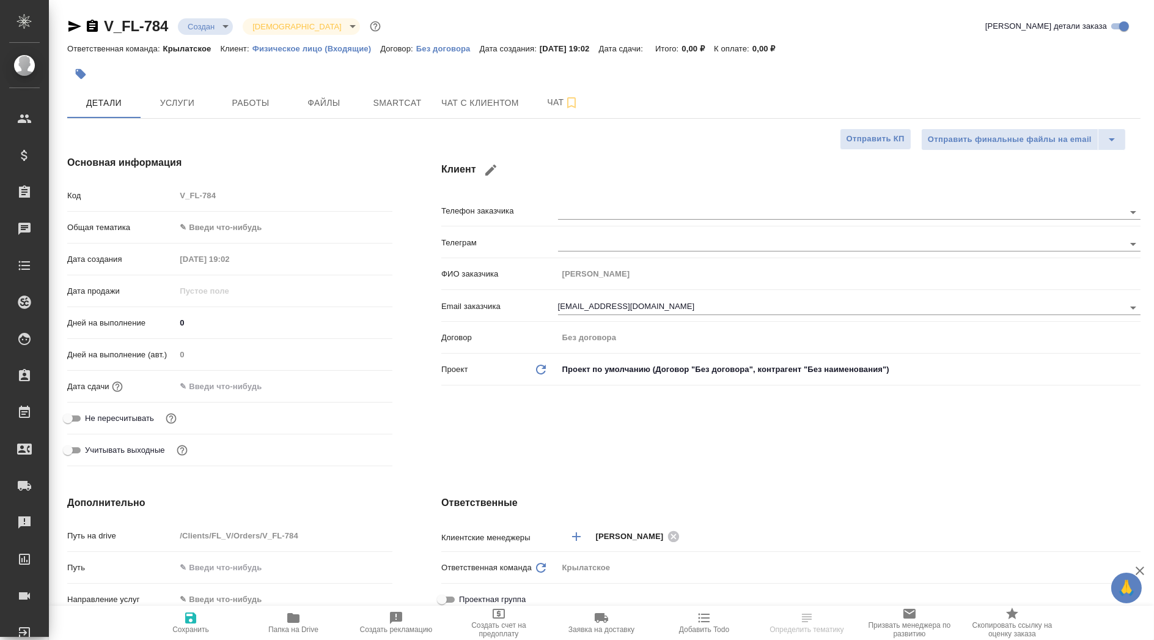
type textarea "x"
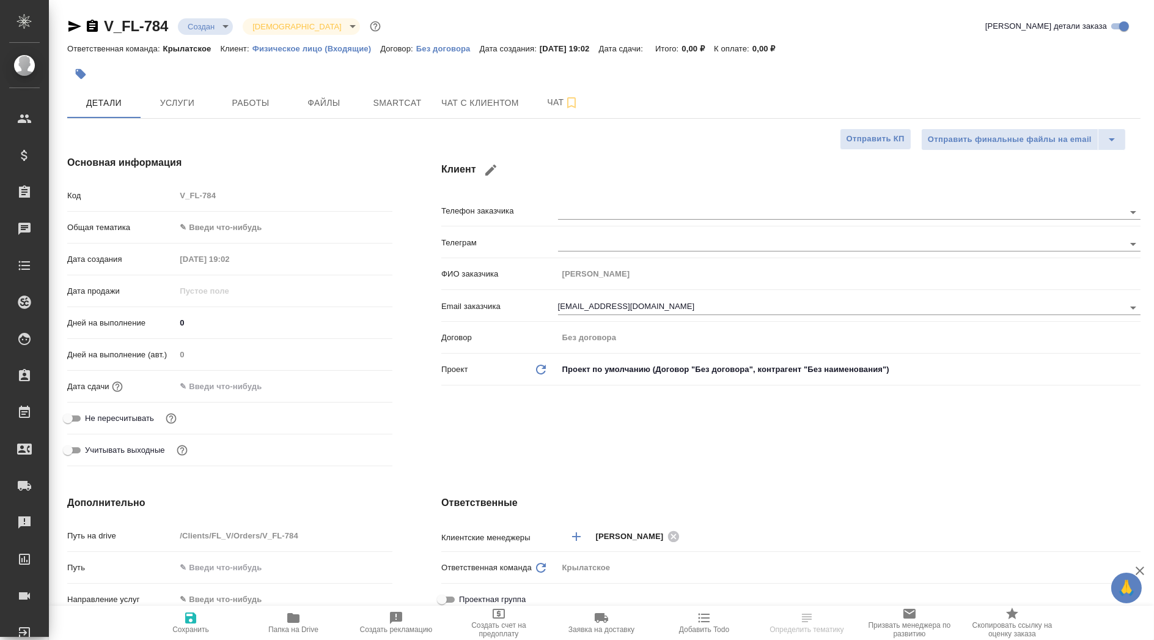
type textarea "x"
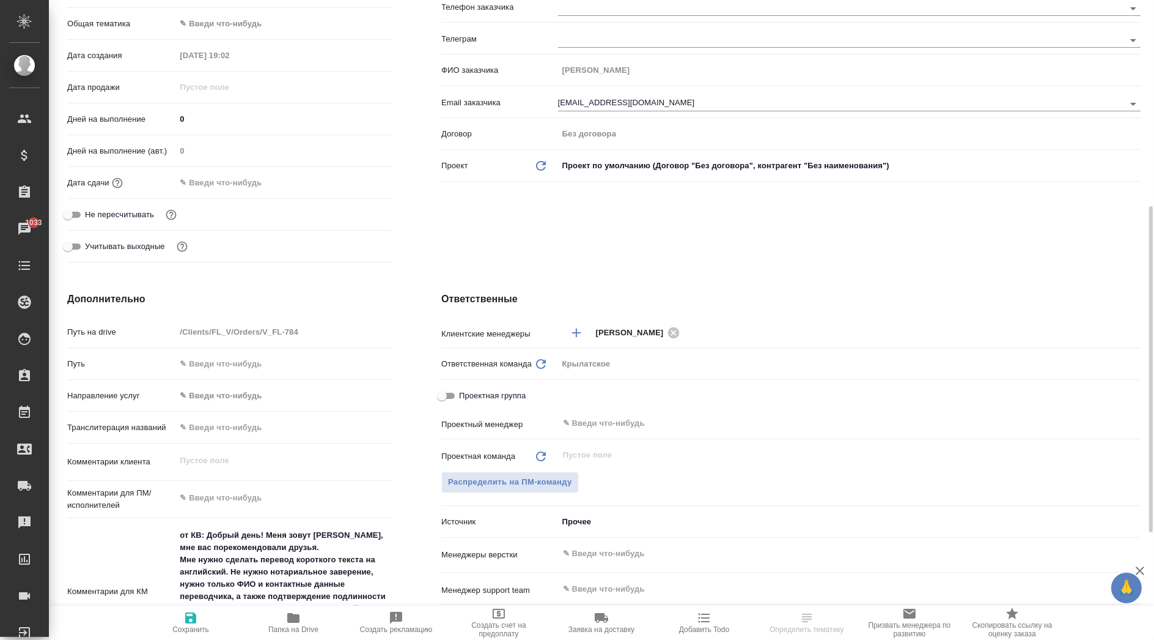
scroll to position [407, 0]
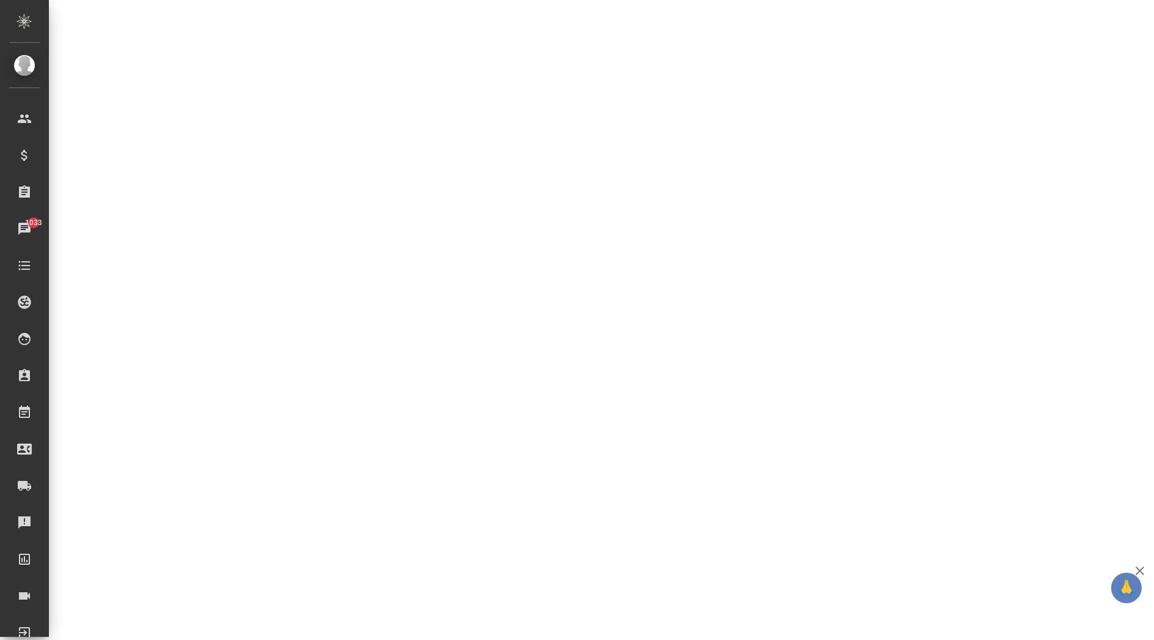
select select "RU"
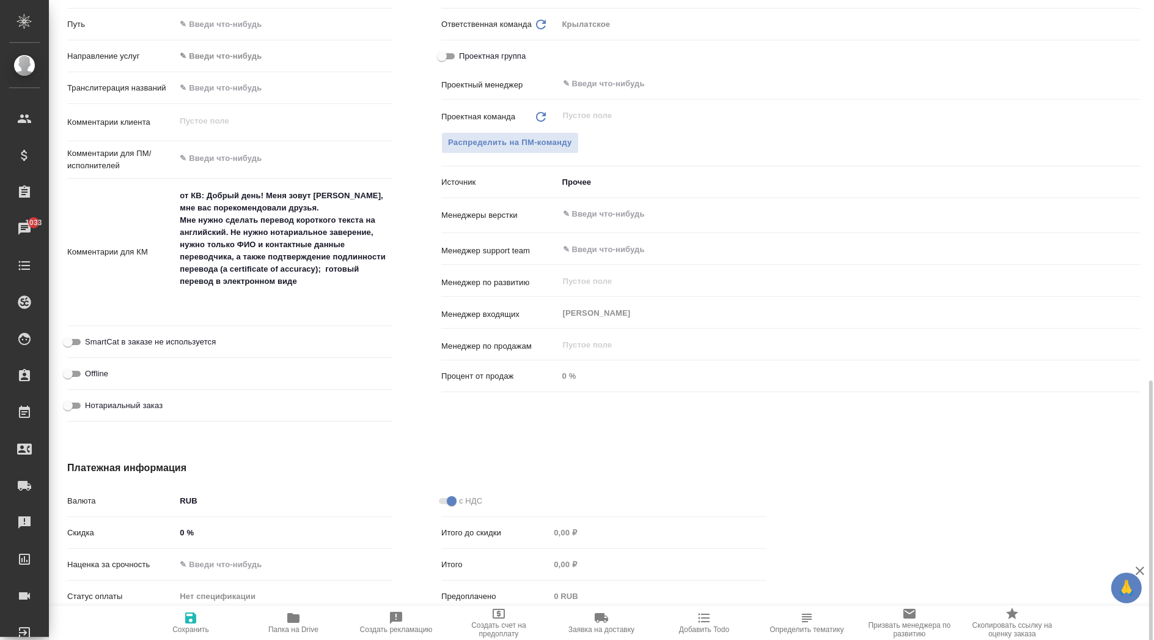
scroll to position [615, 0]
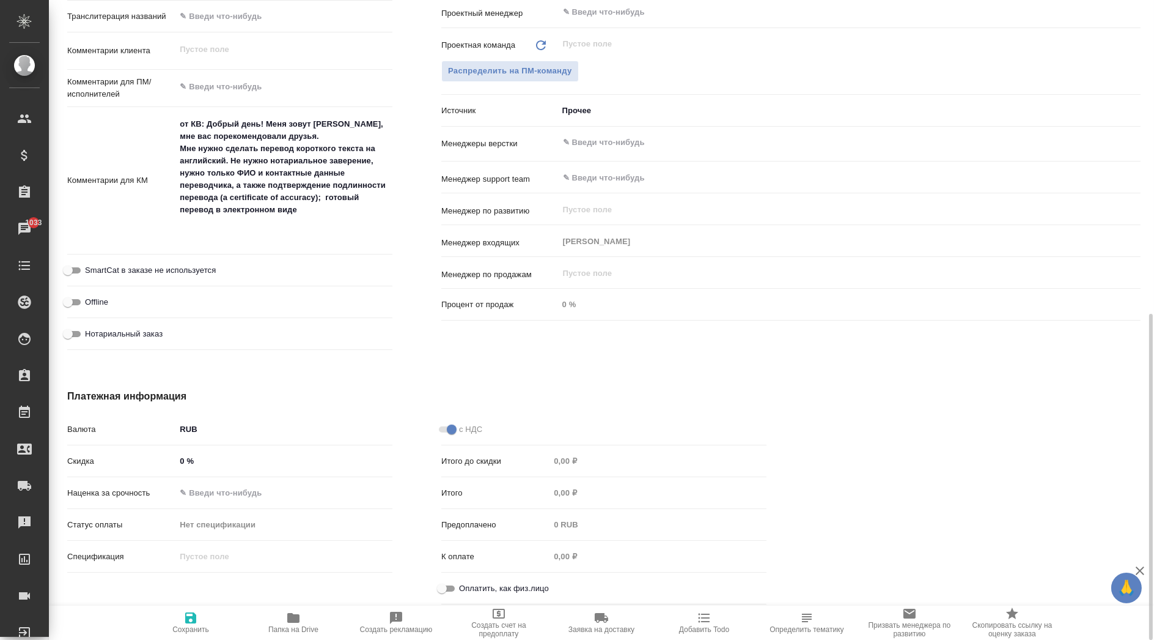
click at [466, 589] on span "Оплатить, как физ.лицо" at bounding box center [504, 588] width 90 height 12
click at [464, 589] on input "Оплатить, как физ.лицо" at bounding box center [442, 588] width 44 height 15
checkbox input "true"
type textarea "x"
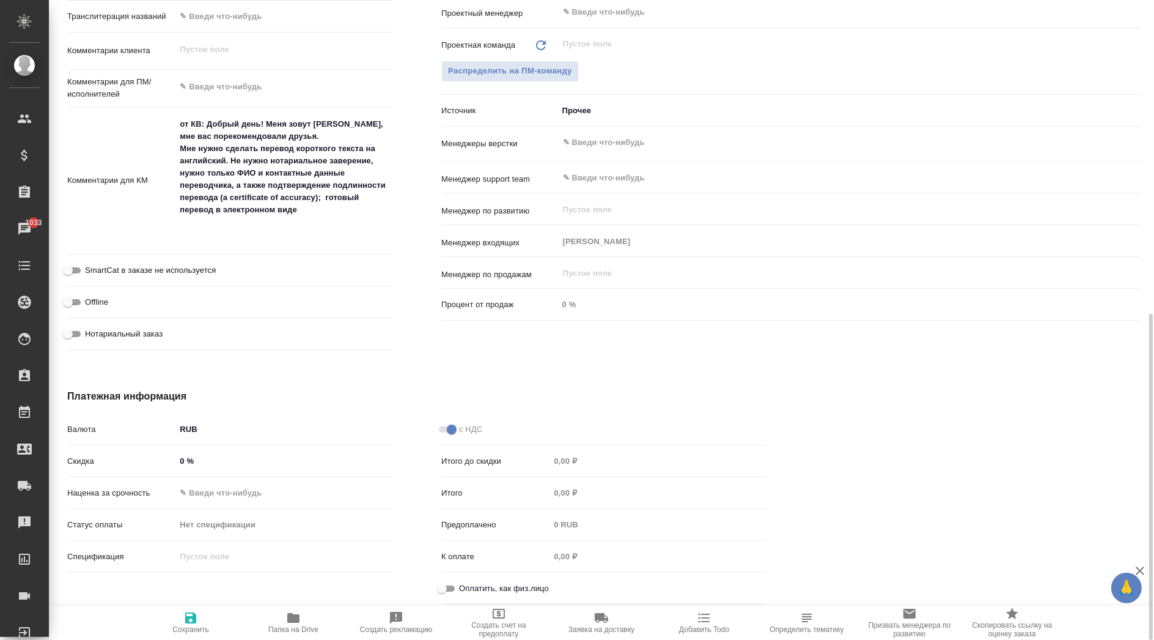
type textarea "x"
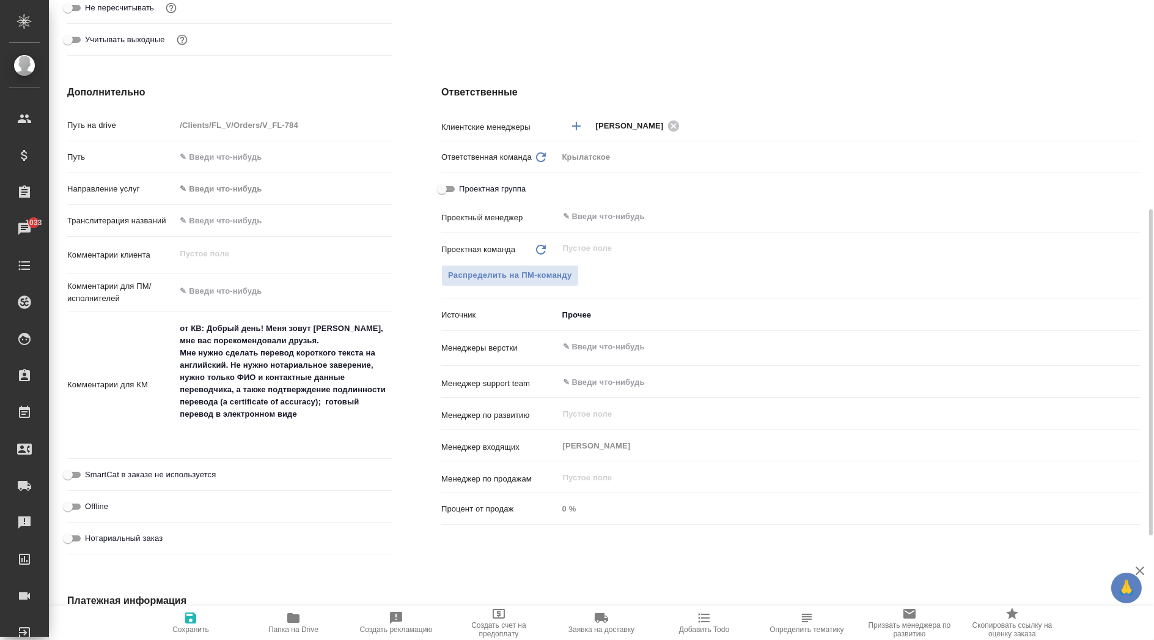
scroll to position [207, 0]
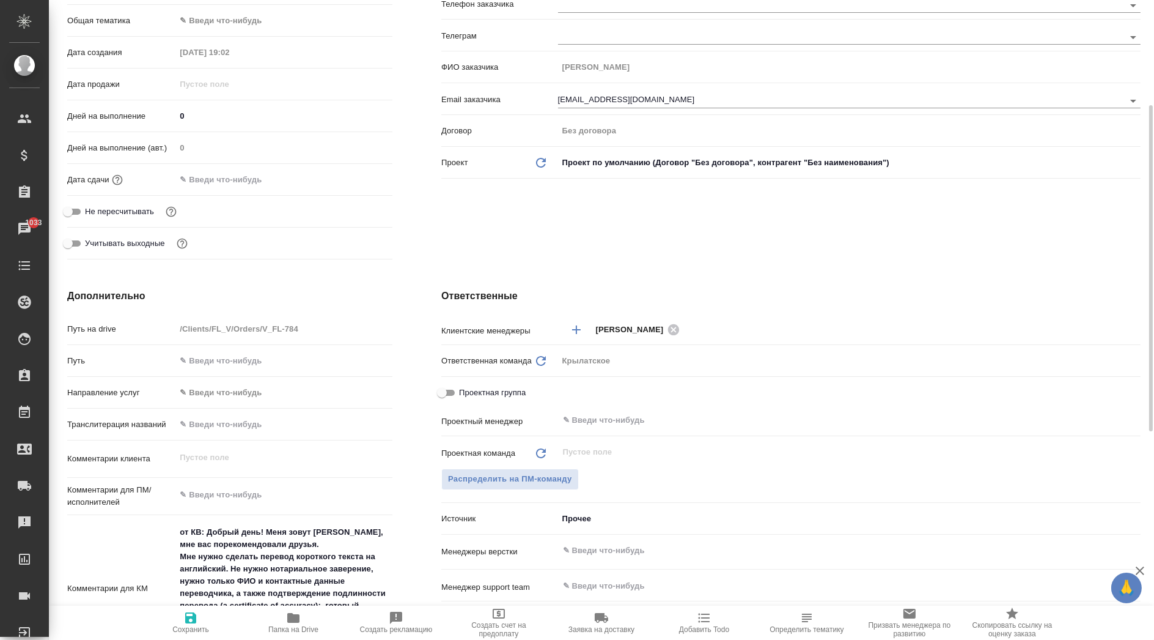
click at [222, 390] on body "🙏 .cls-1 fill:#fff; AWATERA Kasymov Timur Клиенты Спецификации Заказы 1033 Чаты…" at bounding box center [577, 320] width 1154 height 640
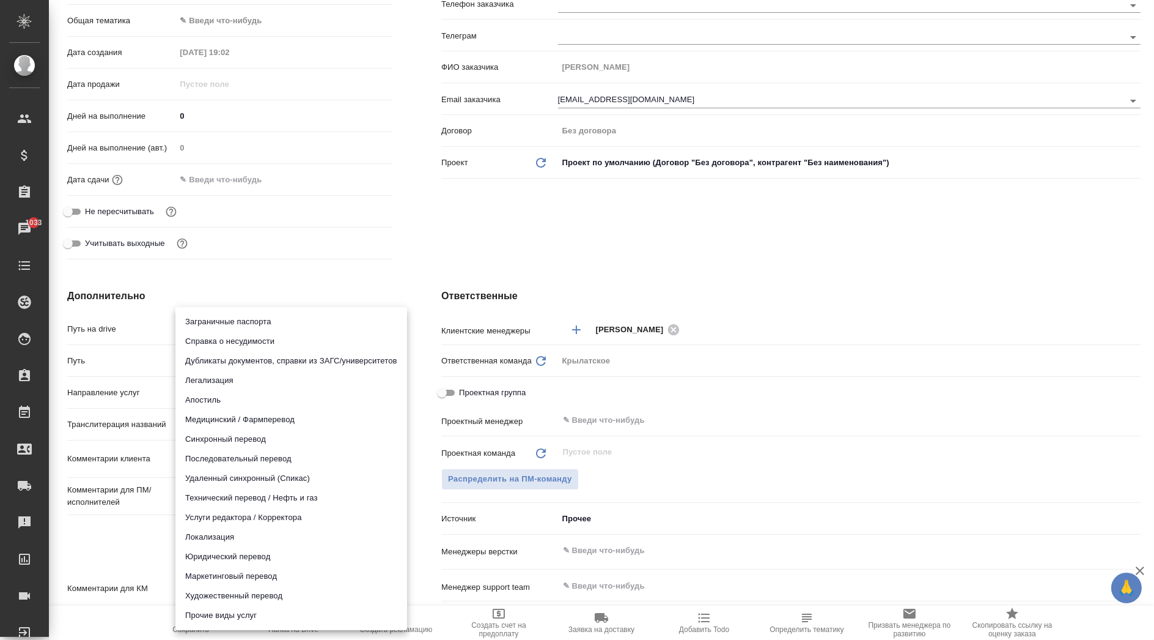
click at [142, 396] on div at bounding box center [577, 320] width 1154 height 640
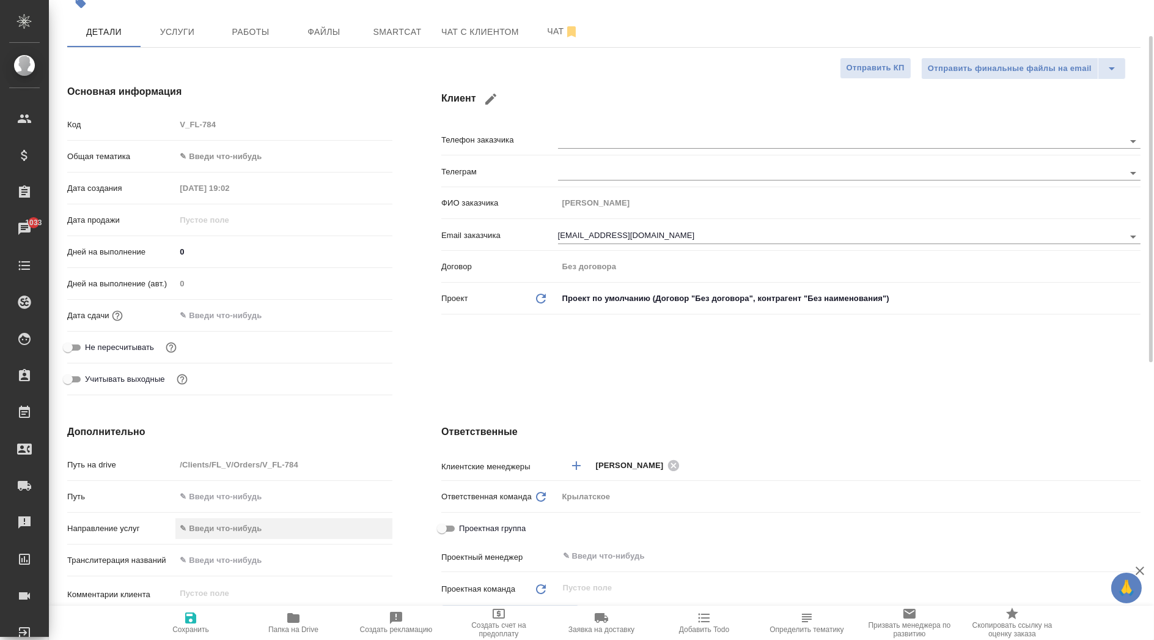
scroll to position [0, 0]
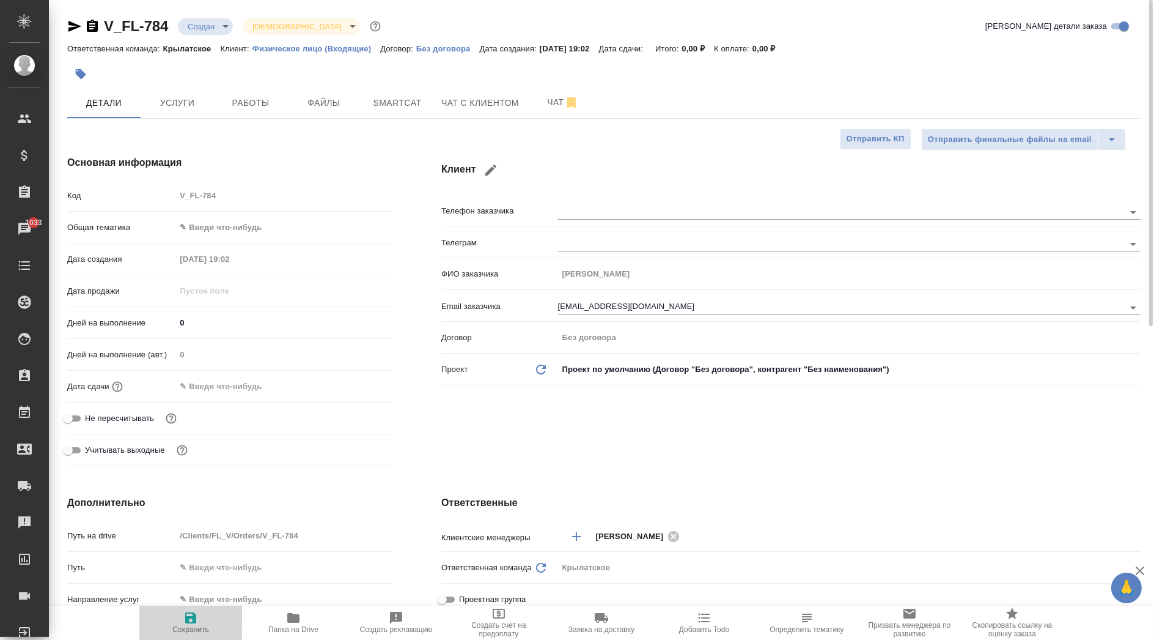
click at [194, 618] on icon "button" at bounding box center [190, 617] width 11 height 11
type textarea "x"
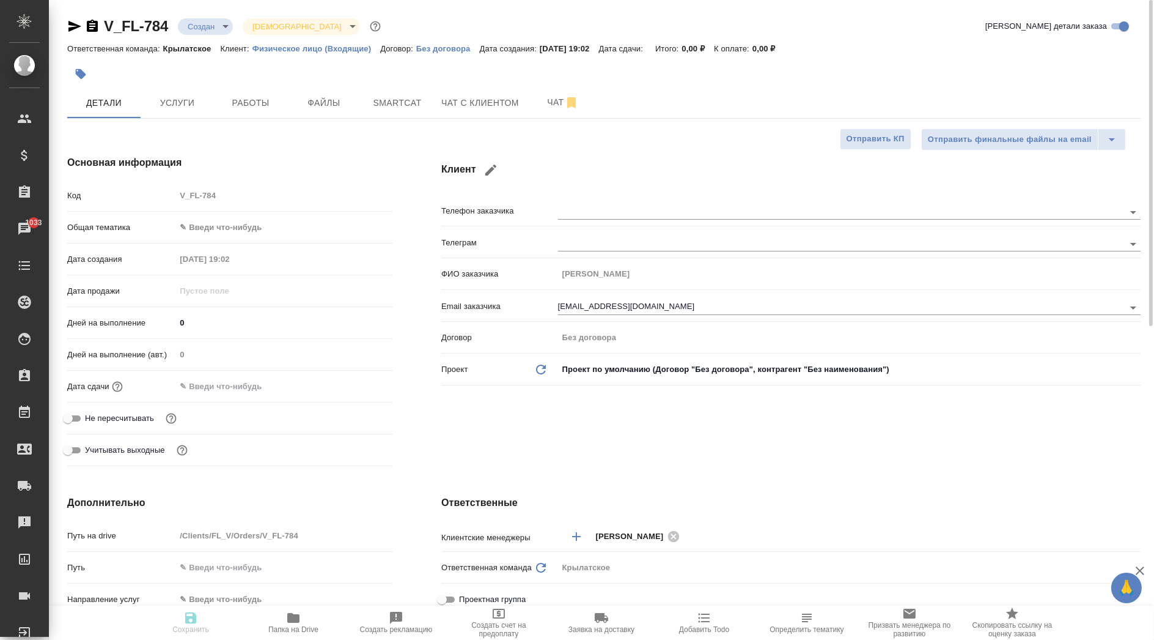
type textarea "x"
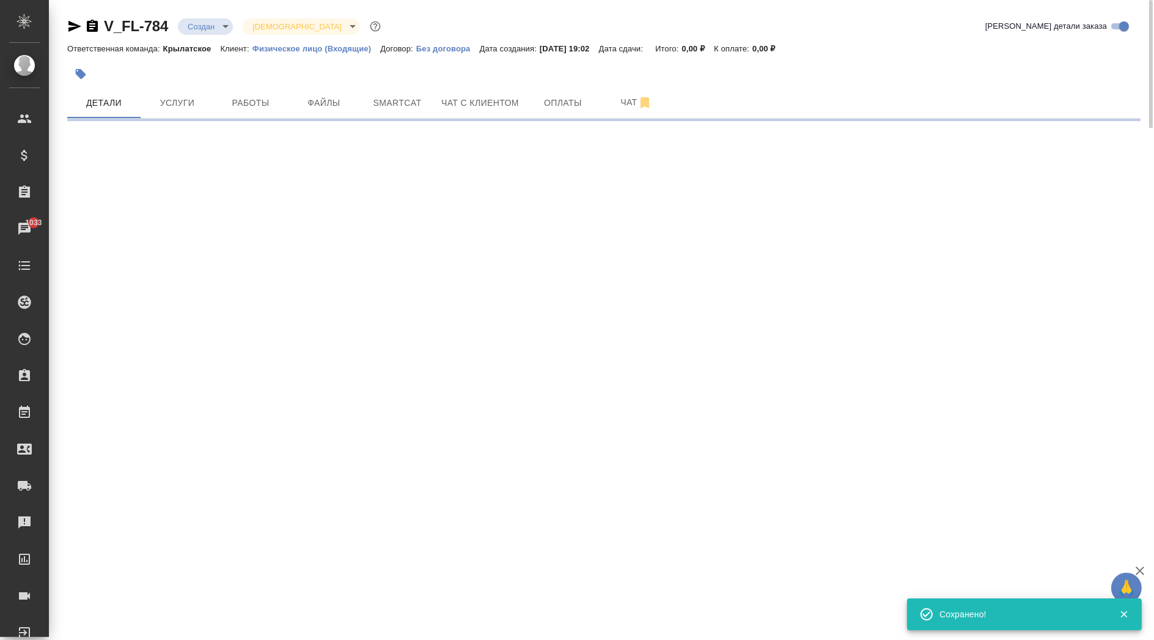
select select "RU"
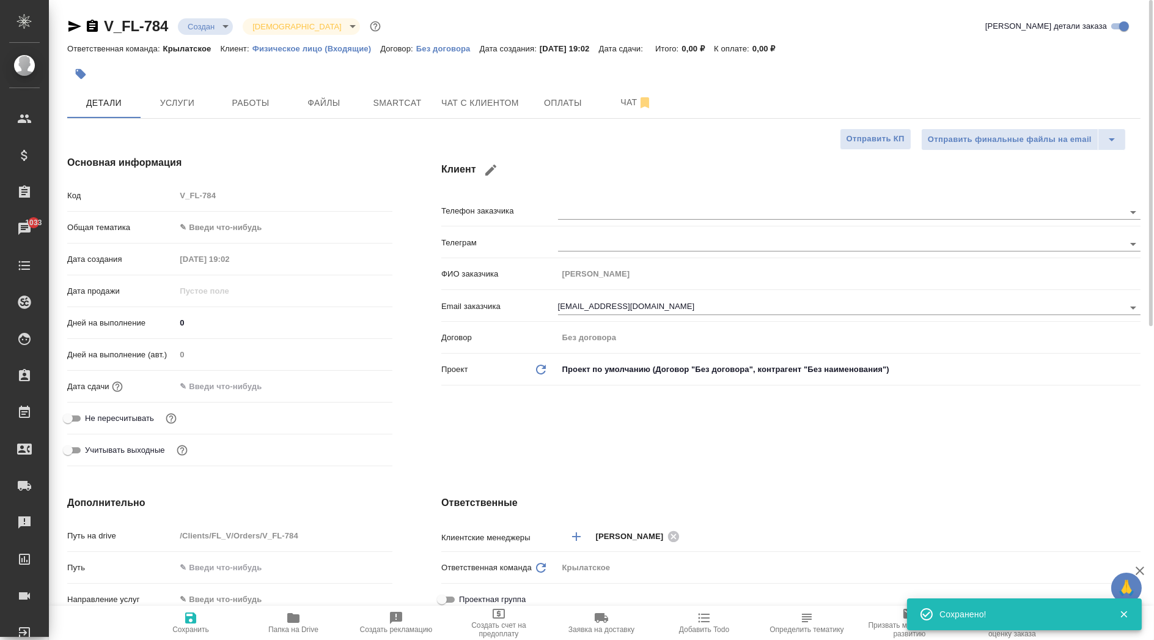
type textarea "x"
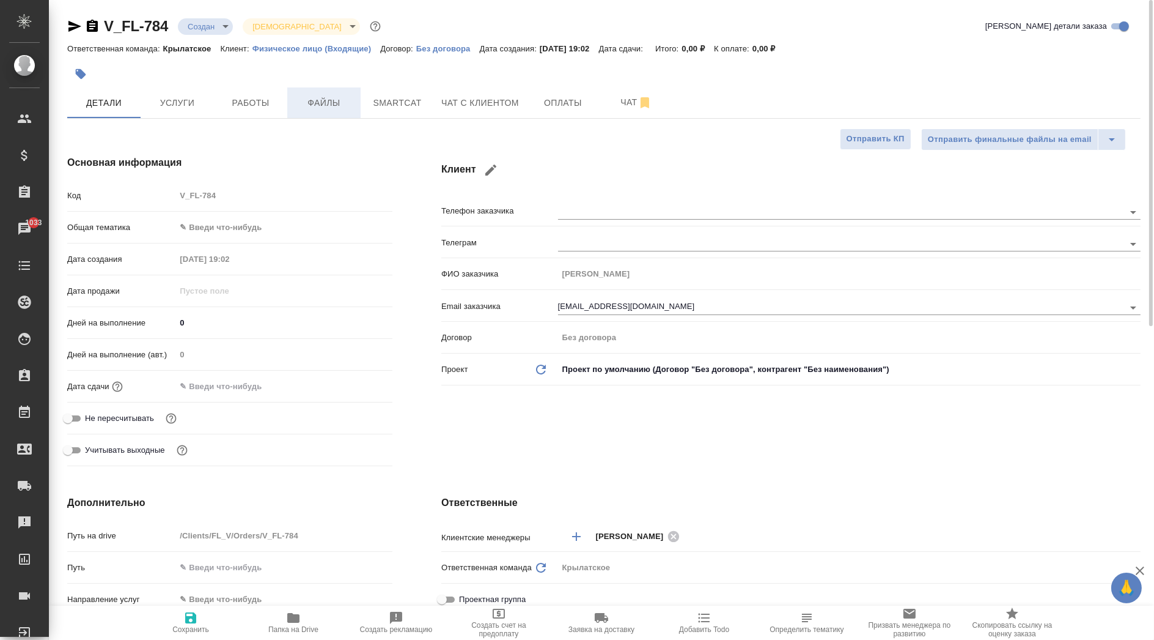
click at [312, 100] on span "Файлы" at bounding box center [324, 102] width 59 height 15
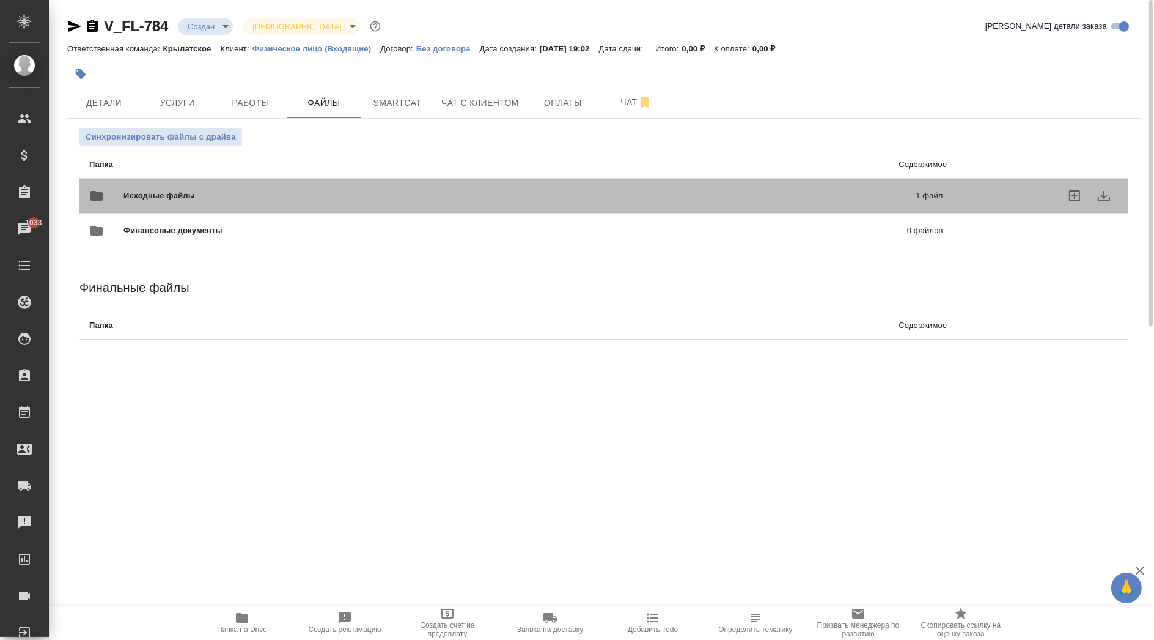
click at [150, 186] on div "Исходные файлы 1 файл" at bounding box center [516, 195] width 854 height 29
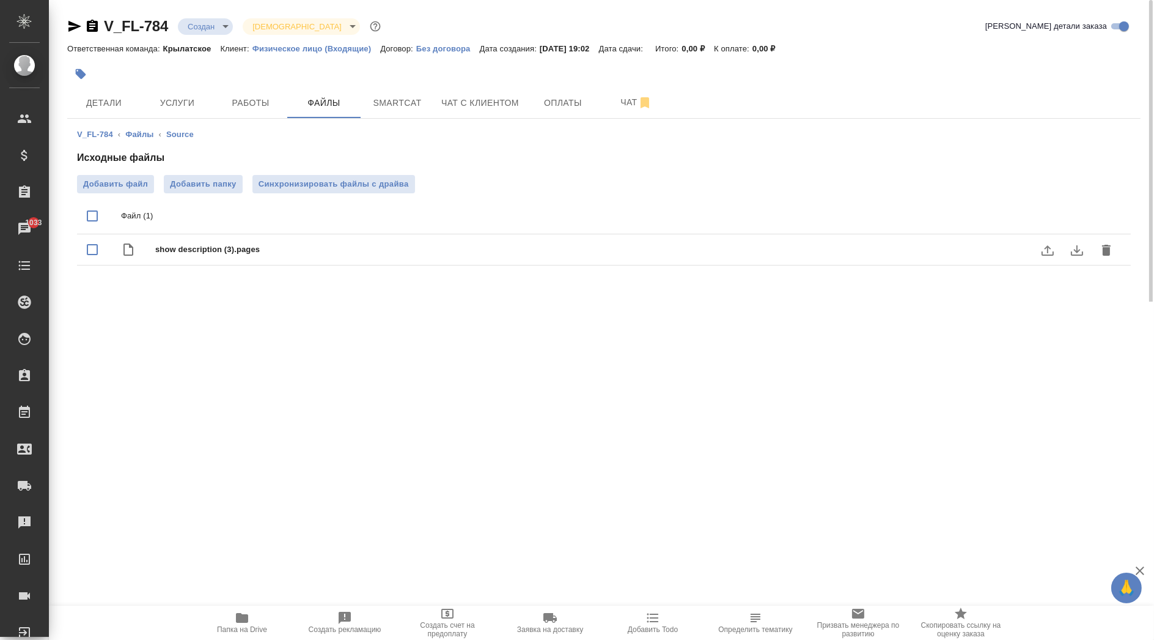
click at [1077, 249] on icon "download" at bounding box center [1077, 250] width 12 height 10
click at [1005, 297] on div "V_FL-784 Создан new Святая троица holyTrinity Кратко детали заказа Ответственна…" at bounding box center [604, 150] width 1087 height 301
click at [225, 618] on span "Папка на Drive" at bounding box center [242, 621] width 88 height 23
